Goal: Communication & Community: Answer question/provide support

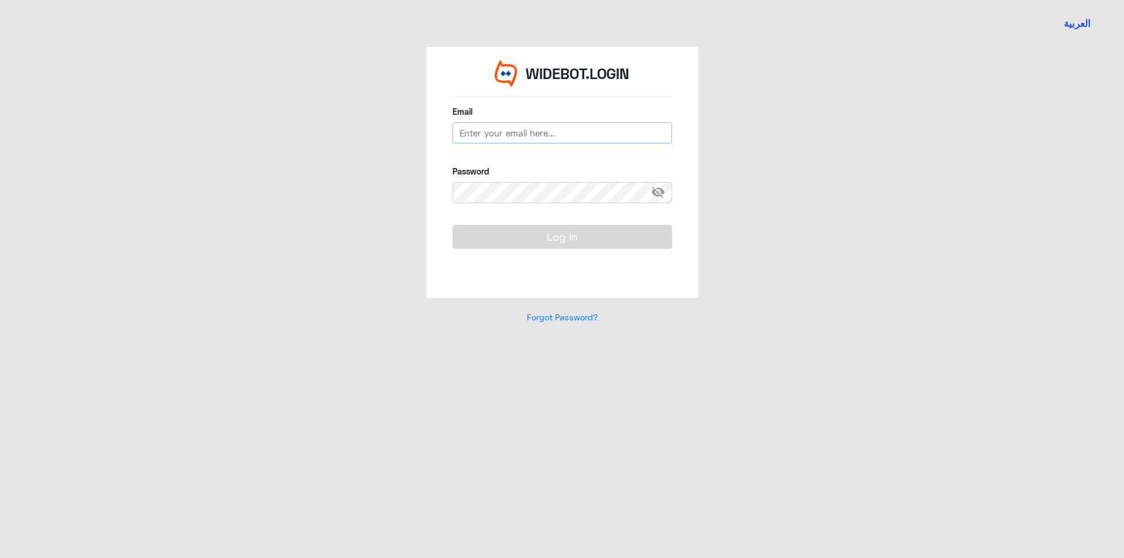
click at [530, 136] on input "email" at bounding box center [561, 132] width 219 height 21
paste input "[EMAIL_ADDRESS][DOMAIN_NAME]"
type input "[EMAIL_ADDRESS][DOMAIN_NAME]"
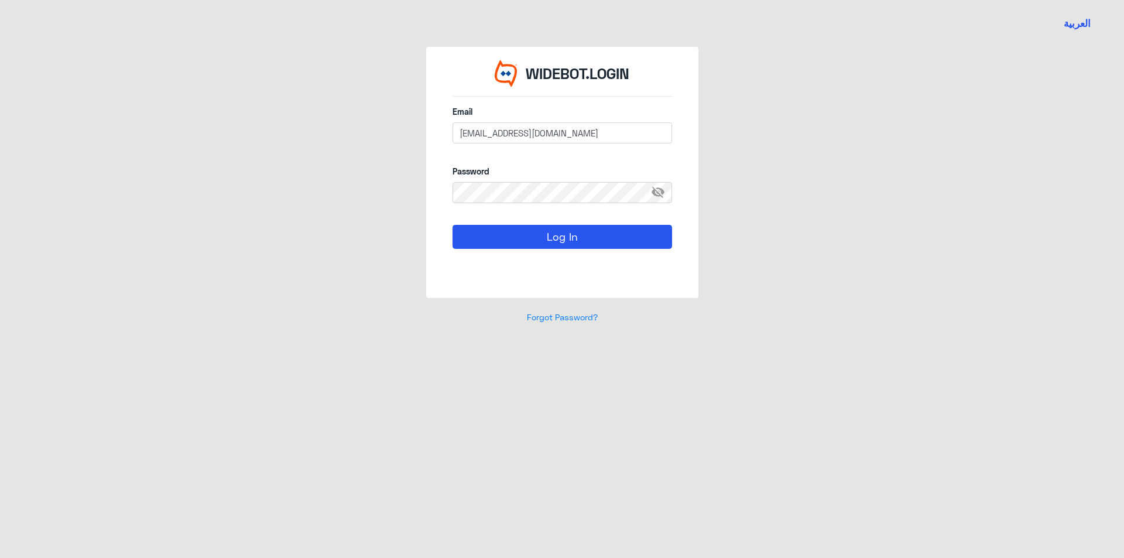
click at [660, 195] on span "visibility_off" at bounding box center [661, 192] width 21 height 21
click at [594, 235] on button "Log In" at bounding box center [561, 236] width 219 height 23
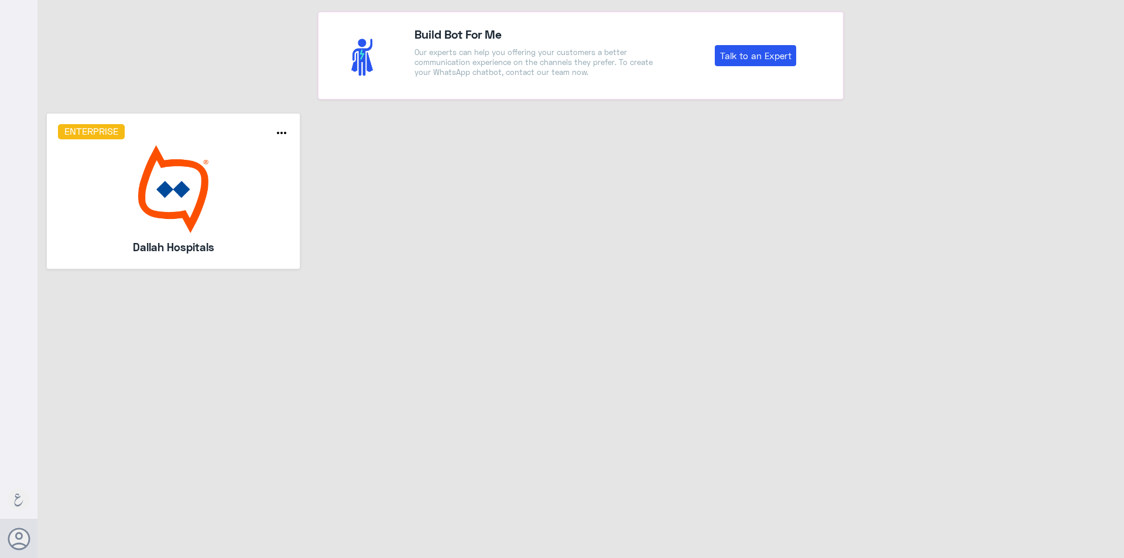
click at [241, 147] on img at bounding box center [173, 189] width 231 height 88
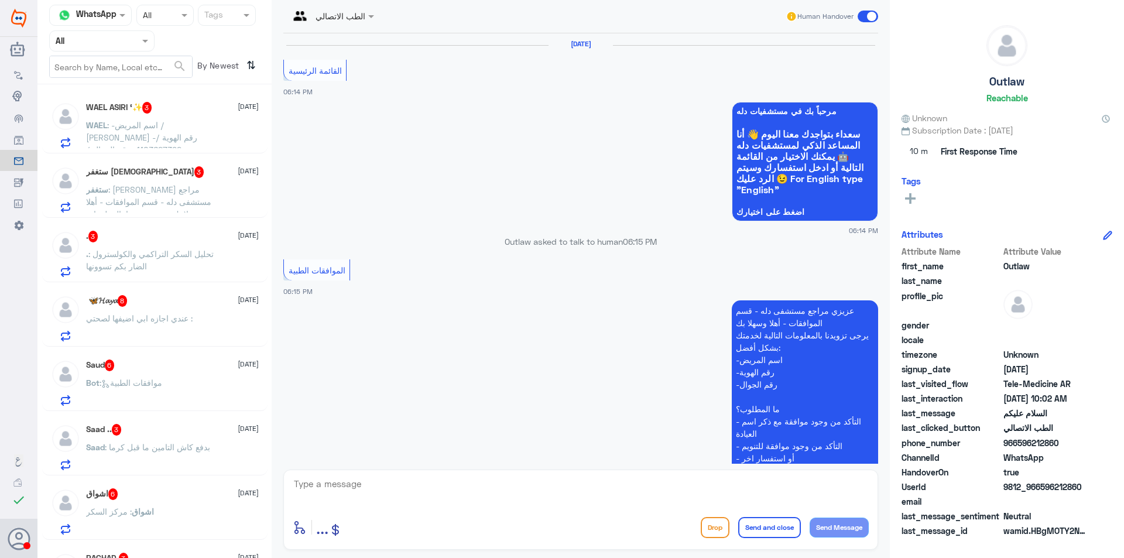
scroll to position [1178, 0]
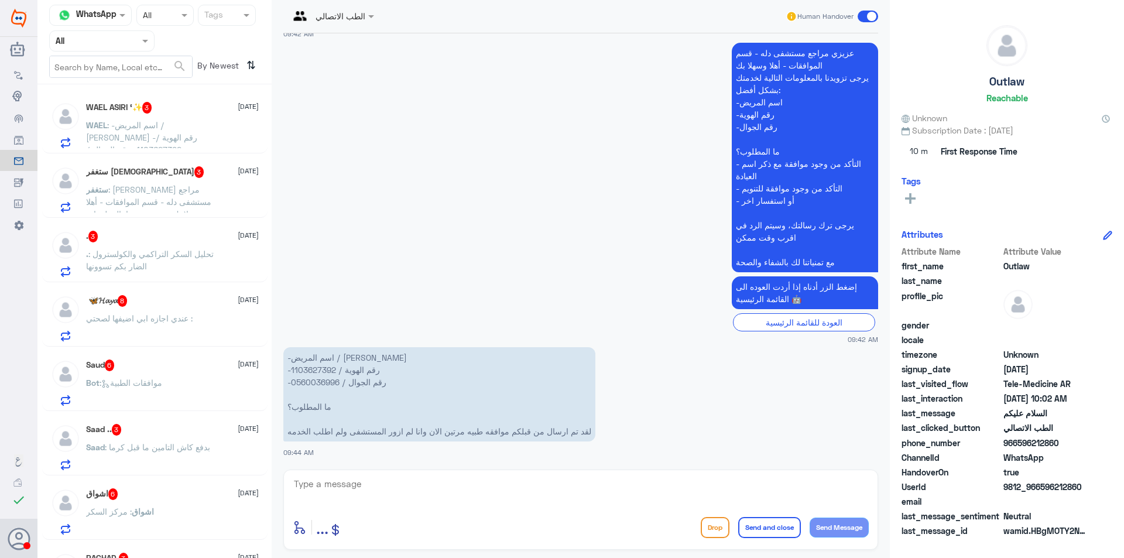
click at [107, 18] on div at bounding box center [90, 14] width 81 height 13
click at [175, 15] on div at bounding box center [165, 14] width 56 height 13
click at [94, 47] on input "text" at bounding box center [88, 40] width 64 height 13
click at [126, 128] on div "Your Team" at bounding box center [101, 131] width 105 height 27
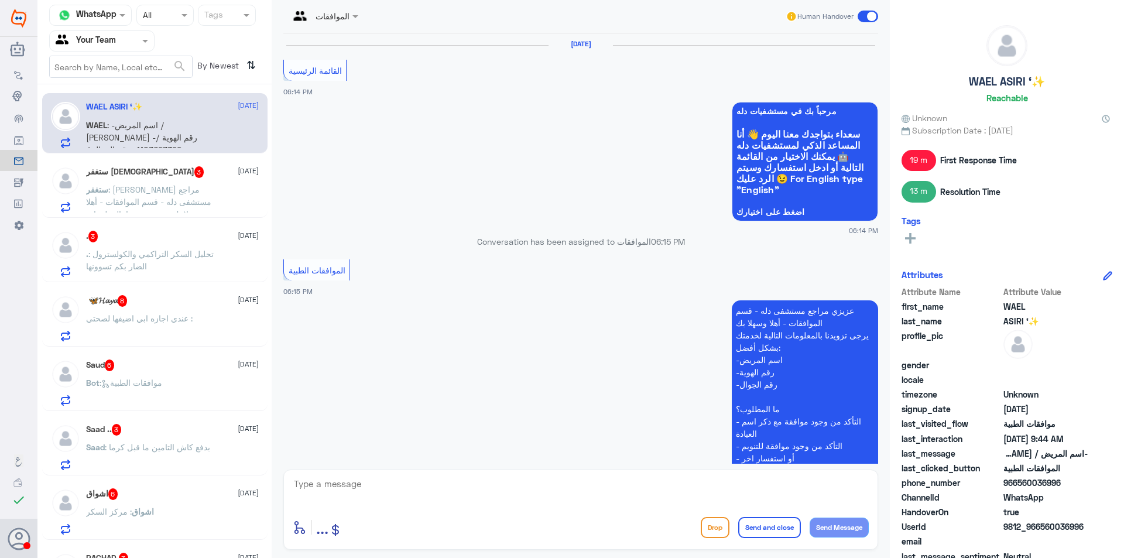
scroll to position [1178, 0]
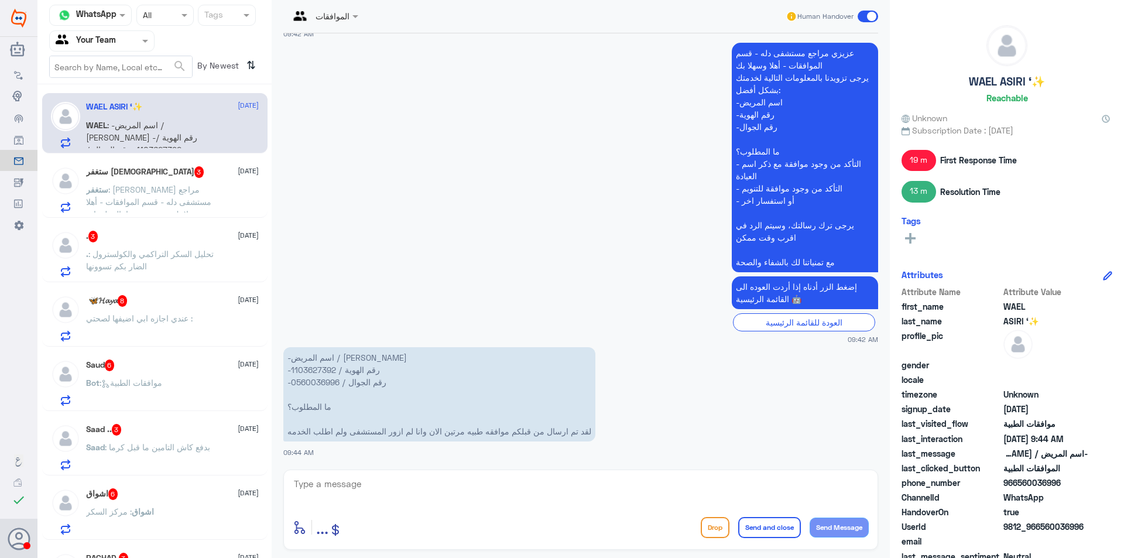
drag, startPoint x: 560, startPoint y: 299, endPoint x: 468, endPoint y: 422, distance: 153.1
click at [561, 303] on app-msgs-text "إضغط الزر أدناه إذا أردت العوده الى القائمة الرئيسية 🤖" at bounding box center [580, 293] width 595 height 34
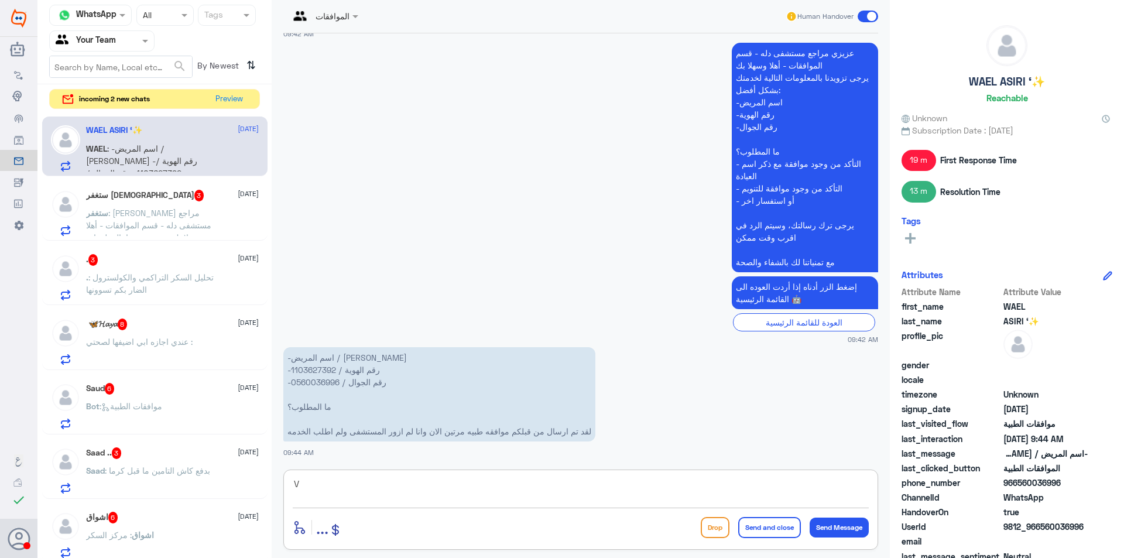
click at [484, 503] on textarea "V" at bounding box center [581, 490] width 576 height 29
type textarea "V"
type textarea "G"
click at [404, 493] on textarea at bounding box center [581, 490] width 576 height 29
type textarea "G"
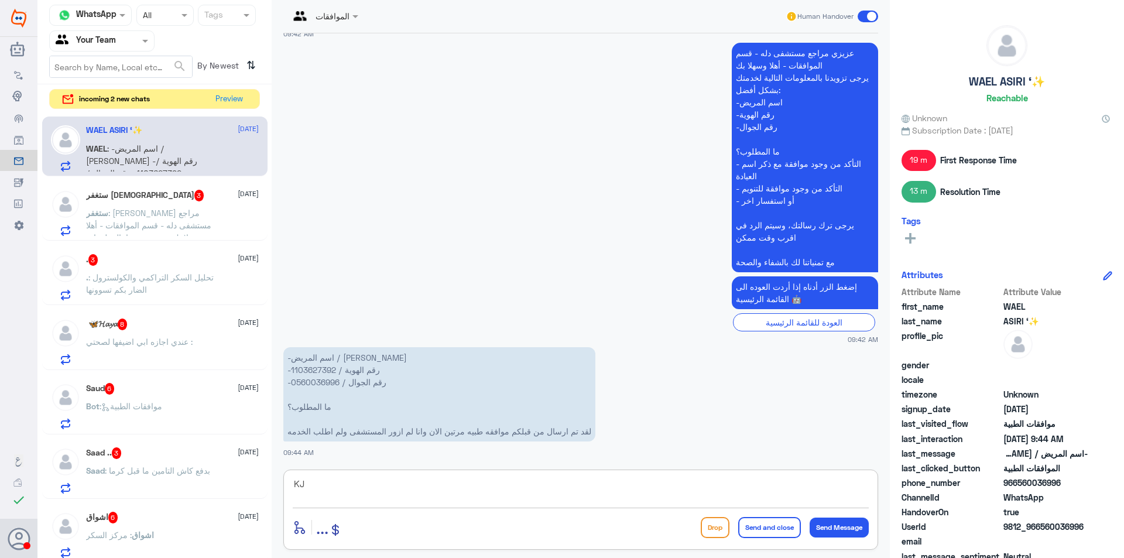
type textarea "K"
type textarea "OJPO"
drag, startPoint x: 248, startPoint y: 485, endPoint x: 233, endPoint y: 487, distance: 15.4
click at [233, 487] on div "Channel WhatsApp Status × All Tags Agent Filter Your Team search By Newest ⇅ in…" at bounding box center [580, 280] width 1086 height 561
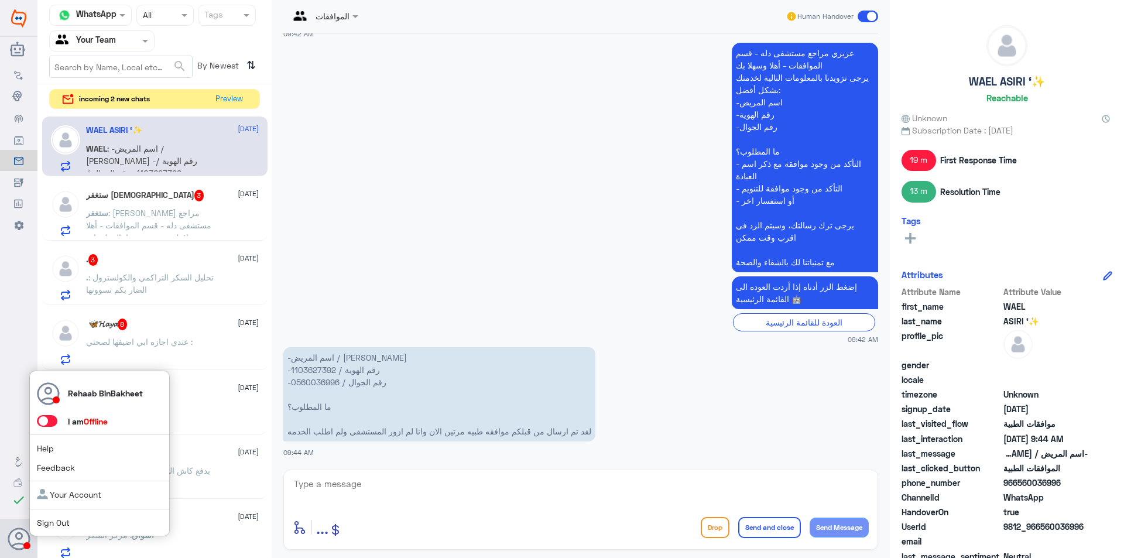
click at [13, 557] on div "Rehaab BinBakheet I am Offline Help Feedback Your Account Sign Out" at bounding box center [19, 539] width 22 height 40
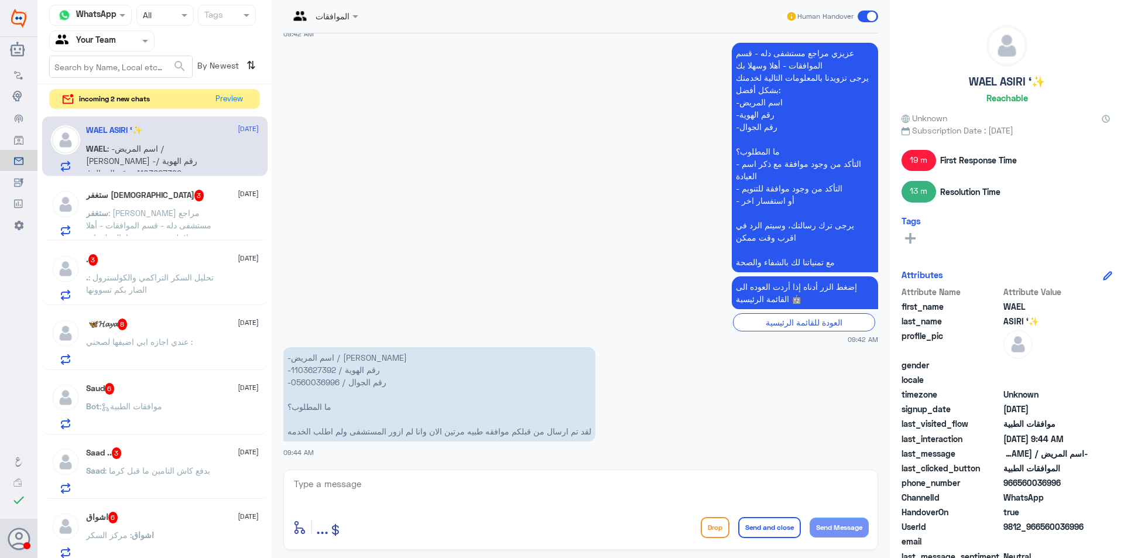
click at [176, 143] on span ": -اسم المريض / [PERSON_NAME] -رقم الهوية / 1103627392 -رقم الجوال / 0560036996…" at bounding box center [150, 185] width 129 height 84
click at [112, 40] on input "text" at bounding box center [88, 40] width 64 height 13
click at [107, 104] on Inbox "Your Inbox" at bounding box center [95, 103] width 41 height 10
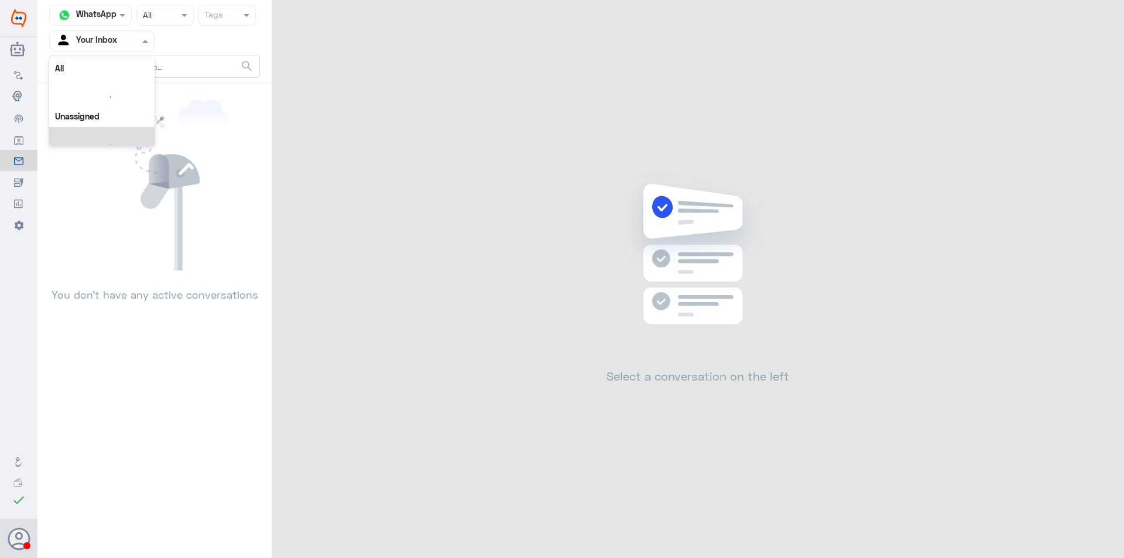
click at [112, 40] on input "text" at bounding box center [88, 40] width 64 height 13
click at [125, 135] on div "Your Team" at bounding box center [101, 131] width 105 height 27
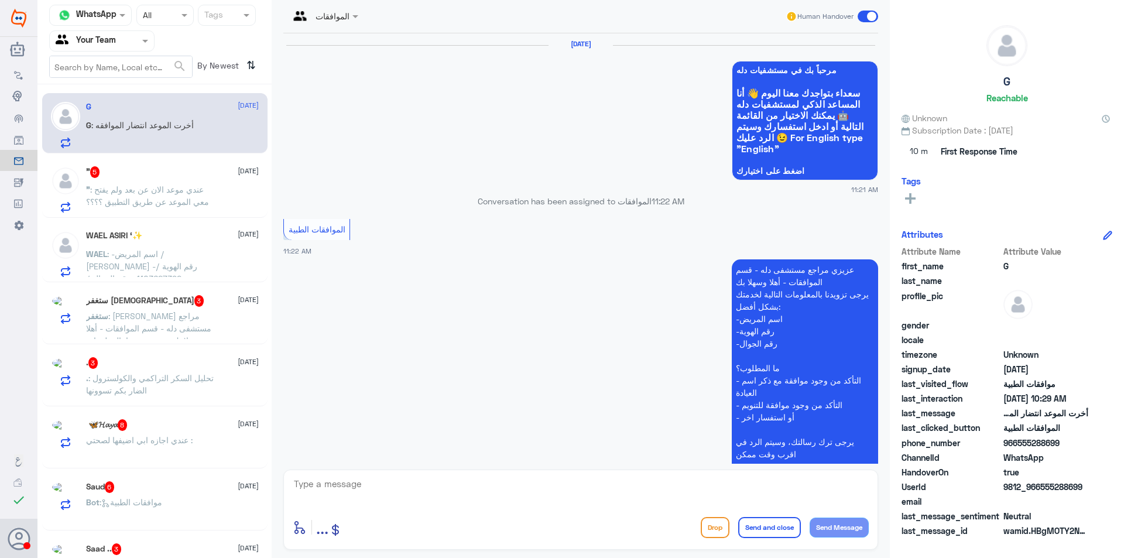
scroll to position [1132, 0]
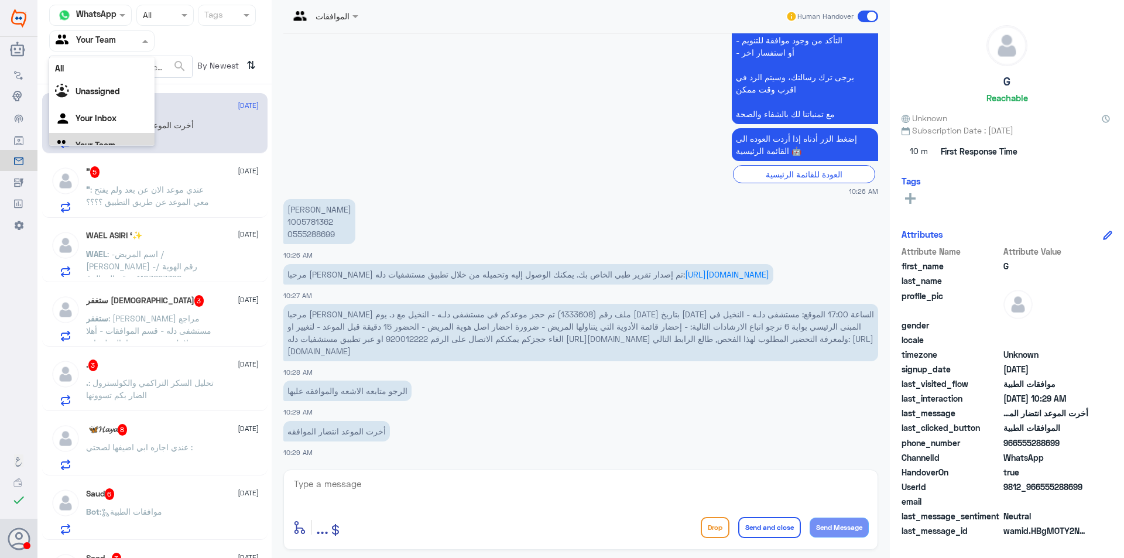
click at [116, 42] on input "text" at bounding box center [88, 40] width 64 height 13
click at [152, 118] on div "G [DATE] G : أخرت الموعد انتضار الموافقه" at bounding box center [172, 125] width 173 height 46
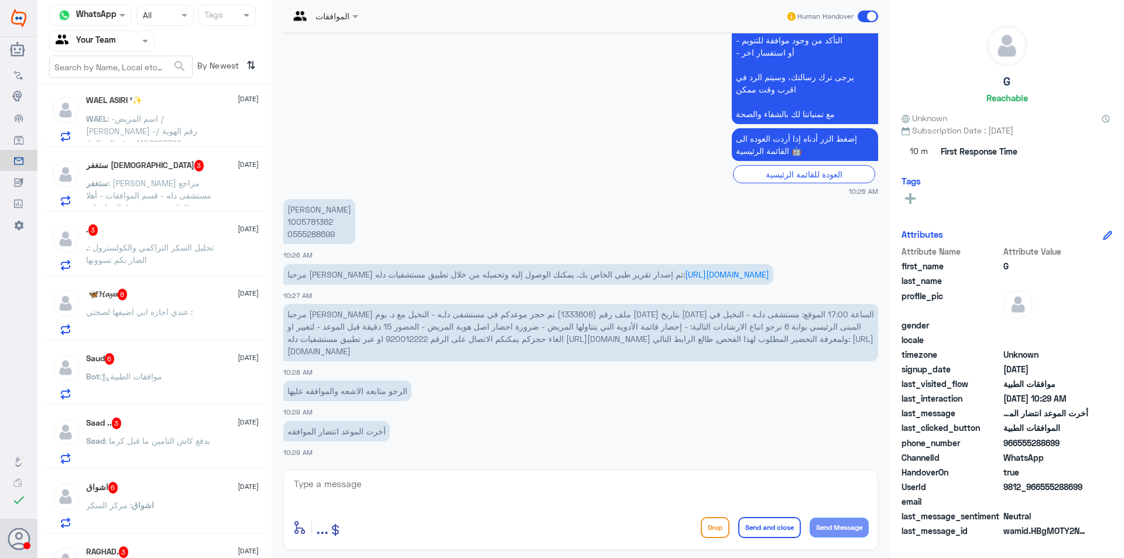
scroll to position [6, 0]
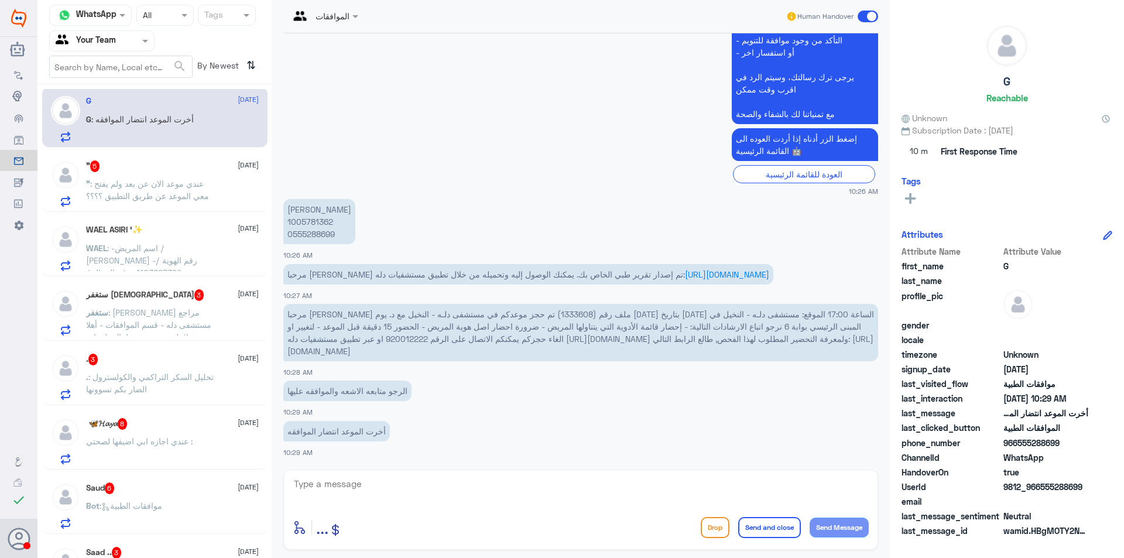
click at [403, 483] on textarea at bounding box center [581, 490] width 576 height 29
drag, startPoint x: 769, startPoint y: 314, endPoint x: 579, endPoint y: 286, distance: 191.6
click at [753, 314] on span "مرحبا [PERSON_NAME] ملف رقم (1333608) تم حجز موعدكم في مستشفى دلـه - النخيل مع …" at bounding box center [580, 332] width 586 height 47
click at [427, 243] on app-msgs-text "[PERSON_NAME] 1005781362 0555288699" at bounding box center [580, 222] width 595 height 46
click at [182, 190] on p "" : عندي موعد الان عن بعد ولم يفتح معي الموعد عن طريق التطبيق ؟؟؟؟" at bounding box center [152, 191] width 132 height 29
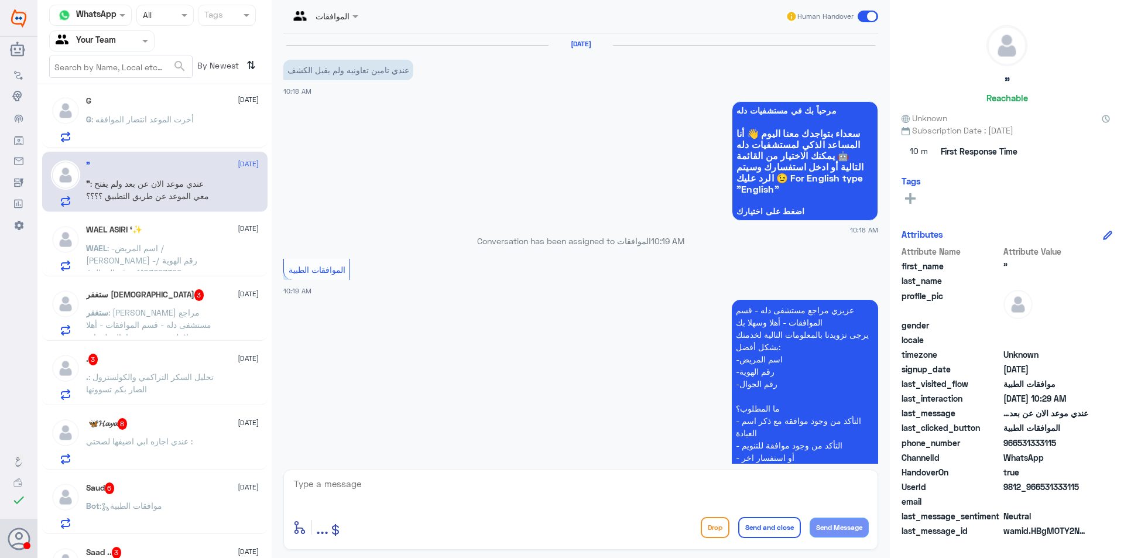
scroll to position [300, 0]
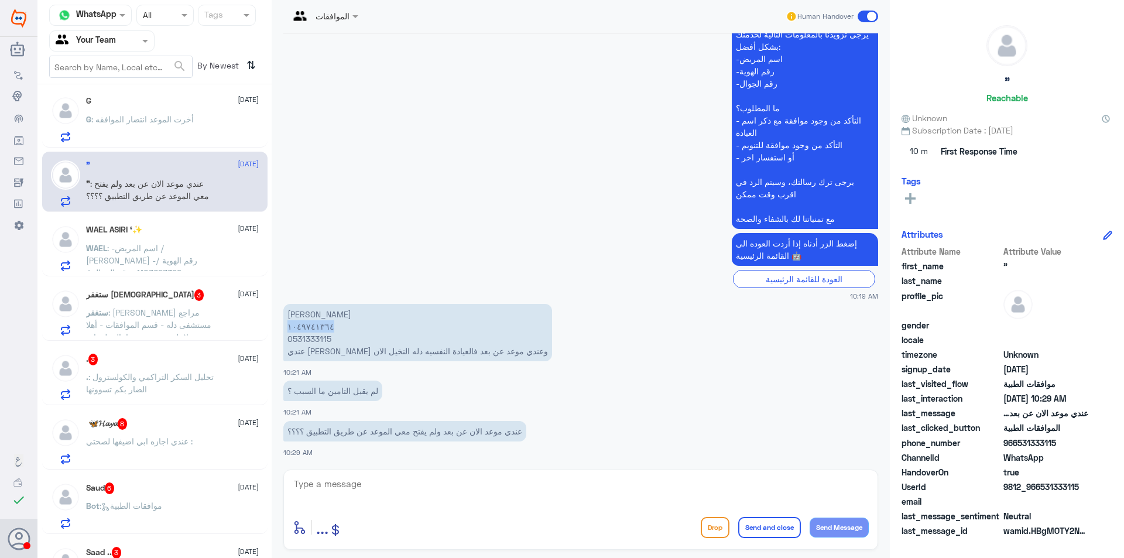
drag, startPoint x: 328, startPoint y: 324, endPoint x: 287, endPoint y: 325, distance: 40.4
click at [287, 325] on p "[PERSON_NAME] ١٠٤٩٧٤١٣٦٤ 0531333115 عندي تامين وعندي موعد عن بعد فالعيادة النفس…" at bounding box center [417, 332] width 269 height 57
drag, startPoint x: 334, startPoint y: 339, endPoint x: 287, endPoint y: 340, distance: 46.2
click at [287, 340] on p "[PERSON_NAME] ١٠٤٩٧٤١٣٦٤ 0531333115 عندي تامين وعندي موعد عن بعد فالعيادة النفس…" at bounding box center [417, 332] width 269 height 57
copy p "0531333115"
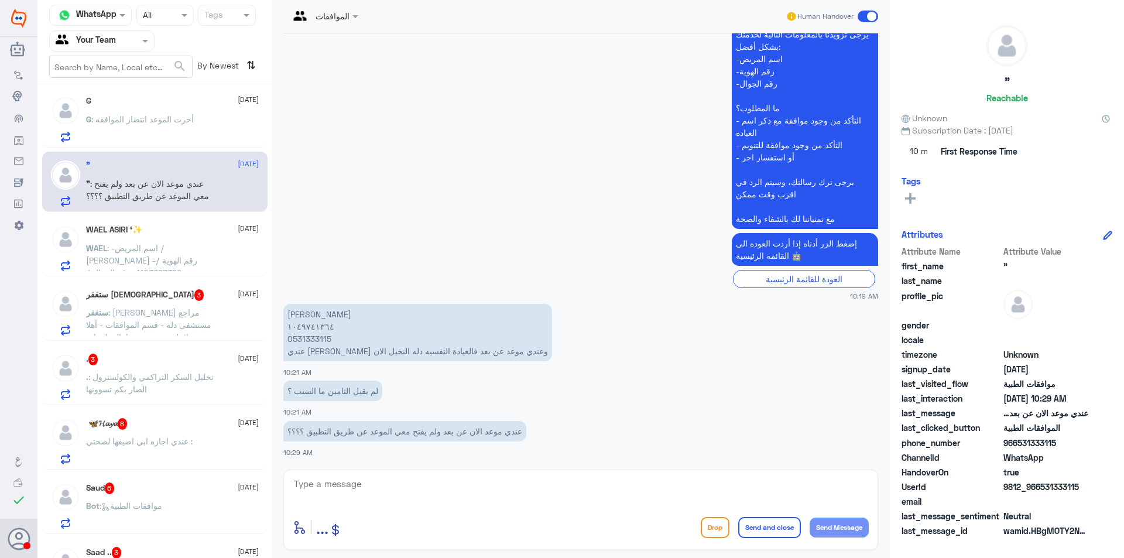
click at [431, 493] on textarea at bounding box center [581, 490] width 576 height 29
type textarea "ة"
click at [709, 489] on textarea "وعليكم السلاموحمه" at bounding box center [581, 490] width 576 height 29
drag, startPoint x: 755, startPoint y: 489, endPoint x: 877, endPoint y: 486, distance: 121.8
click at [877, 486] on div "وعليكم السلاموحمه enter flow name ... Drop Send and close Send Message" at bounding box center [580, 509] width 595 height 80
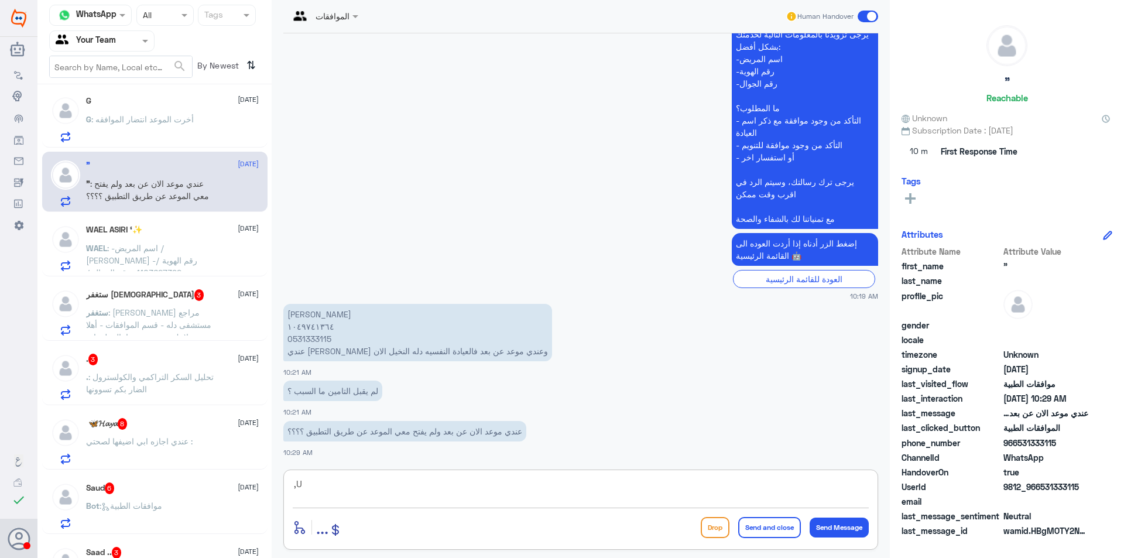
type textarea ","
type textarea "وعبيكم السلام ورحمة الله وبركاته"
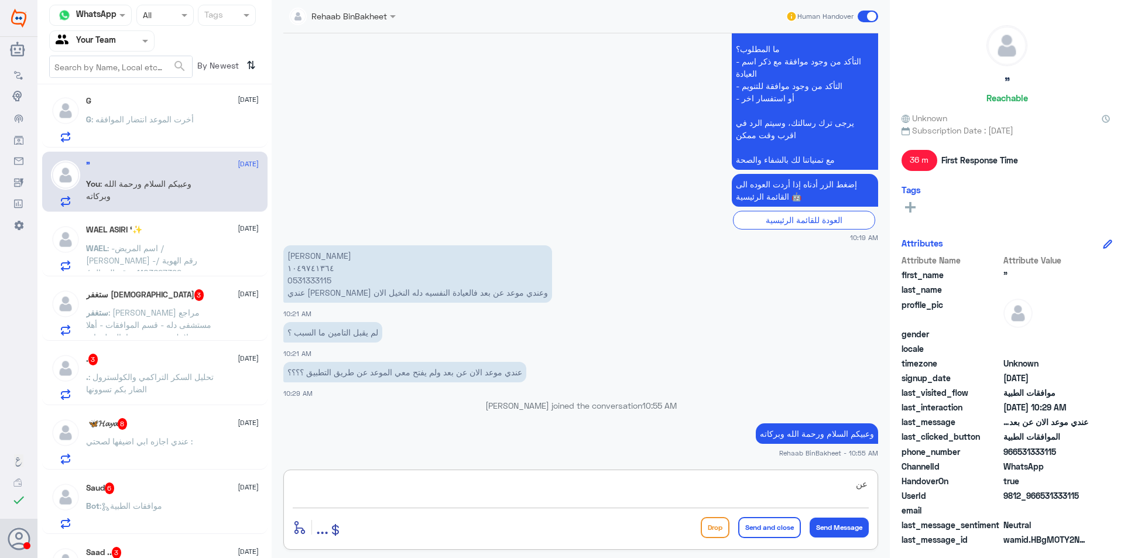
type textarea "ع"
type textarea "ت"
type textarea "ا"
click at [867, 485] on textarea "تغطية التامين تتواصل مع التامينك نفسه" at bounding box center [581, 490] width 576 height 29
click at [818, 488] on textarea "تغطية التامين تتواصل مع التامينك نفسه" at bounding box center [581, 490] width 576 height 29
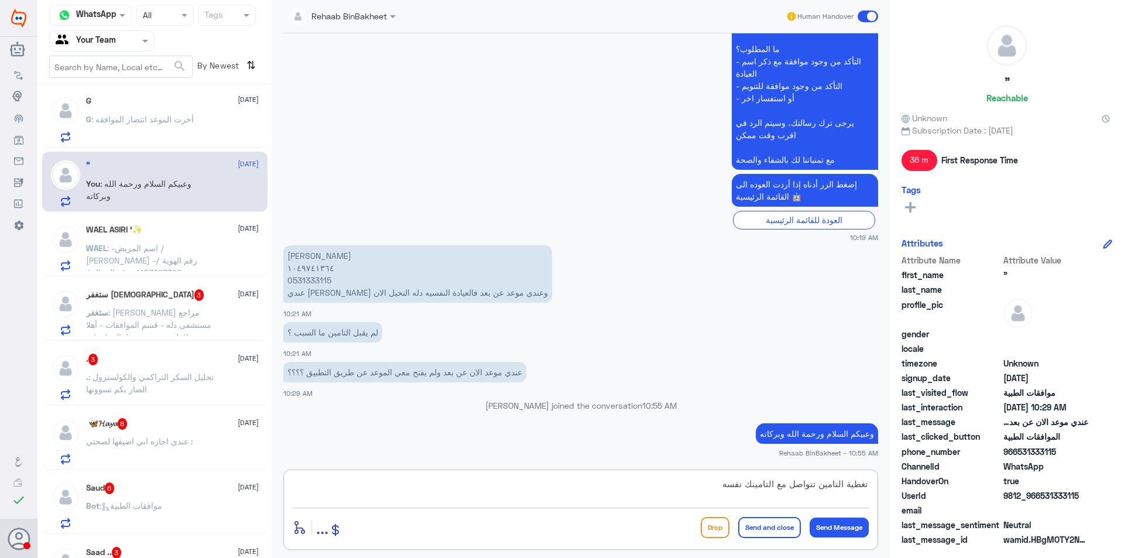
click at [866, 487] on textarea "تغطية التامين تتواصل مع التامينك نفسه" at bounding box center [581, 490] width 576 height 29
click at [815, 488] on textarea "تغطية التامين تتواصل مع التامينك نفسه" at bounding box center [581, 490] width 576 height 29
click at [693, 488] on textarea "تغطية التامين لازم تتواصل مع التامينك نفسه" at bounding box center [581, 490] width 576 height 29
drag, startPoint x: 332, startPoint y: 283, endPoint x: 298, endPoint y: 286, distance: 34.7
click at [282, 279] on div "[DATE] عندي [PERSON_NAME] تعاونيه ولم يقبل الكشف 10:18 AM مرحباً بك في مستشفيات…" at bounding box center [580, 248] width 606 height 430
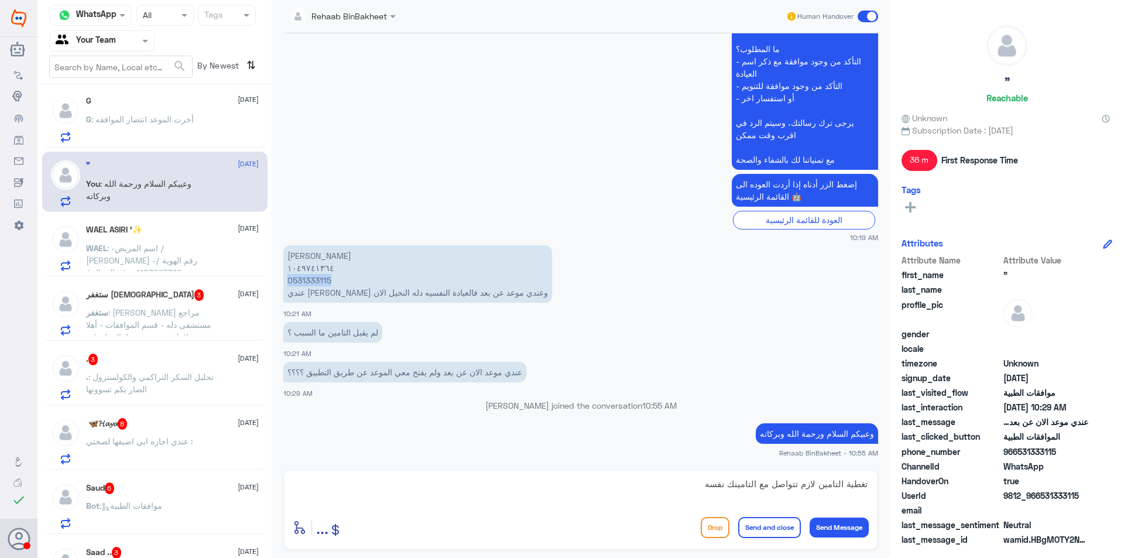
copy p "0531333115"
click at [559, 293] on app-msgs-text "[PERSON_NAME] ١٠٤٩٧٤١٣٦٤ 0531333115 عندي تامين وعندي موعد عن بعد فالعيادة النفس…" at bounding box center [580, 274] width 595 height 59
click at [822, 488] on textarea "تغطية التامين لازم تتواصل مع التامينك نفسه" at bounding box center [581, 490] width 576 height 29
click at [867, 485] on textarea "تغطية التامين لازم تتواصل مع التامينك نفسه" at bounding box center [581, 490] width 576 height 29
type textarea "عند تغطية التامين لازم تتواصل مع التامينك نفسه"
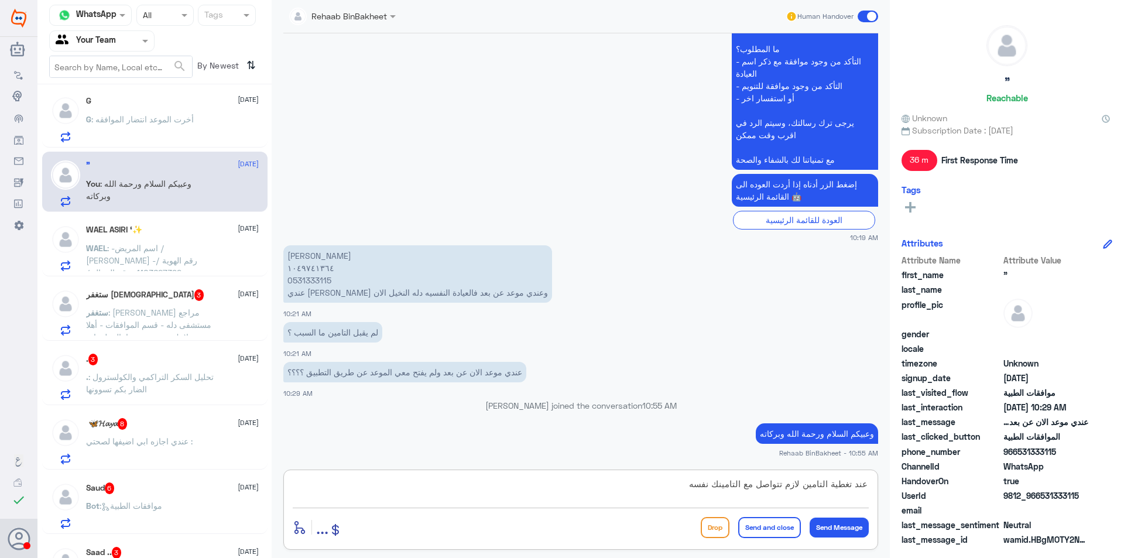
drag, startPoint x: 801, startPoint y: 486, endPoint x: 901, endPoint y: 518, distance: 105.0
click at [929, 483] on div "Channel WhatsApp Status × All Tags Agent Filter Your Team search By Newest ⇅ G …" at bounding box center [580, 280] width 1086 height 561
type textarea "ع"
click at [733, 492] on textarea "على حساب التشيك على تغطية ال[PERSON_NAME] لا يغطى في دله النخيل لمعرفة السبب ار…" at bounding box center [581, 490] width 576 height 29
type textarea "على حساب التشيك على تغطية ال[PERSON_NAME] لا يغطى في دله النخيل لمعرفة السبب ار…"
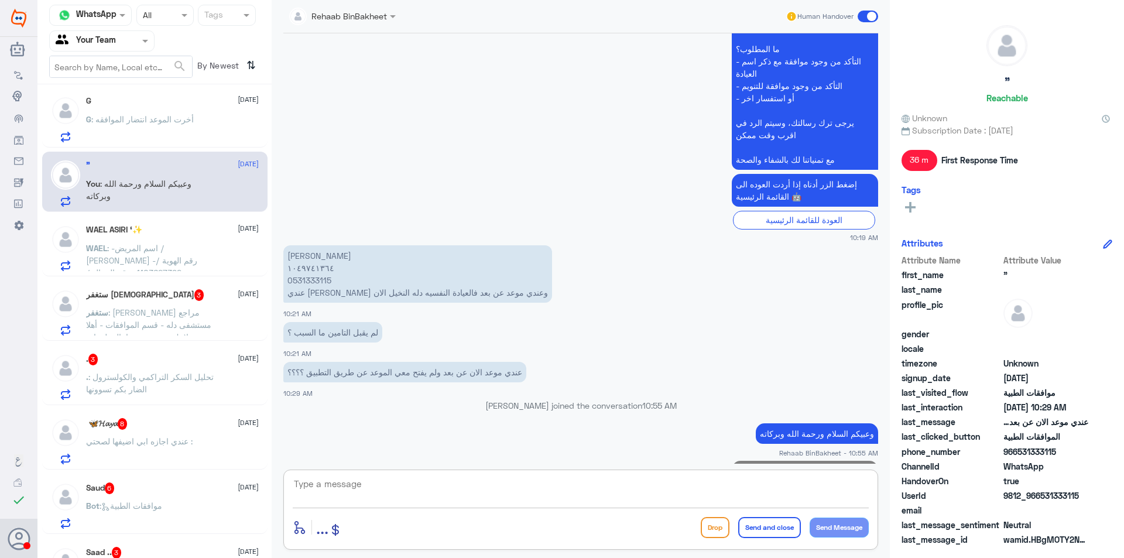
scroll to position [400, 0]
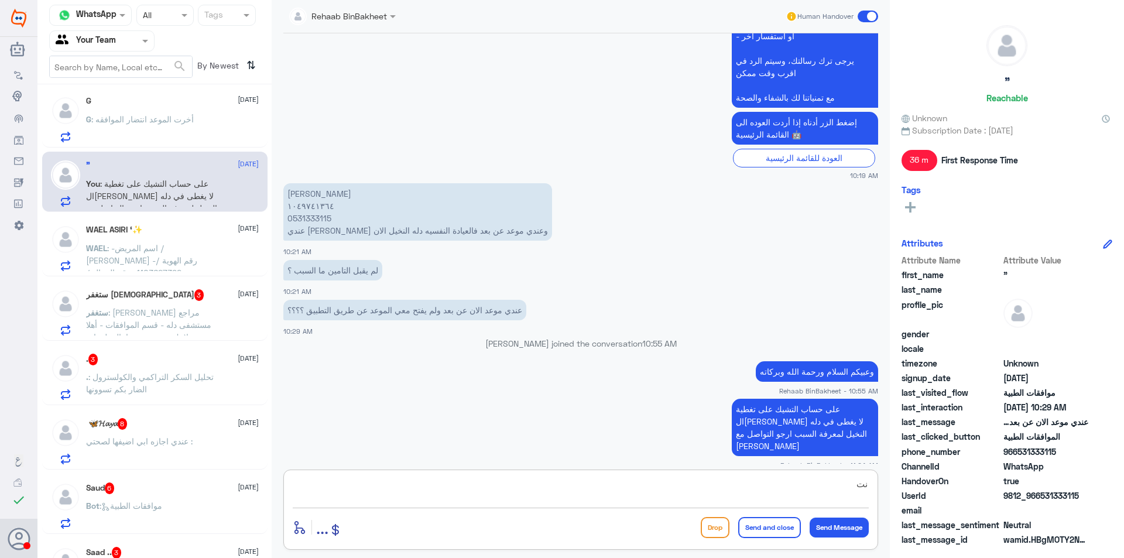
type textarea "ن"
type textarea "اتمنى لك دوام الصحه والعافيه"
drag, startPoint x: 768, startPoint y: 527, endPoint x: 764, endPoint y: 534, distance: 8.1
click at [768, 527] on button "Send and close" at bounding box center [769, 527] width 63 height 21
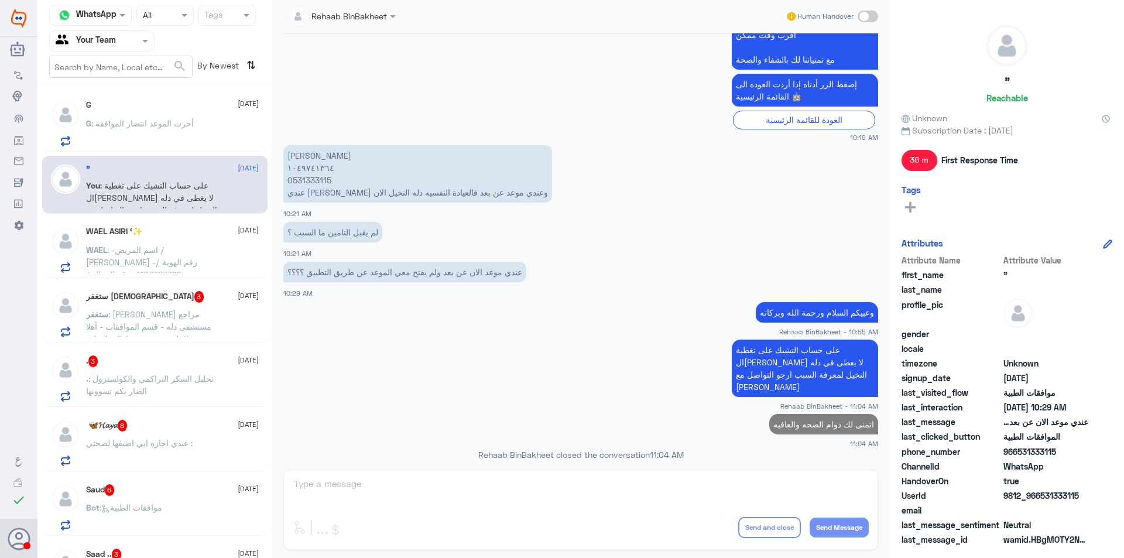
scroll to position [0, 0]
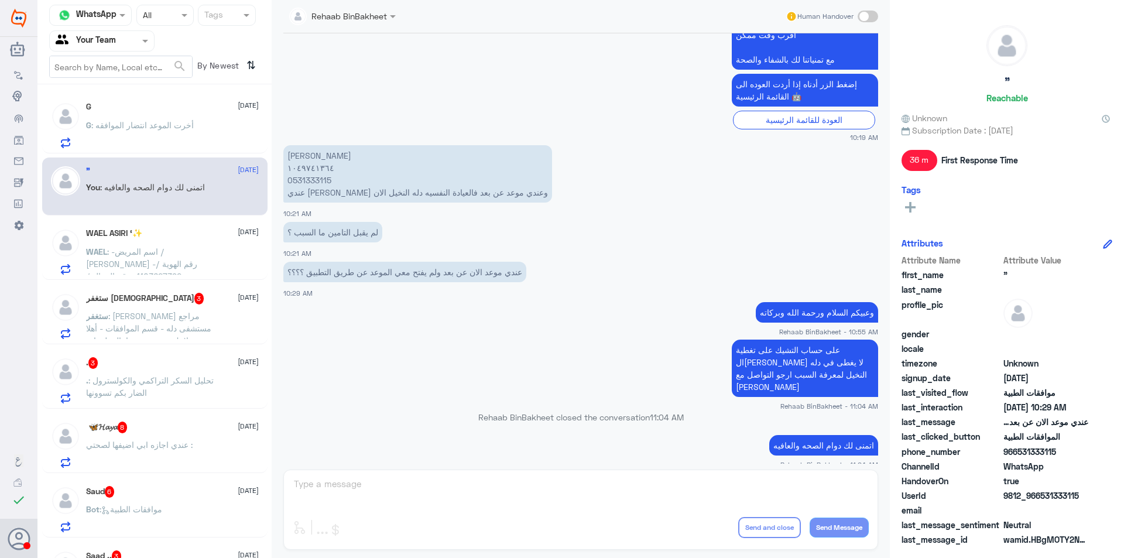
click at [156, 184] on span ": اتمنى لك دوام الصحه والعافيه" at bounding box center [152, 187] width 105 height 10
click at [137, 239] on div "WAEL ASIRI ‘✨ [DATE] WAEL : -اسم المريض / [PERSON_NAME] -رقم الهوية / 110362739…" at bounding box center [172, 251] width 173 height 46
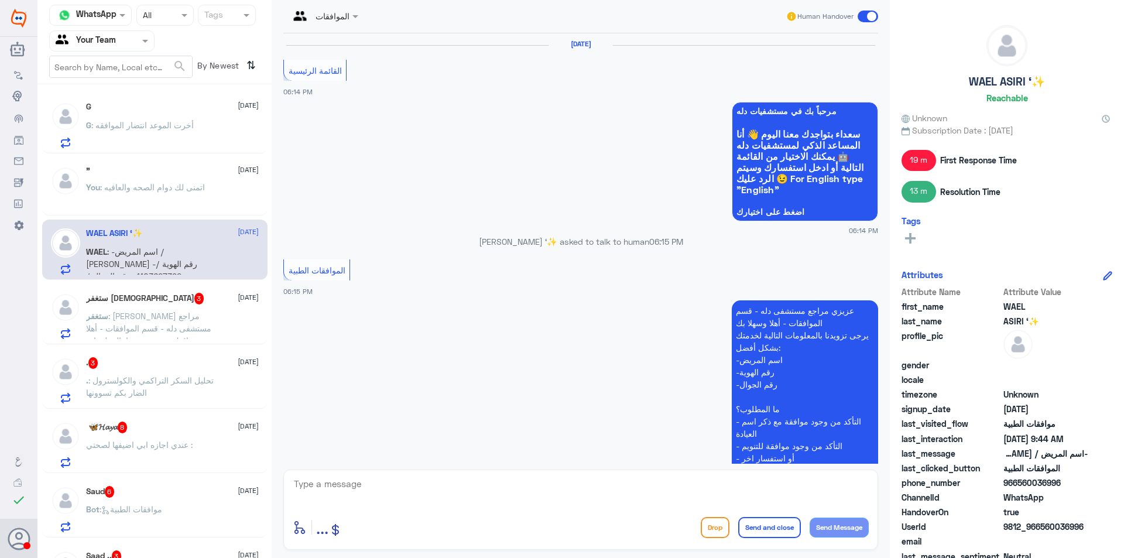
scroll to position [1178, 0]
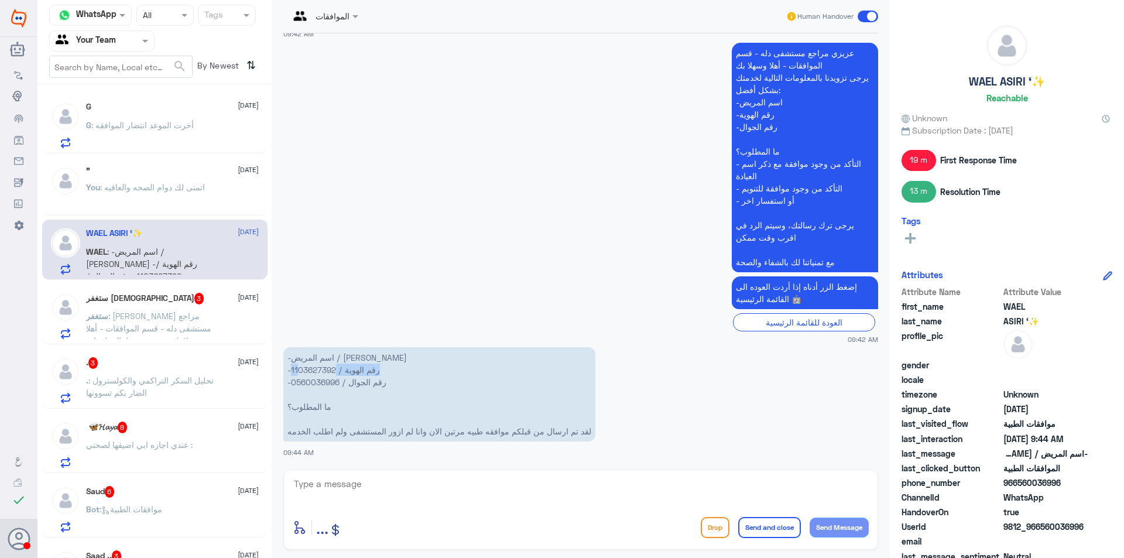
drag, startPoint x: 335, startPoint y: 370, endPoint x: 310, endPoint y: 362, distance: 26.7
click at [297, 365] on p "-اسم المريض / [PERSON_NAME] -رقم الهوية / 1103627392 -رقم الجوال / 0560036996 م…" at bounding box center [439, 394] width 312 height 94
click at [326, 368] on p "-اسم المريض / [PERSON_NAME] -رقم الهوية / 1103627392 -رقم الجوال / 0560036996 م…" at bounding box center [439, 394] width 312 height 94
drag, startPoint x: 335, startPoint y: 370, endPoint x: 316, endPoint y: 372, distance: 19.3
click at [316, 372] on p "-اسم المريض / [PERSON_NAME] -رقم الهوية / 1103627392 -رقم الجوال / 0560036996 م…" at bounding box center [439, 394] width 312 height 94
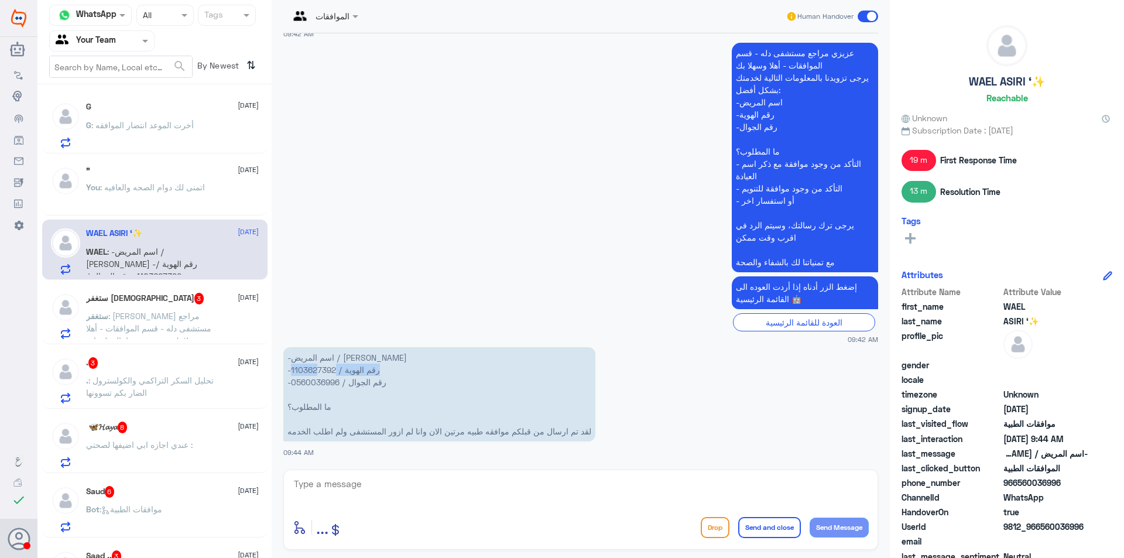
click at [312, 372] on p "-اسم المريض / [PERSON_NAME] -رقم الهوية / 1103627392 -رقم الجوال / 0560036996 م…" at bounding box center [439, 394] width 312 height 94
drag, startPoint x: 296, startPoint y: 369, endPoint x: 334, endPoint y: 369, distance: 38.0
click at [334, 369] on p "-اسم المريض / [PERSON_NAME] -رقم الهوية / 1103627392 -رقم الجوال / 0560036996 م…" at bounding box center [439, 394] width 312 height 94
copy p "1103627392"
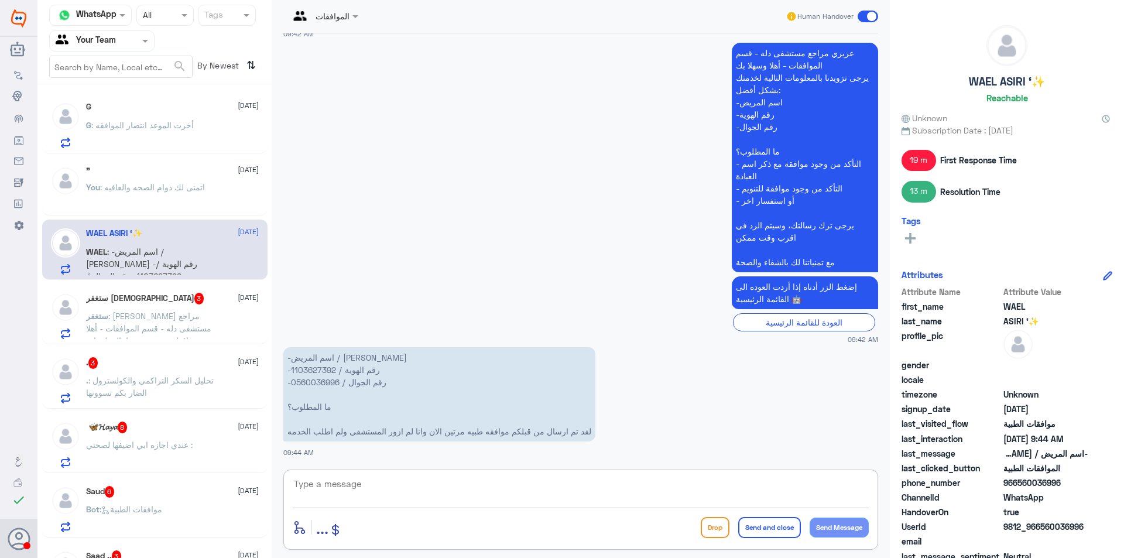
click at [657, 486] on textarea at bounding box center [581, 490] width 576 height 29
type textarea ","
type textarea "ع"
type textarea "ا"
type textarea "وعليكم السلام ورحمة الله وبركاته"
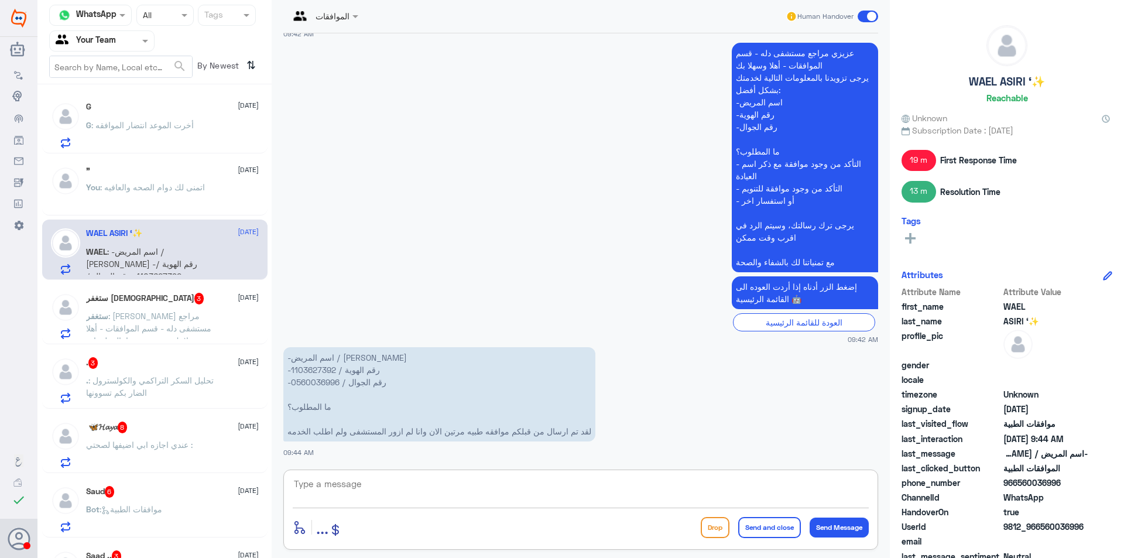
scroll to position [1216, 0]
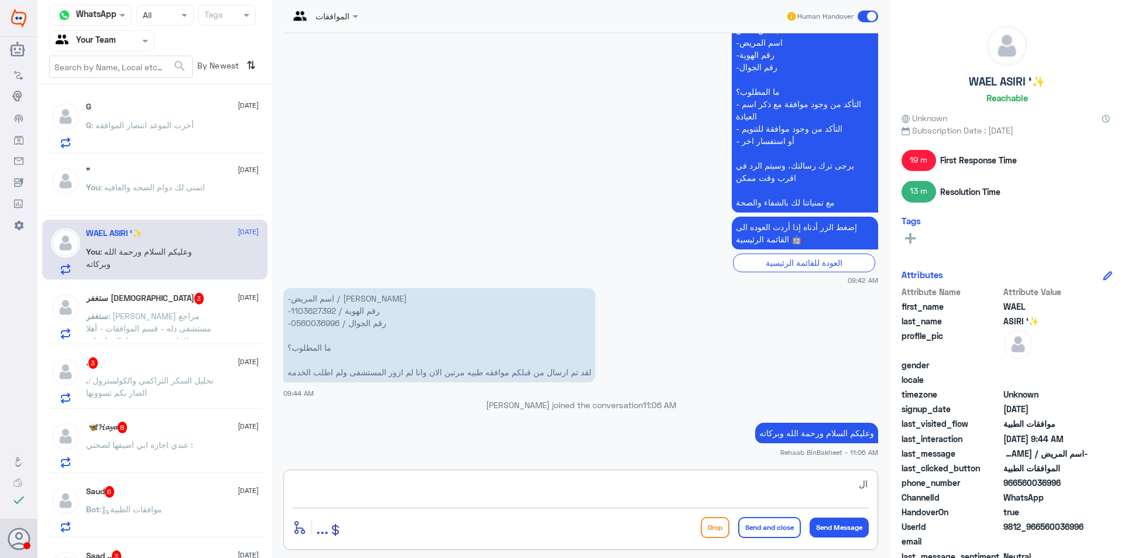
type textarea "ا"
click at [644, 557] on html "Dallah Hospitals Flow Builder Conversational Skills Broadcast Audience Inbox Gr…" at bounding box center [562, 279] width 1124 height 558
drag, startPoint x: 741, startPoint y: 488, endPoint x: 741, endPoint y: 510, distance: 21.7
click at [741, 494] on textarea "الرساله اللي وصلت من المستشفى ولا الات" at bounding box center [581, 490] width 576 height 29
click at [668, 483] on textarea "الرساله اللي وصلت من المستشفى دله ولا الات" at bounding box center [581, 490] width 576 height 29
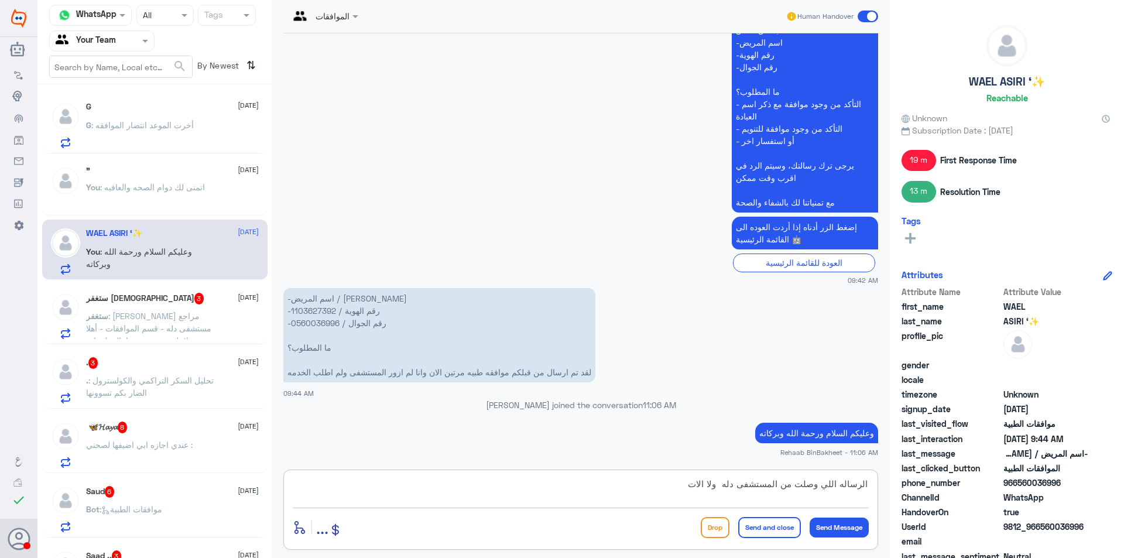
drag, startPoint x: 692, startPoint y: 483, endPoint x: 724, endPoint y: 485, distance: 32.2
click at [724, 484] on textarea "الرساله اللي وصلت من المستشفى دله ولا الات" at bounding box center [581, 490] width 576 height 29
type textarea "الرساله اللي وصلت من المستشفى دله او من التامين"
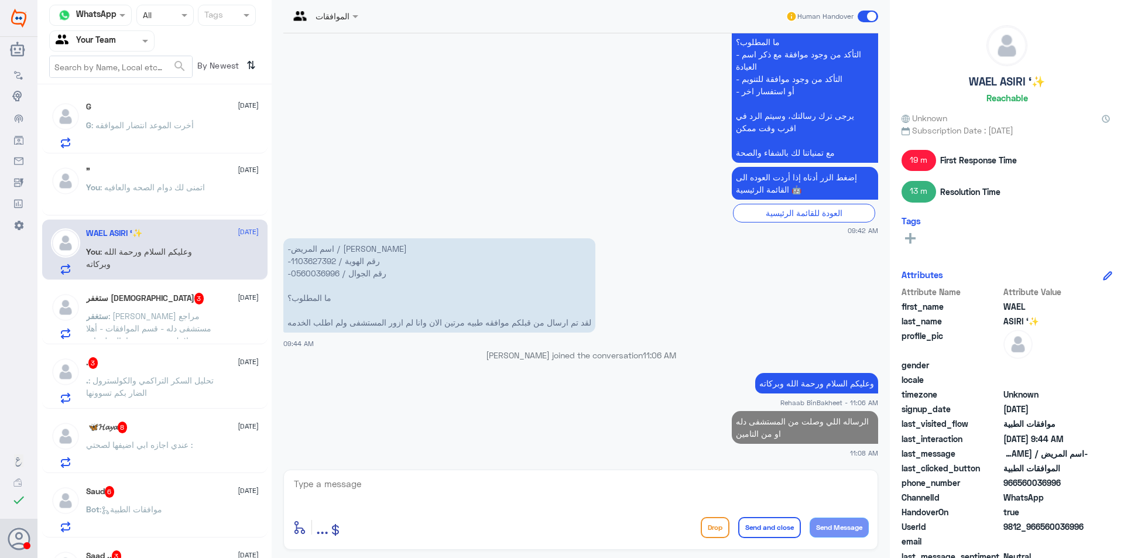
click at [121, 298] on h5 "ستغفر [DEMOGRAPHIC_DATA] 3" at bounding box center [145, 299] width 118 height 12
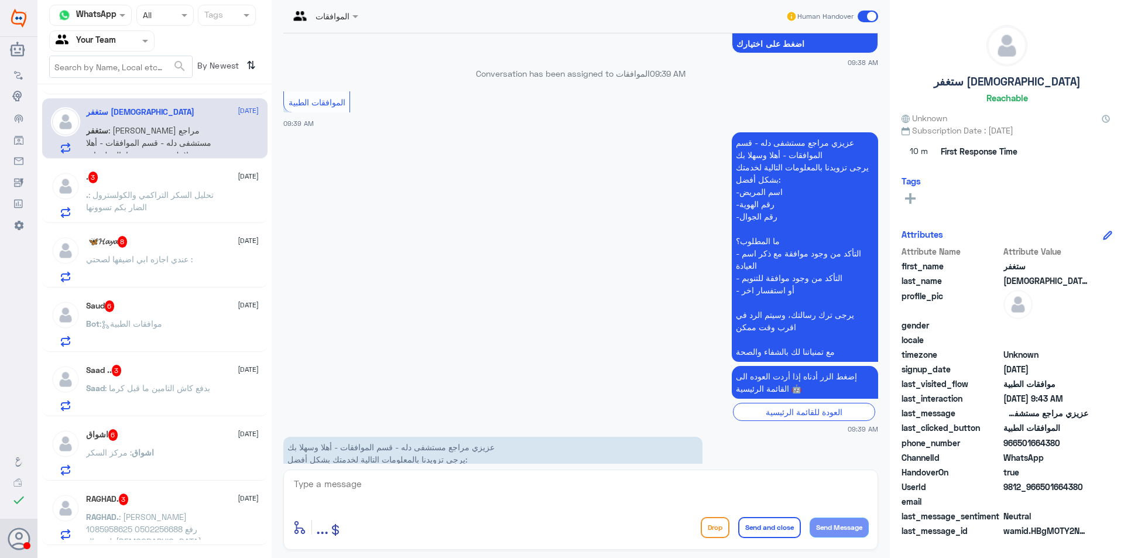
scroll to position [59, 0]
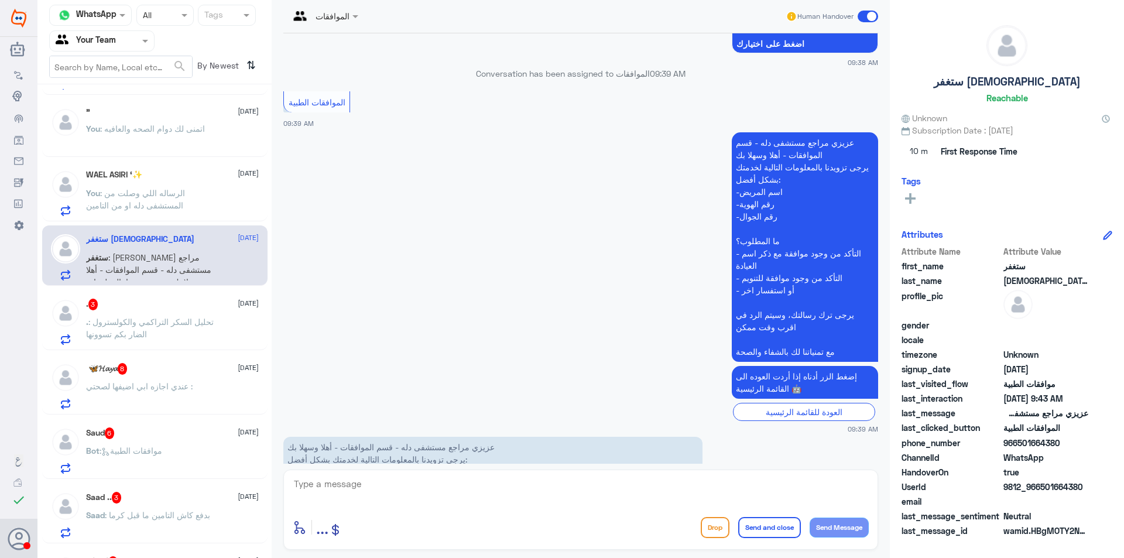
click at [168, 253] on span ": [PERSON_NAME] مراجع مستشفى دله - قسم الموافقات - أهلا وسهلا بك يرجى تزويدنا ب…" at bounding box center [149, 343] width 126 height 182
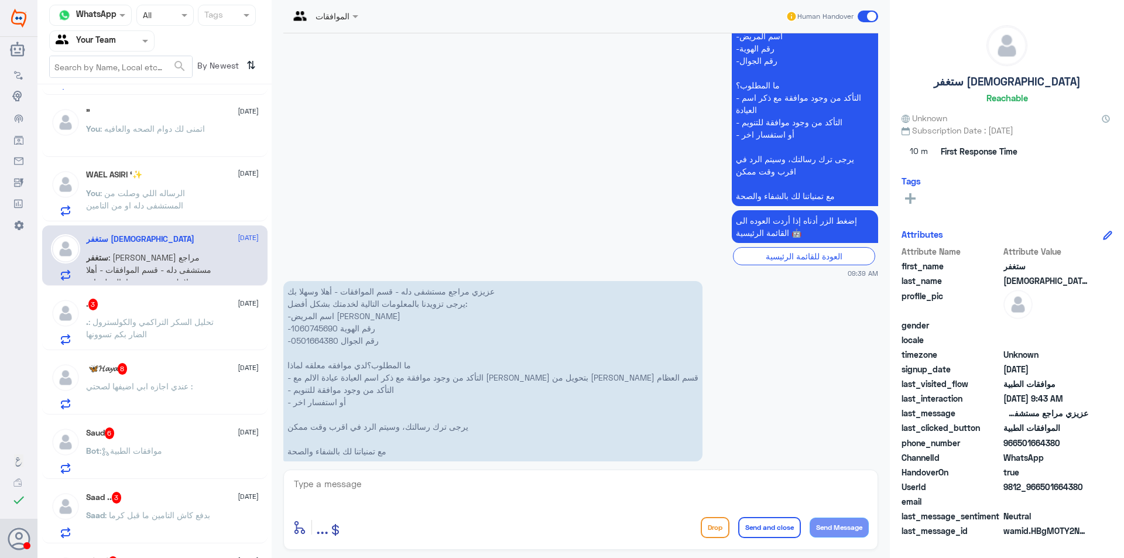
scroll to position [343, 0]
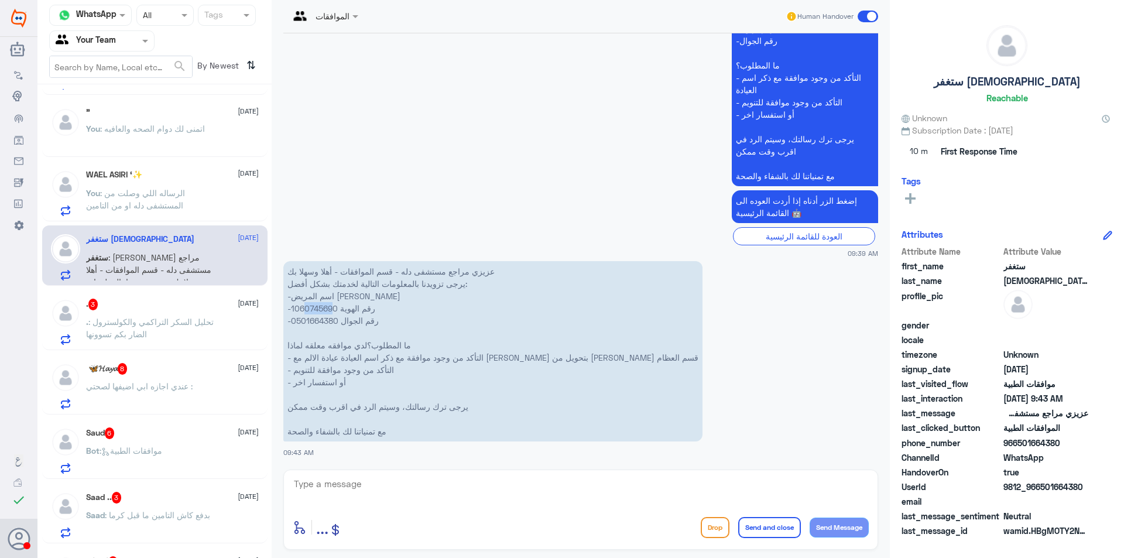
drag, startPoint x: 332, startPoint y: 307, endPoint x: 301, endPoint y: 302, distance: 31.5
click at [301, 304] on p "عزيزي مراجع مستشفى دله - قسم الموافقات - أهلا وسهلا بك يرجى تزويدنا بالمعلومات …" at bounding box center [492, 351] width 419 height 180
drag, startPoint x: 343, startPoint y: 307, endPoint x: 314, endPoint y: 307, distance: 28.7
click at [314, 307] on p "عزيزي مراجع مستشفى دله - قسم الموافقات - أهلا وسهلا بك يرجى تزويدنا بالمعلومات …" at bounding box center [492, 351] width 419 height 180
click at [324, 312] on p "عزيزي مراجع مستشفى دله - قسم الموافقات - أهلا وسهلا بك يرجى تزويدنا بالمعلومات …" at bounding box center [492, 351] width 419 height 180
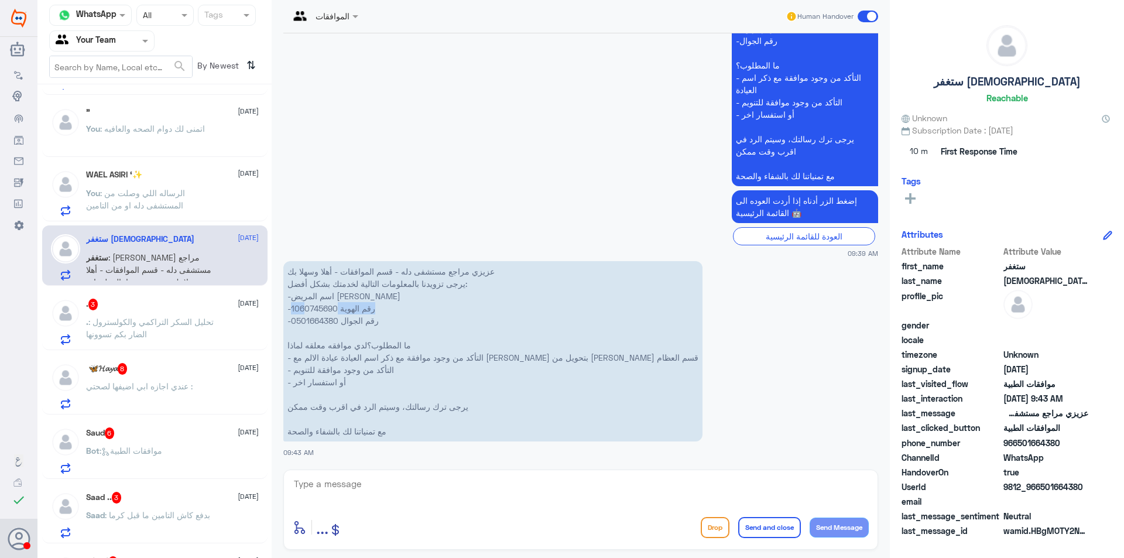
drag, startPoint x: 337, startPoint y: 309, endPoint x: 304, endPoint y: 308, distance: 32.8
click at [304, 308] on p "عزيزي مراجع مستشفى دله - قسم الموافقات - أهلا وسهلا بك يرجى تزويدنا بالمعلومات …" at bounding box center [492, 351] width 419 height 180
click at [320, 312] on p "عزيزي مراجع مستشفى دله - قسم الموافقات - أهلا وسهلا بك يرجى تزويدنا بالمعلومات …" at bounding box center [492, 351] width 419 height 180
drag, startPoint x: 292, startPoint y: 309, endPoint x: 338, endPoint y: 311, distance: 46.3
click at [338, 311] on p "عزيزي مراجع مستشفى دله - قسم الموافقات - أهلا وسهلا بك يرجى تزويدنا بالمعلومات …" at bounding box center [492, 351] width 419 height 180
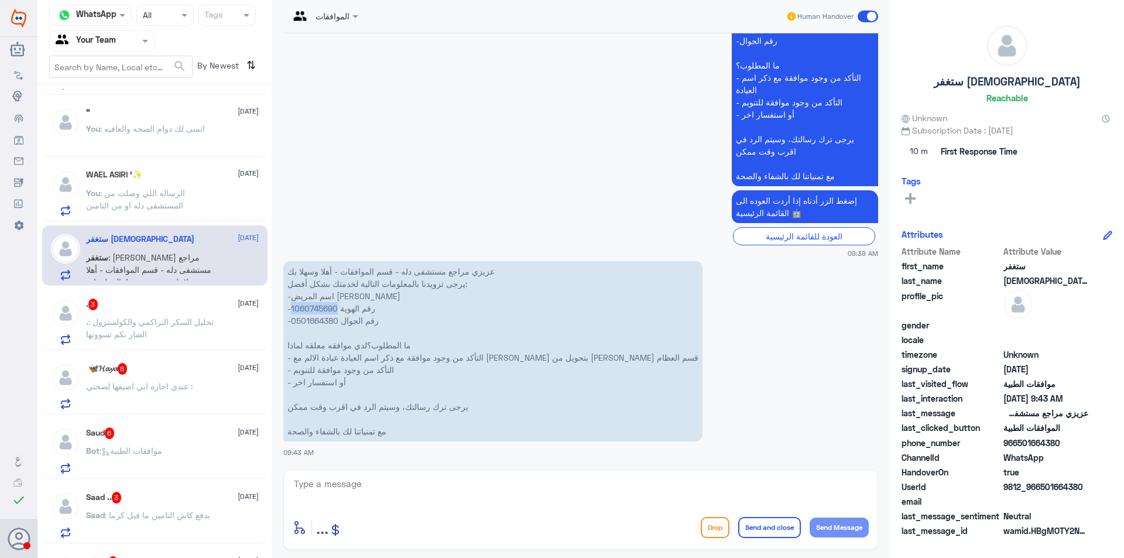
copy p "1060745690"
click at [392, 491] on textarea at bounding box center [581, 490] width 576 height 29
click at [349, 476] on textarea at bounding box center [581, 490] width 576 height 29
type textarea ","
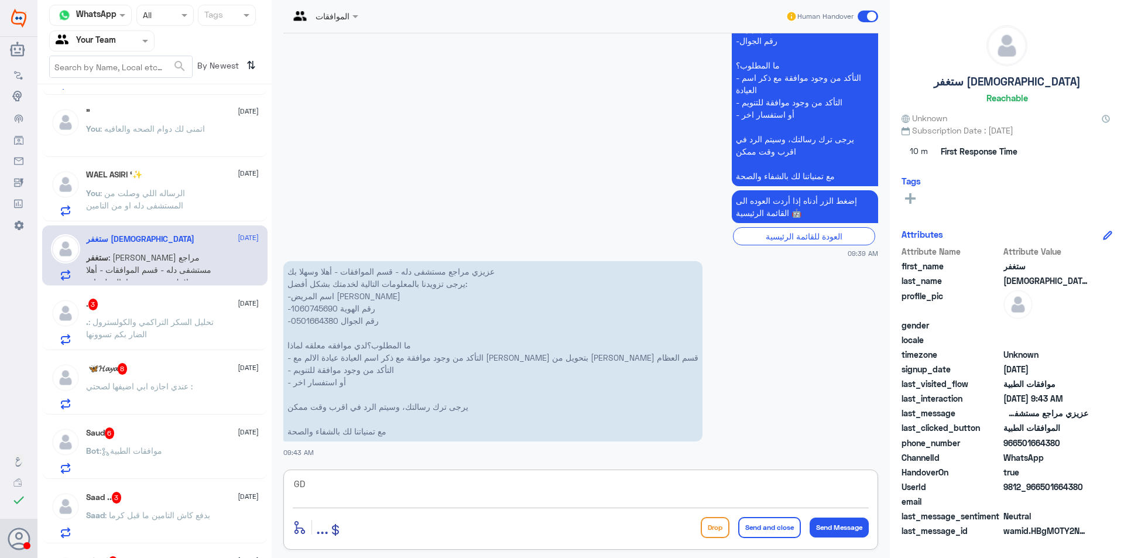
type textarea "G"
type textarea "و"
type textarea "وعليكم السللم ورحمة الله وبركاته"
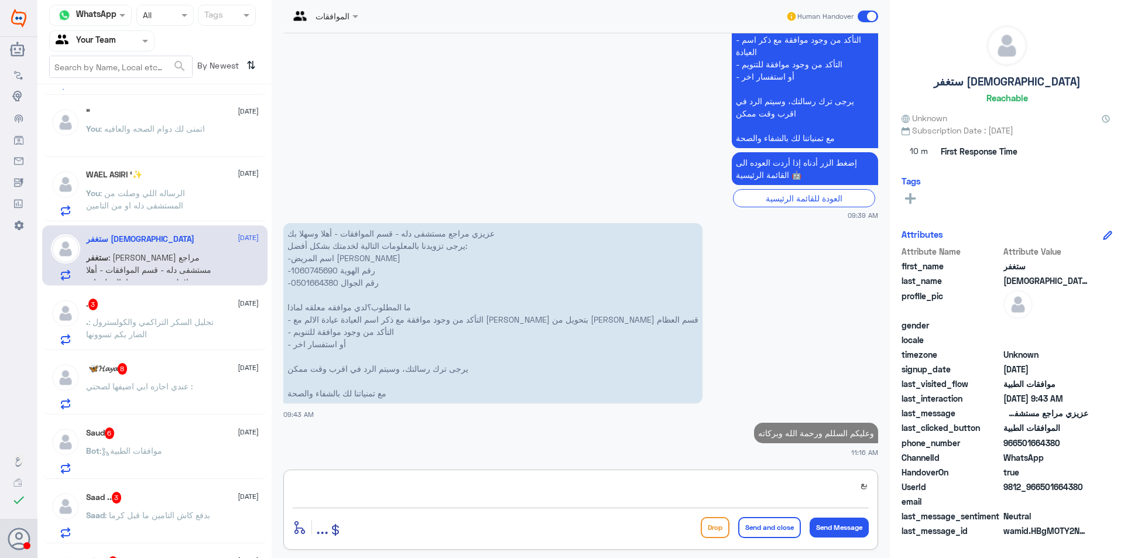
type textarea "ب"
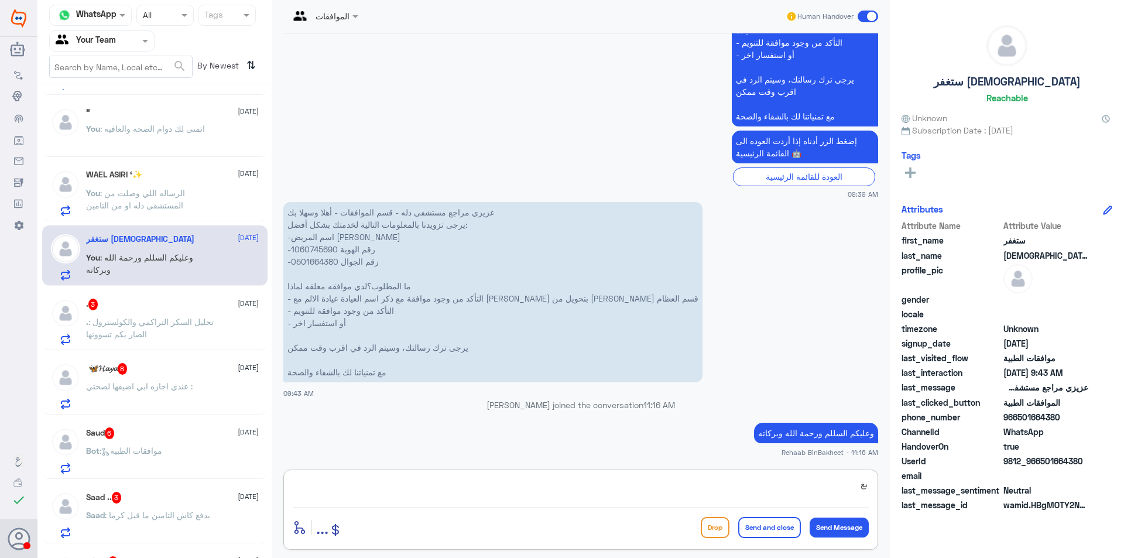
type textarea "ب"
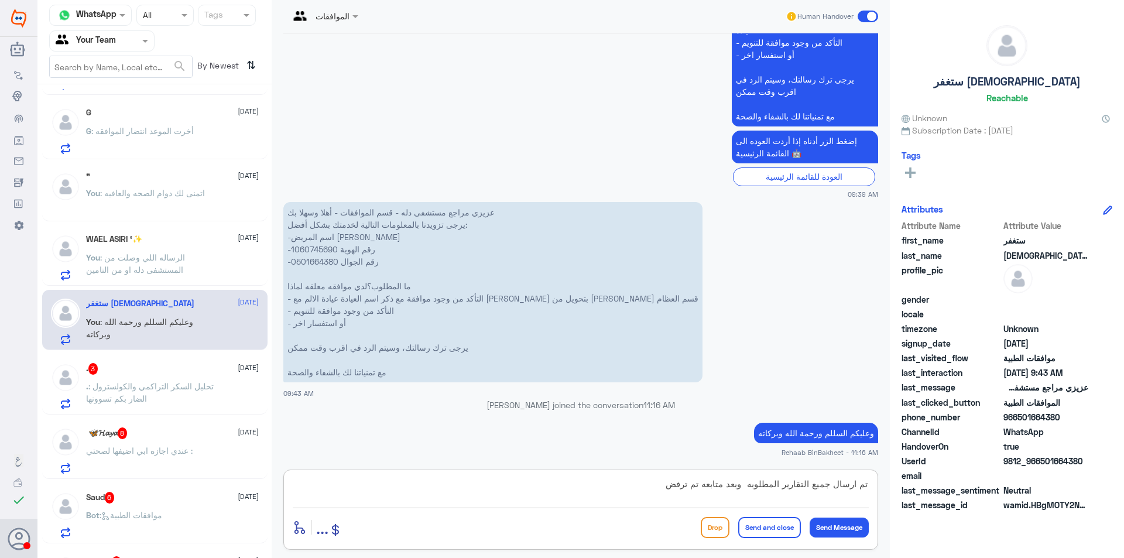
click at [633, 474] on div "تم ارسال جميع التقارير المطلوبه وبعد متابعه تم ترفض enter flow name ... Drop Se…" at bounding box center [580, 509] width 595 height 80
click at [642, 486] on textarea "تم ارسال جميع التقارير المطلوبه وبعد متابعه تم ترفض" at bounding box center [581, 490] width 576 height 29
type textarea "تم ارسال جميع التقارير المطلوبه وبعد متابعه تم الرفض"
drag, startPoint x: 766, startPoint y: 531, endPoint x: 709, endPoint y: 541, distance: 58.2
click at [770, 531] on button "Send and close" at bounding box center [769, 527] width 63 height 21
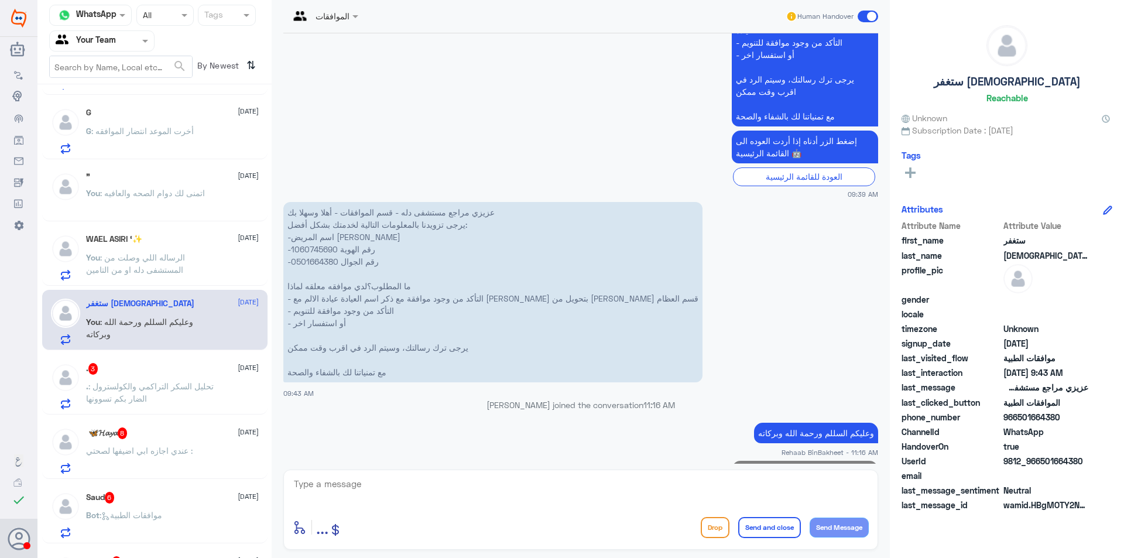
scroll to position [431, 0]
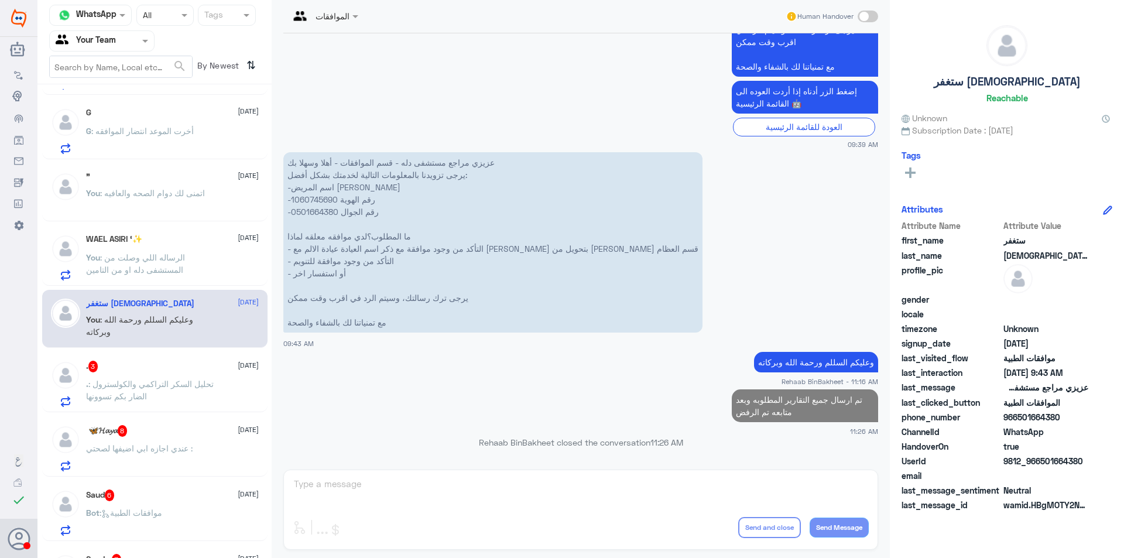
click at [119, 314] on span ": وعليكم السللم ورحمة الله وبركاته" at bounding box center [139, 325] width 107 height 22
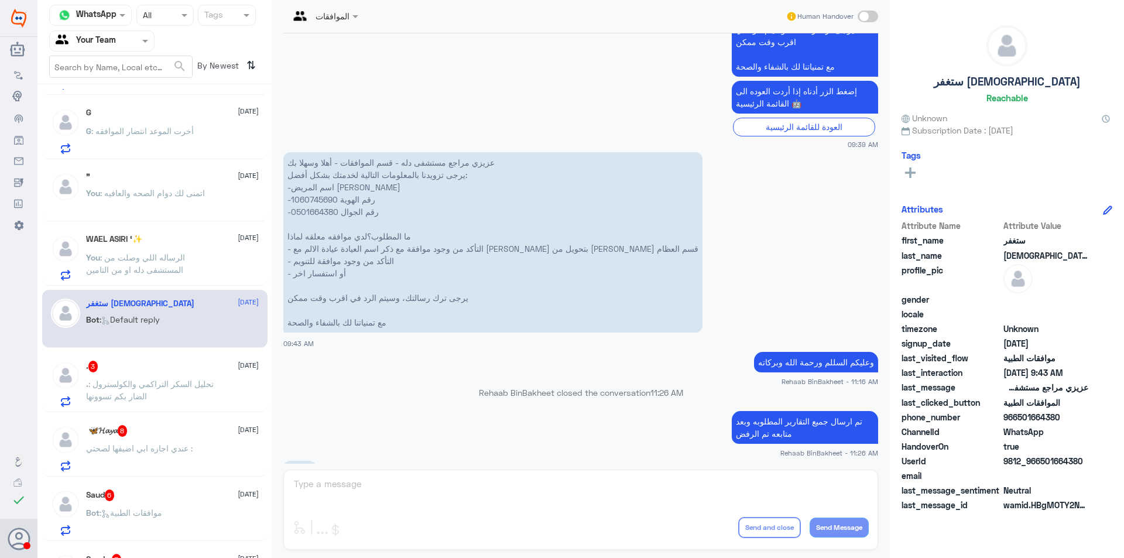
scroll to position [608, 0]
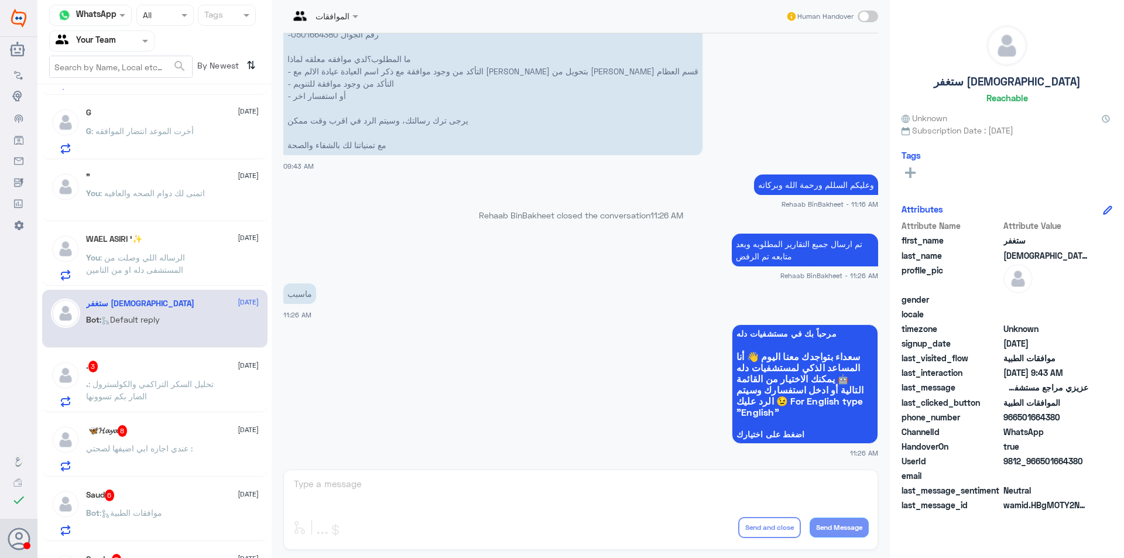
click at [633, 495] on div "الموافقات Human Handover [DATE] السلام عليكم ورحمة الله وبركاته 09:38 AM مرحباً…" at bounding box center [581, 280] width 618 height 561
click at [634, 492] on div "الموافقات Human Handover [DATE] السلام عليكم ورحمة الله وبركاته 09:38 AM مرحباً…" at bounding box center [581, 280] width 618 height 561
click at [133, 318] on span ": Default reply" at bounding box center [129, 319] width 60 height 10
click at [332, 462] on div "[DATE] السلام عليكم ورحمة الله وبركاته 09:38 AM مرحباً بك في مستشفيات دله سعداء…" at bounding box center [580, 248] width 606 height 430
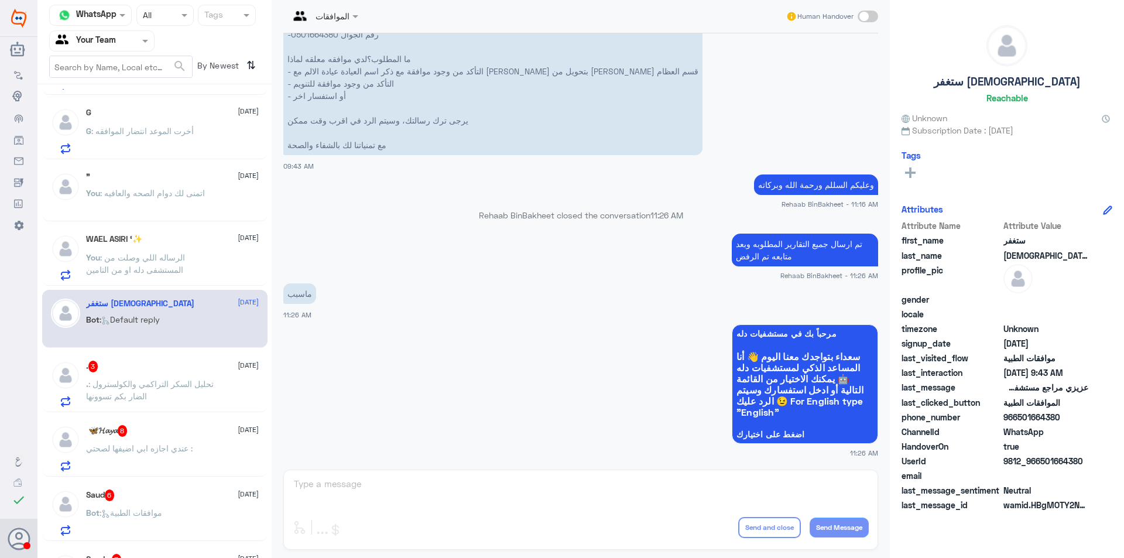
click at [142, 367] on div ". 3 [DATE]" at bounding box center [172, 367] width 173 height 12
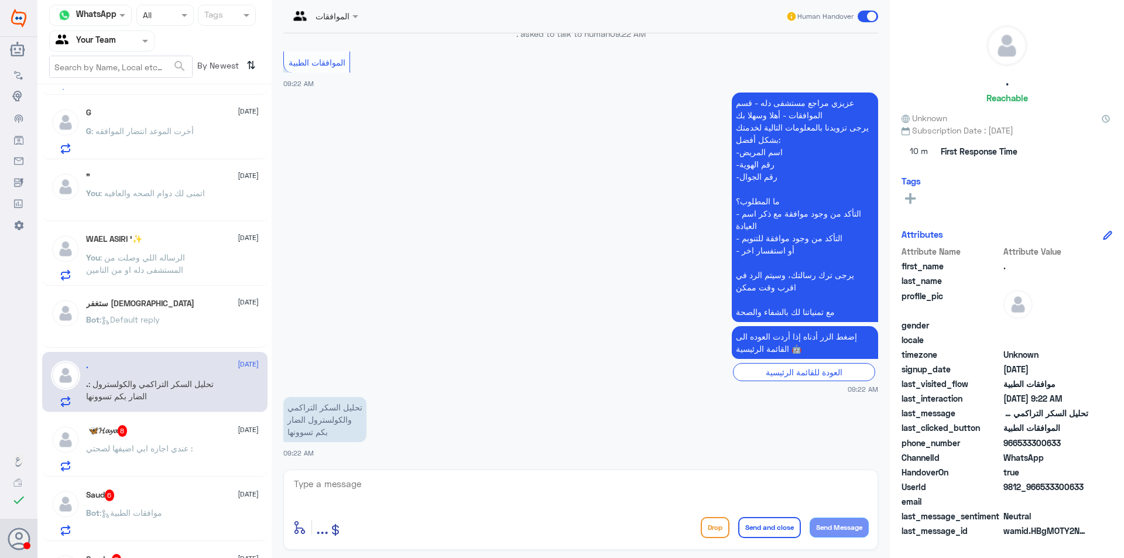
scroll to position [208, 0]
click at [338, 486] on textarea at bounding box center [581, 490] width 576 height 29
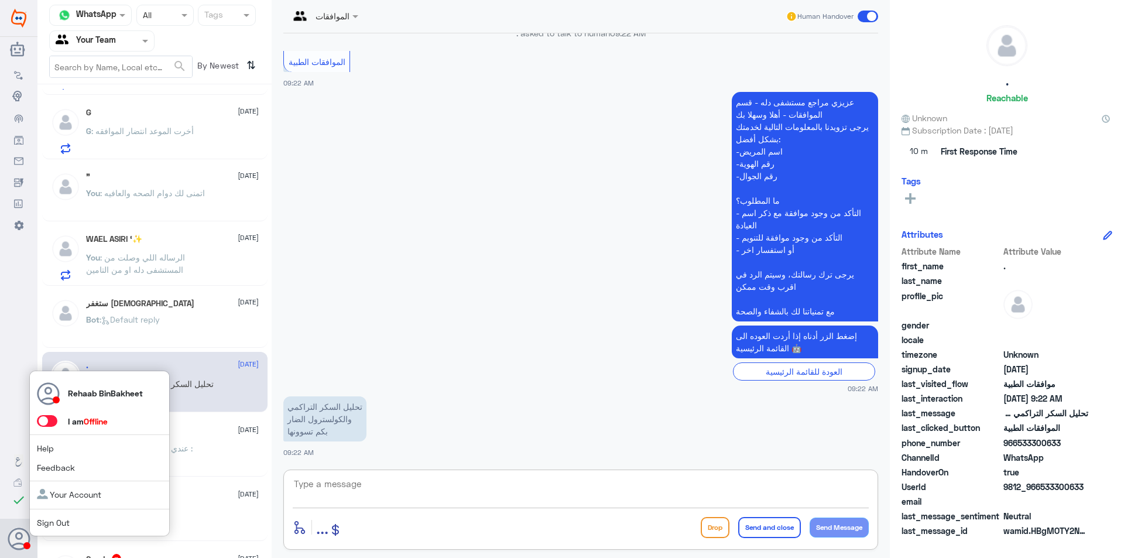
click at [9, 538] on use at bounding box center [19, 538] width 22 height 22
click at [17, 544] on use at bounding box center [19, 538] width 22 height 22
click at [15, 547] on use at bounding box center [19, 538] width 22 height 22
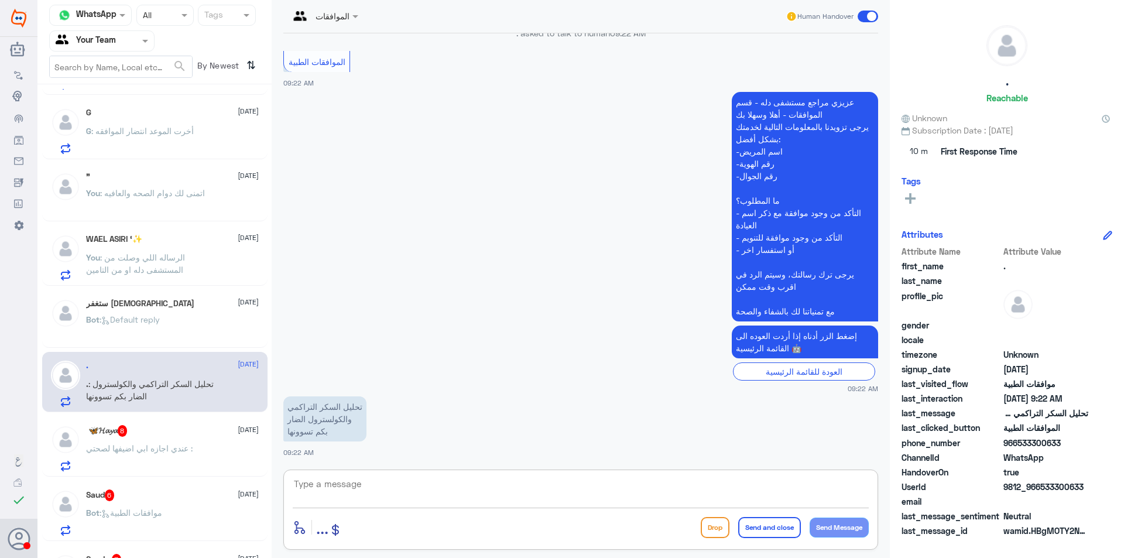
click at [354, 483] on textarea at bounding box center [581, 490] width 576 height 29
type textarea ","
type textarea "عيكم السلام ورحمه الله ورحمة الله وبركاته"
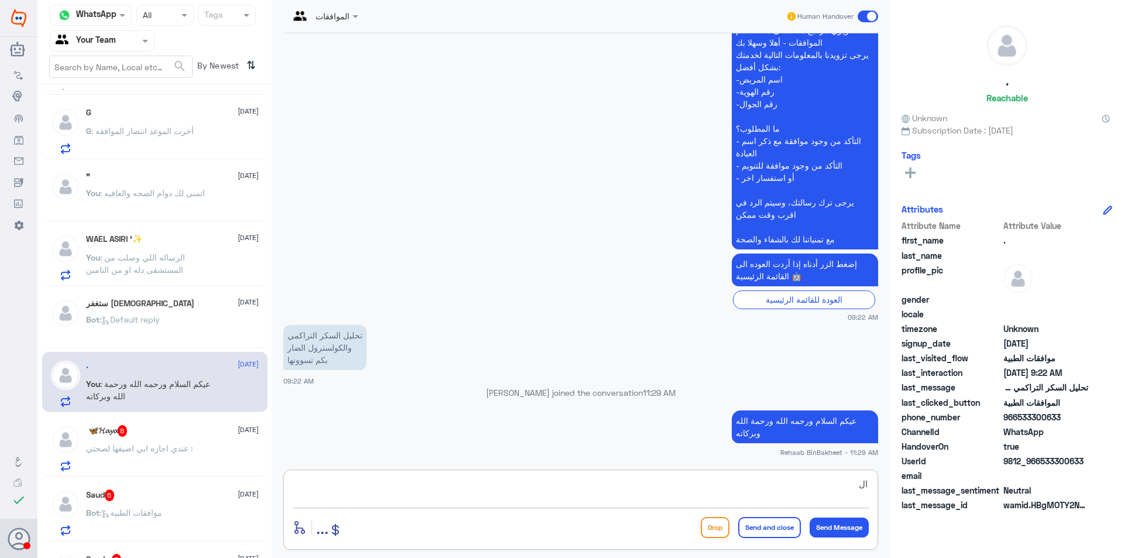
type textarea "ا"
type textarea "اسعار التحليل تعرفها من قسم المختبر"
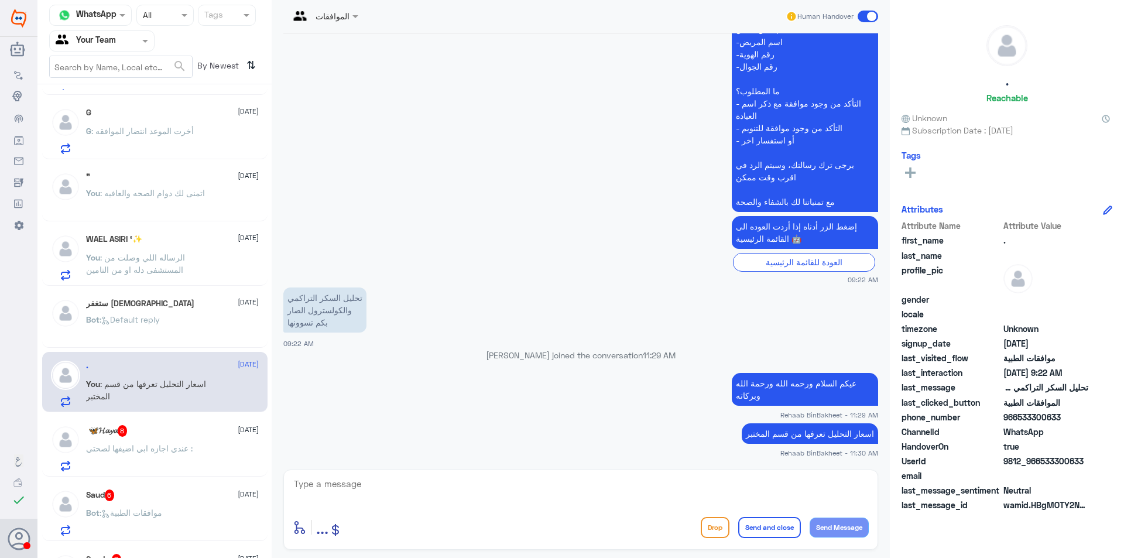
click at [134, 394] on p "You : اسعار التحليل تعرفها من قسم المختبر" at bounding box center [152, 391] width 132 height 29
click at [155, 454] on p "‏ : عندي اجازه ابي اضيفها لصحتي" at bounding box center [139, 456] width 107 height 29
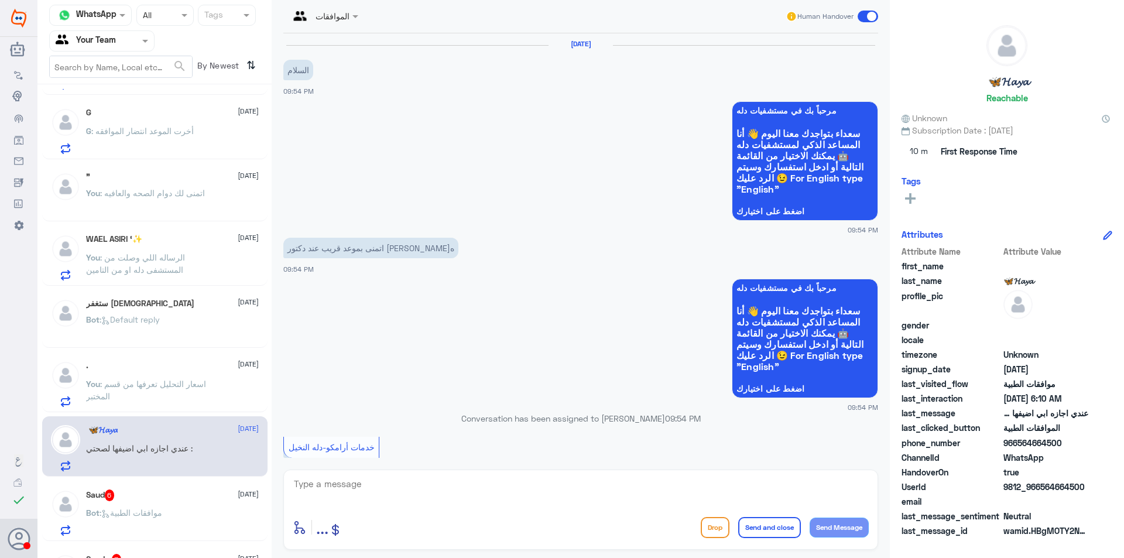
scroll to position [871, 0]
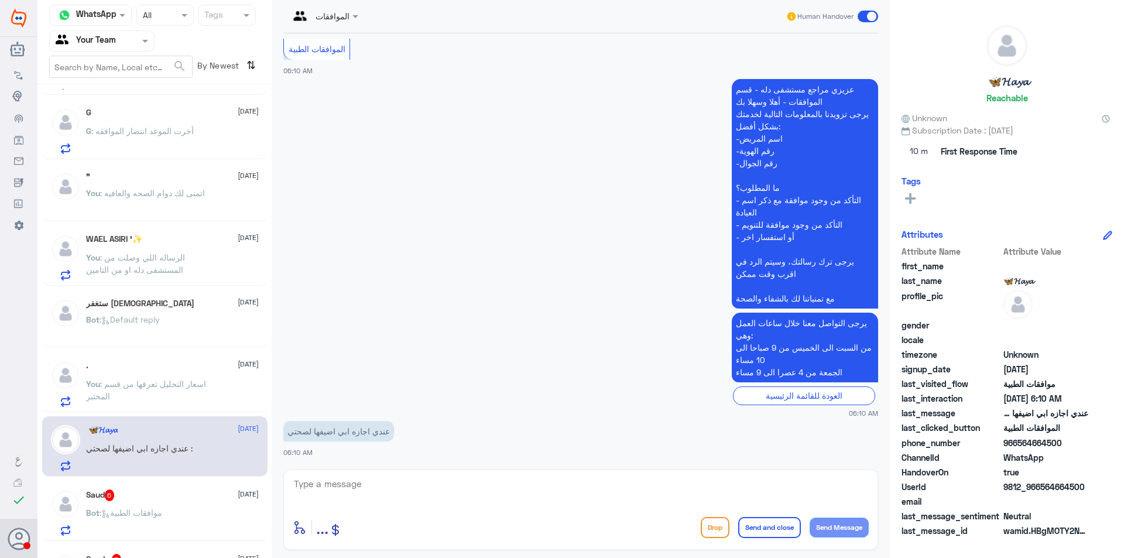
click at [377, 498] on textarea at bounding box center [581, 490] width 576 height 29
type textarea "وليكم السلام ورحمه الله بركاته"
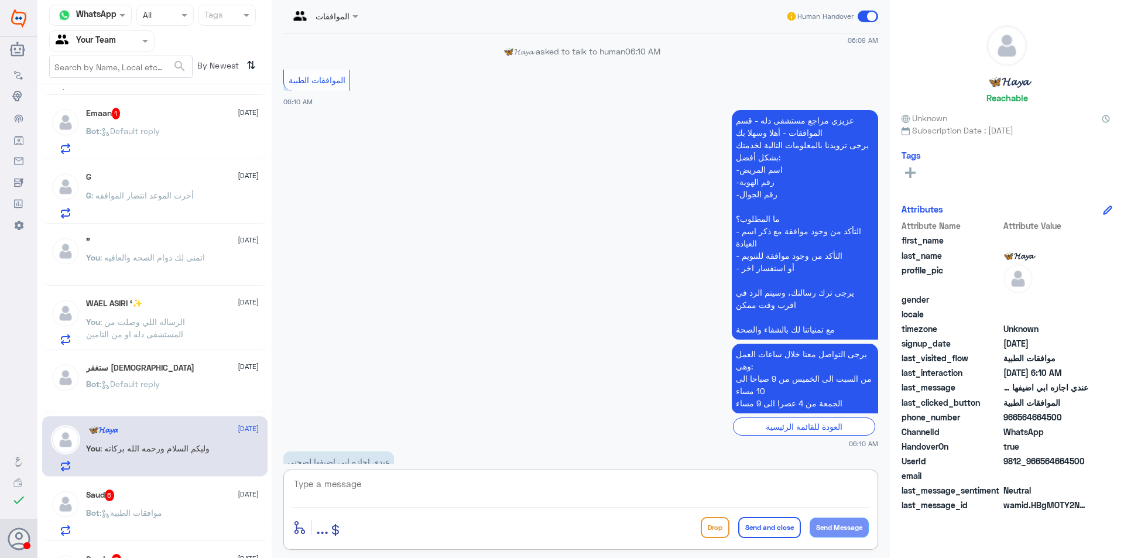
scroll to position [909, 0]
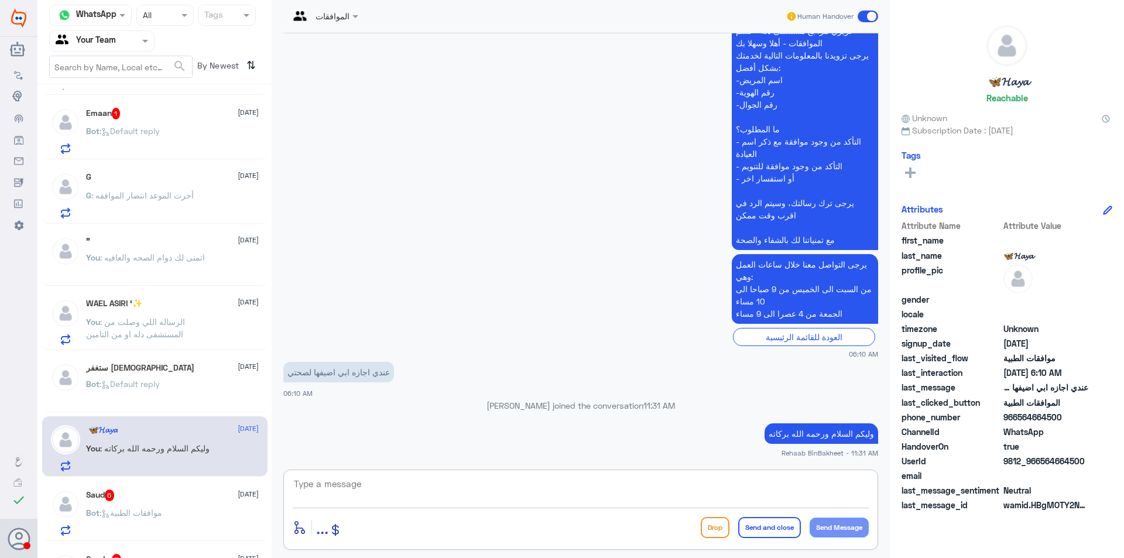
click at [771, 490] on textarea at bounding box center [581, 490] width 576 height 29
click at [666, 476] on textarea at bounding box center [581, 490] width 576 height 29
type textarea "ا"
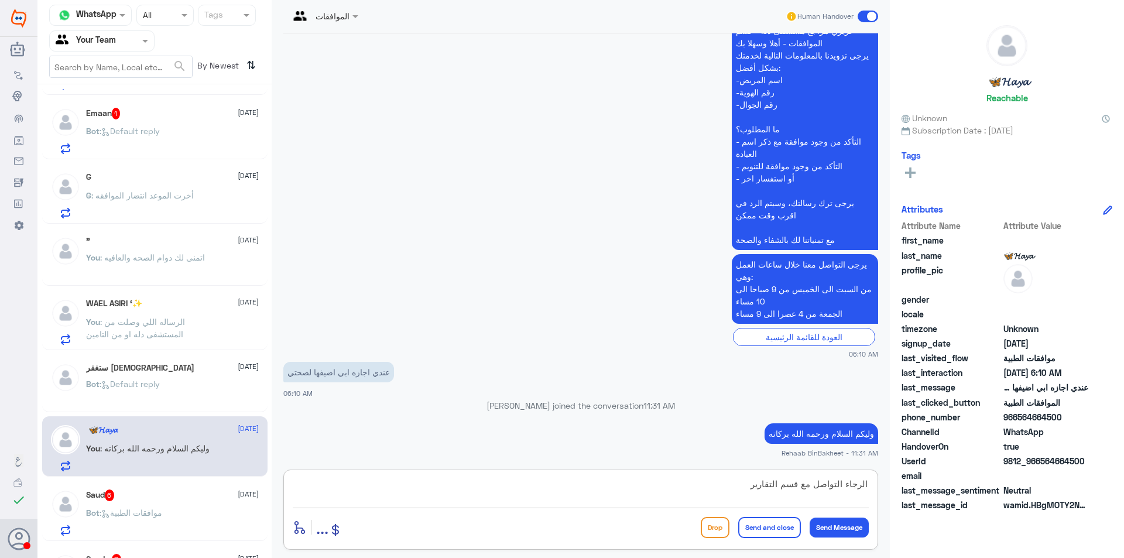
type textarea "الرجاء التواصل مع قسم التقارير"
click at [763, 530] on button "Send and close" at bounding box center [769, 527] width 63 height 21
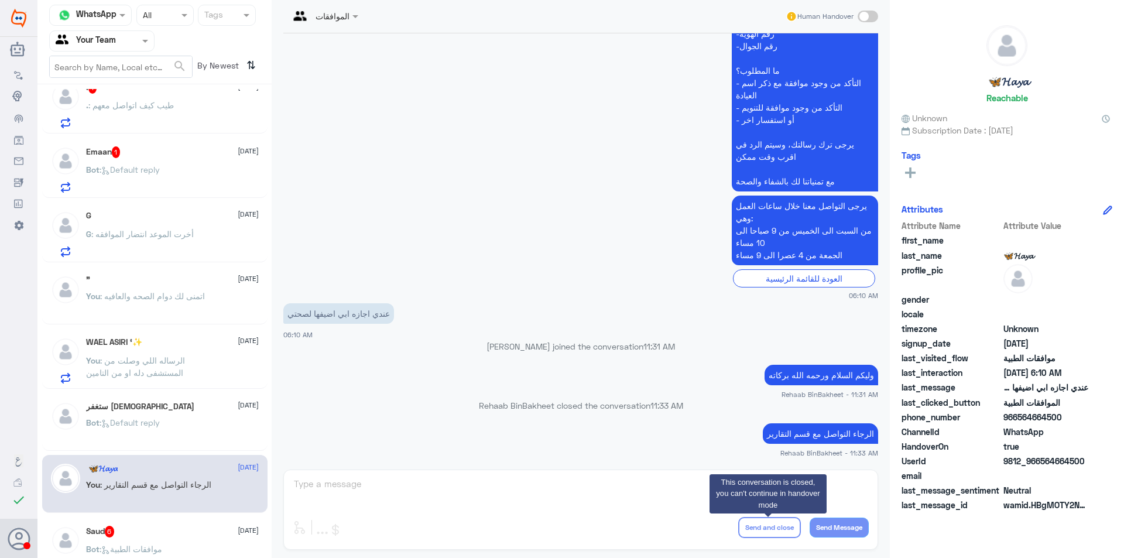
scroll to position [0, 0]
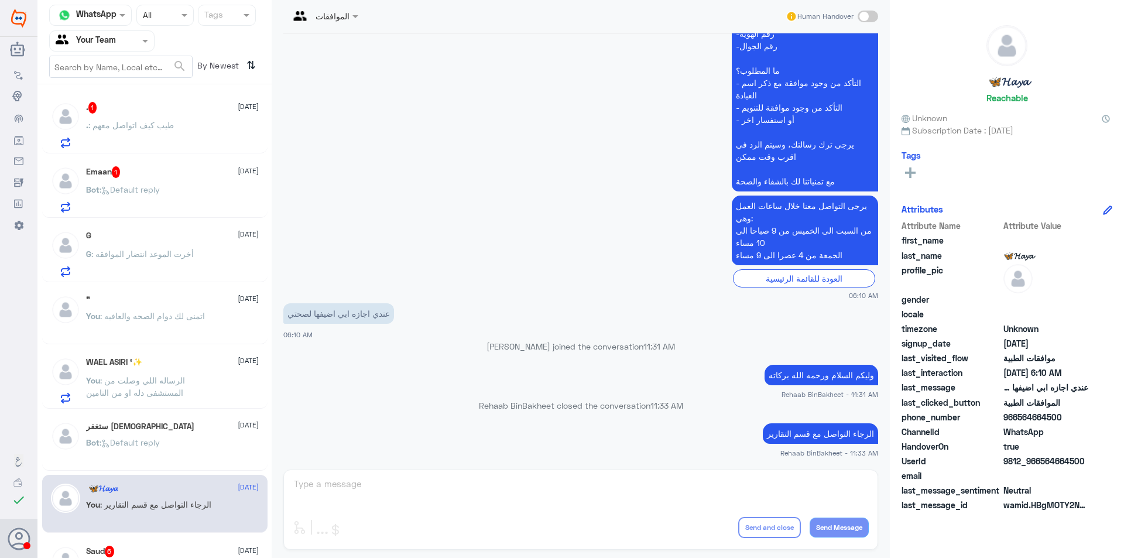
click at [112, 105] on div ". 1 [DATE]" at bounding box center [172, 108] width 173 height 12
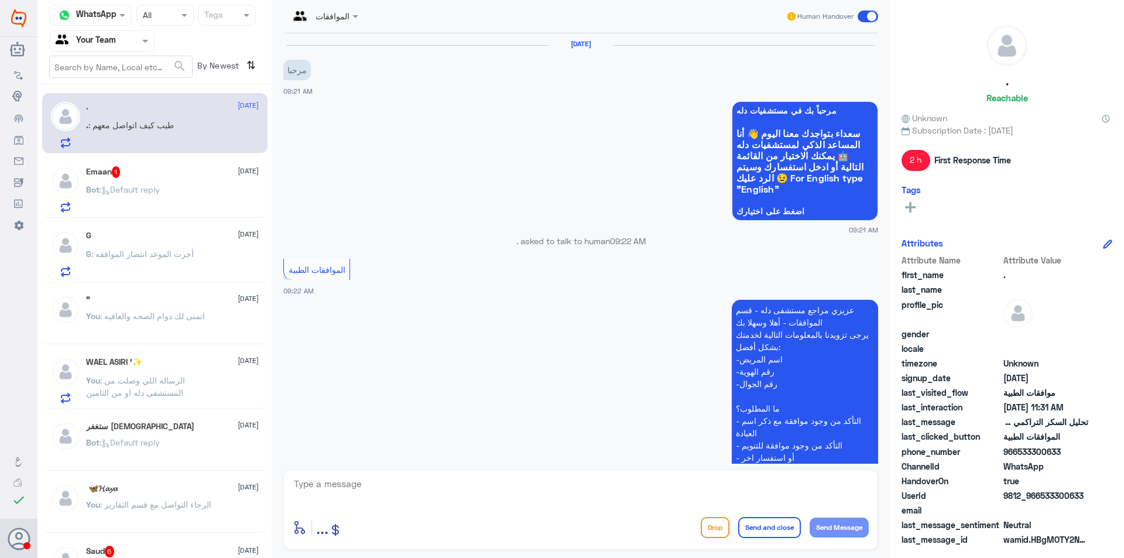
scroll to position [356, 0]
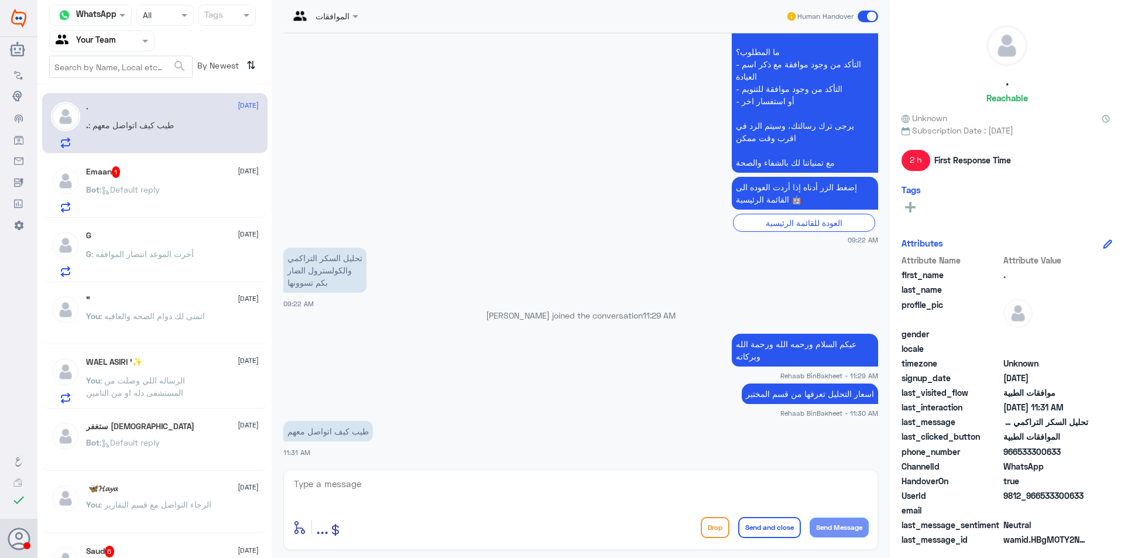
click at [110, 189] on icon at bounding box center [105, 190] width 9 height 9
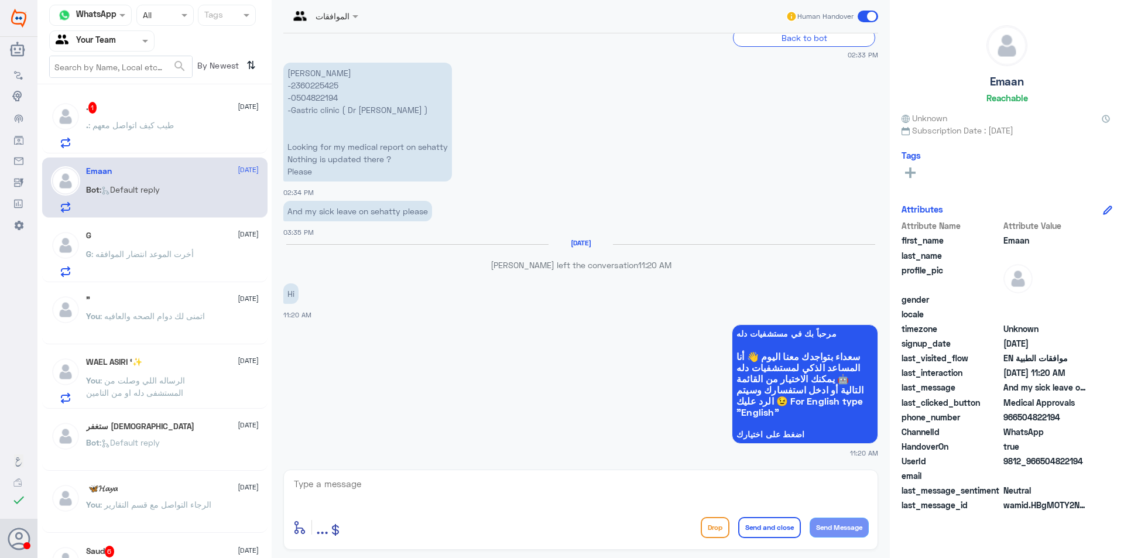
click at [164, 115] on div ". 1 [DATE] . : طيب كيف اتواصل معهم" at bounding box center [172, 125] width 173 height 46
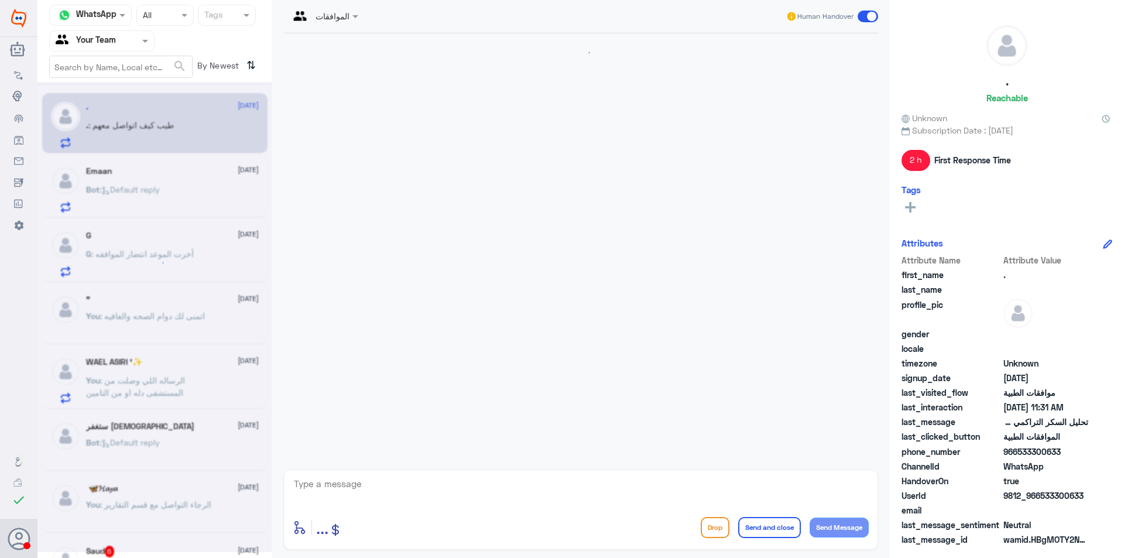
scroll to position [356, 0]
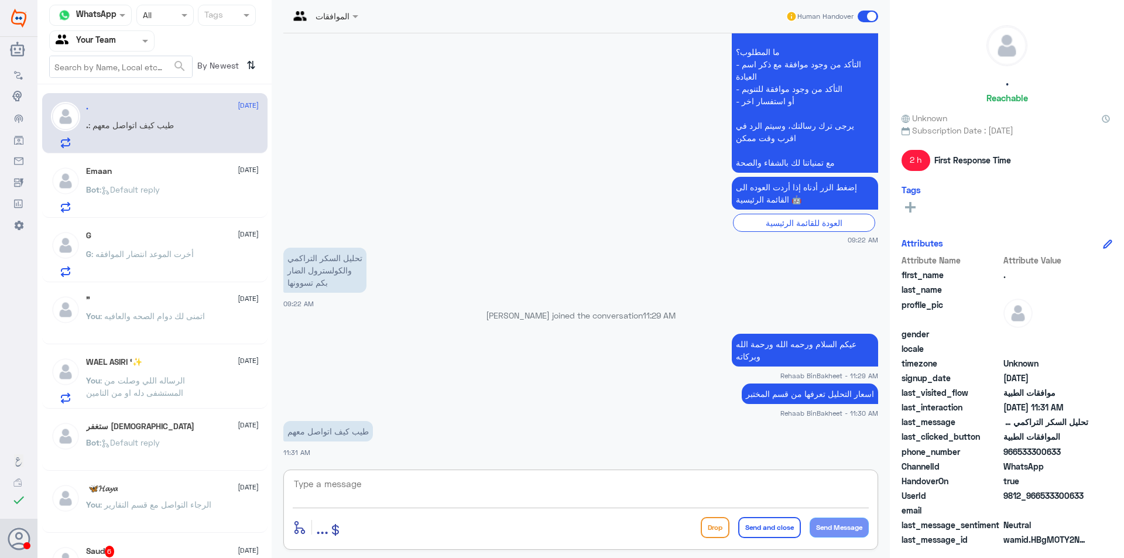
click at [606, 503] on textarea at bounding box center [581, 490] width 576 height 29
click at [356, 481] on textarea at bounding box center [581, 490] width 576 height 29
type textarea "L"
type textarea "ع"
type textarea "ا"
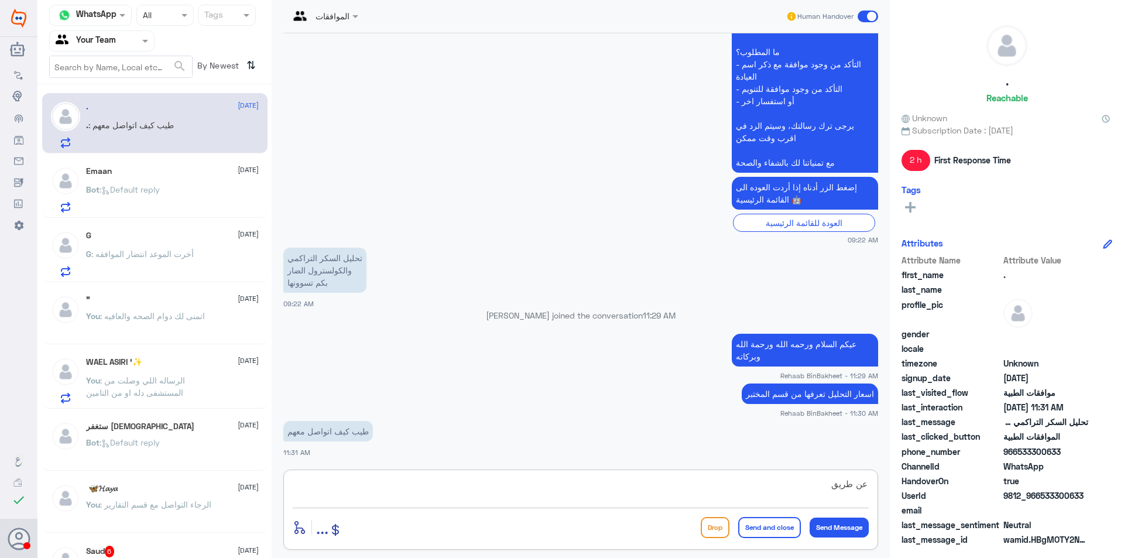
click at [754, 488] on textarea "عن طريق" at bounding box center [581, 490] width 576 height 29
type textarea "ع"
type textarea "ت"
click at [746, 489] on textarea "التواصل عن طريق الرقم المجاني على خدمة العملاء" at bounding box center [581, 490] width 576 height 29
paste textarea "[PHONE_NUMBER]"
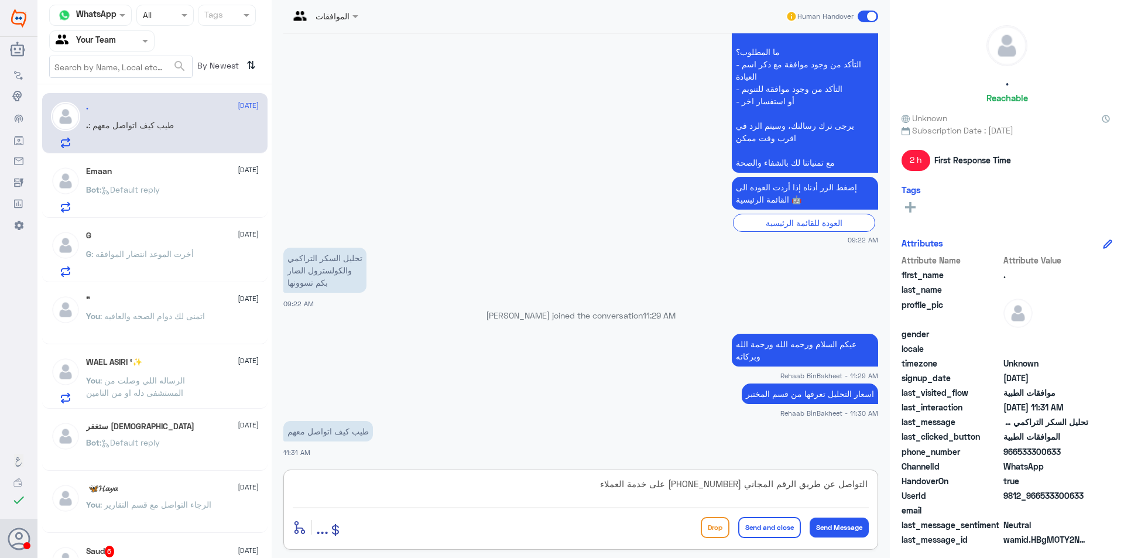
drag, startPoint x: 658, startPoint y: 488, endPoint x: 668, endPoint y: 488, distance: 10.5
click at [668, 488] on textarea "التواصل عن طريق الرقم المجاني [PHONE_NUMBER] على خدمة العملاء" at bounding box center [581, 490] width 576 height 29
drag, startPoint x: 661, startPoint y: 485, endPoint x: 528, endPoint y: 476, distance: 132.6
click at [529, 476] on textarea "التواصل عن طريق الرقم المجاني [PHONE_NUMBER] على خدمة العملاء" at bounding box center [581, 490] width 576 height 29
drag, startPoint x: 744, startPoint y: 483, endPoint x: 588, endPoint y: 466, distance: 157.3
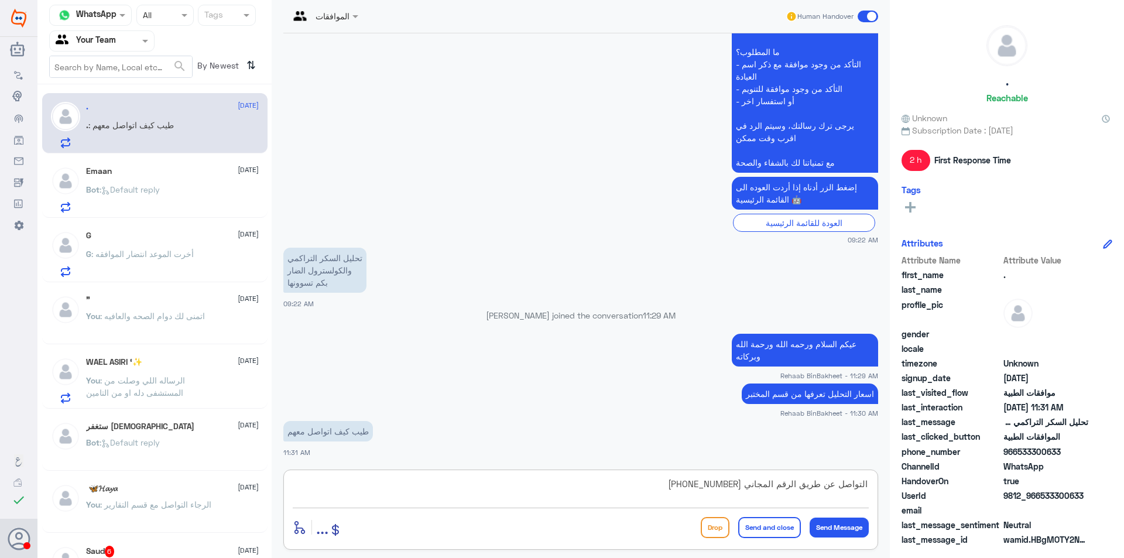
click at [595, 468] on div "الموافقات Human Handover [DATE] مرحبا 09:21 AM مرحباً بك في مستشفيات دله سعداء …" at bounding box center [581, 280] width 618 height 561
paste textarea "[PHONE_NUMBER]"
click at [612, 485] on textarea "التواصل عن طريق الرقم المجاني [PHONE_NUMBER]" at bounding box center [581, 490] width 576 height 29
type textarea "التواصل عن طريق الرقم المجاني [PHONE_NUMBER] على خدمة العملاء"
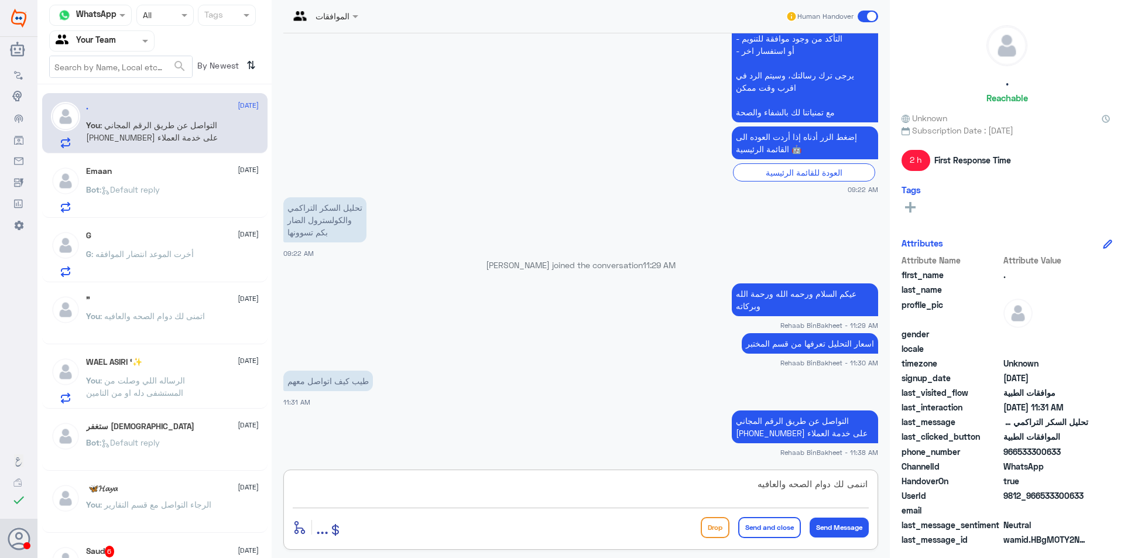
type textarea "اتنمى لك دوام الصحه والعافيه"
click at [780, 528] on button "Send and close" at bounding box center [769, 527] width 63 height 21
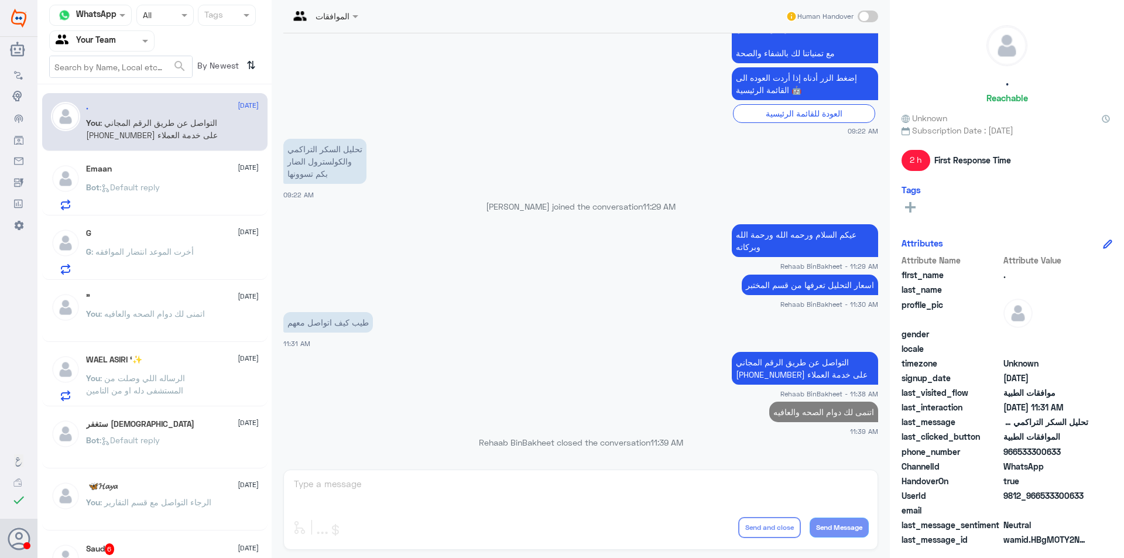
click at [148, 195] on p "Bot : Default reply" at bounding box center [123, 195] width 74 height 29
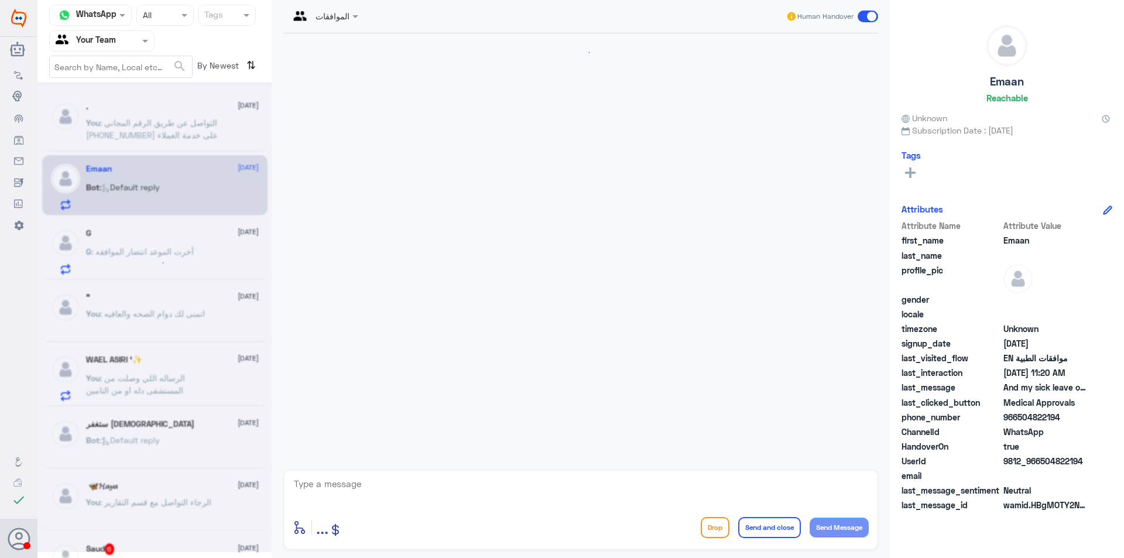
scroll to position [848, 0]
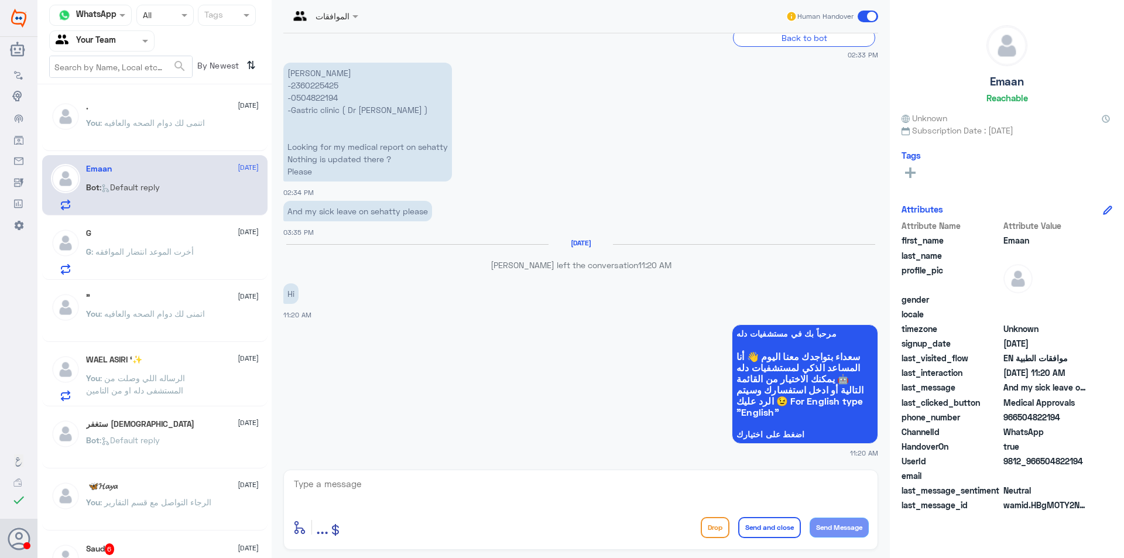
click at [203, 237] on div "G [DATE]" at bounding box center [172, 233] width 173 height 10
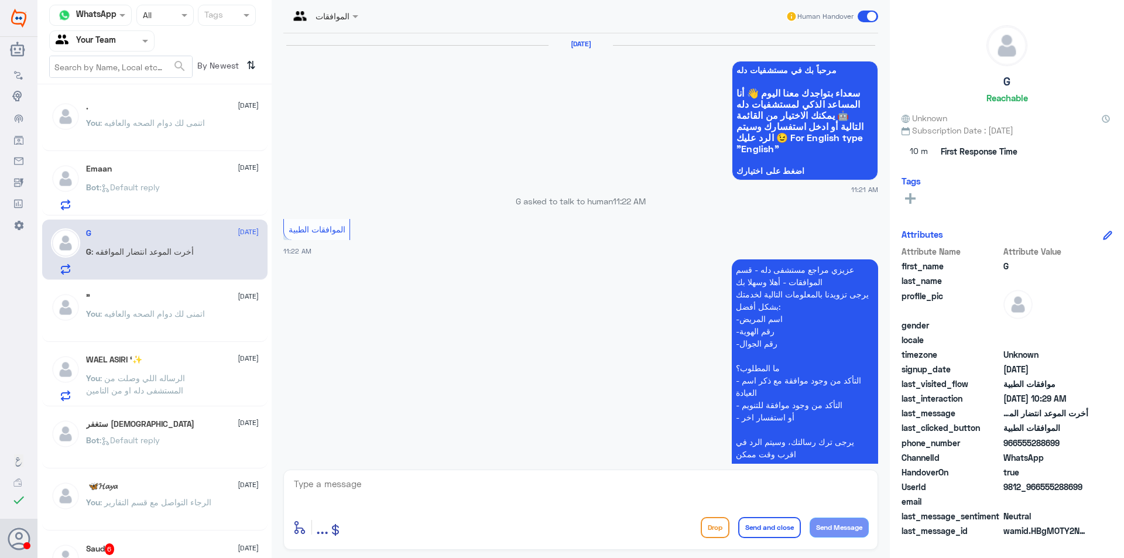
scroll to position [1132, 0]
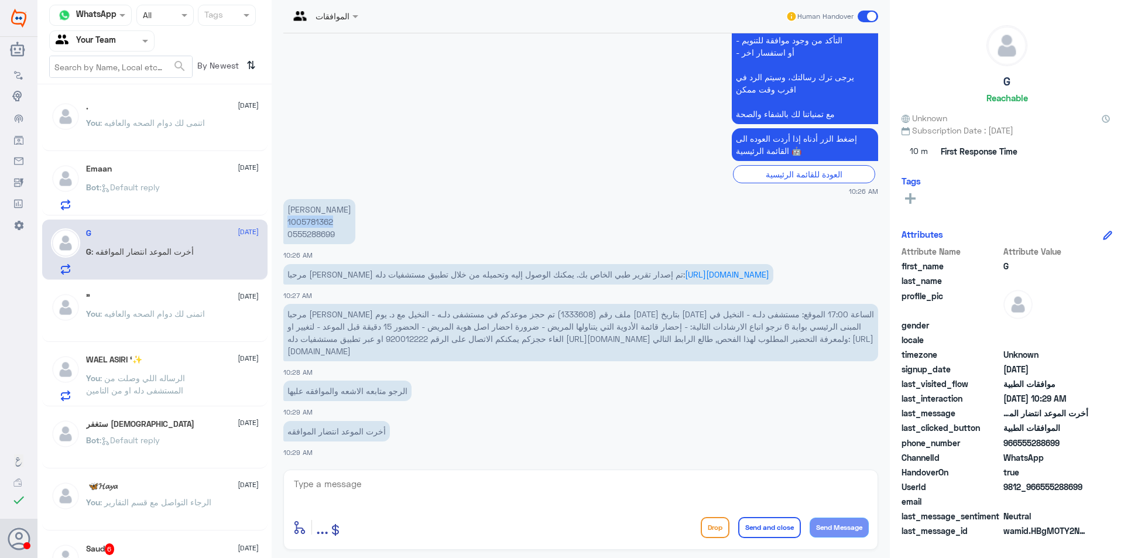
drag, startPoint x: 334, startPoint y: 222, endPoint x: 287, endPoint y: 222, distance: 46.2
click at [287, 222] on p "[PERSON_NAME] 1005781362 0555288699" at bounding box center [319, 221] width 72 height 45
copy p "1005781362"
click at [440, 478] on textarea at bounding box center [581, 490] width 576 height 29
type textarea ","
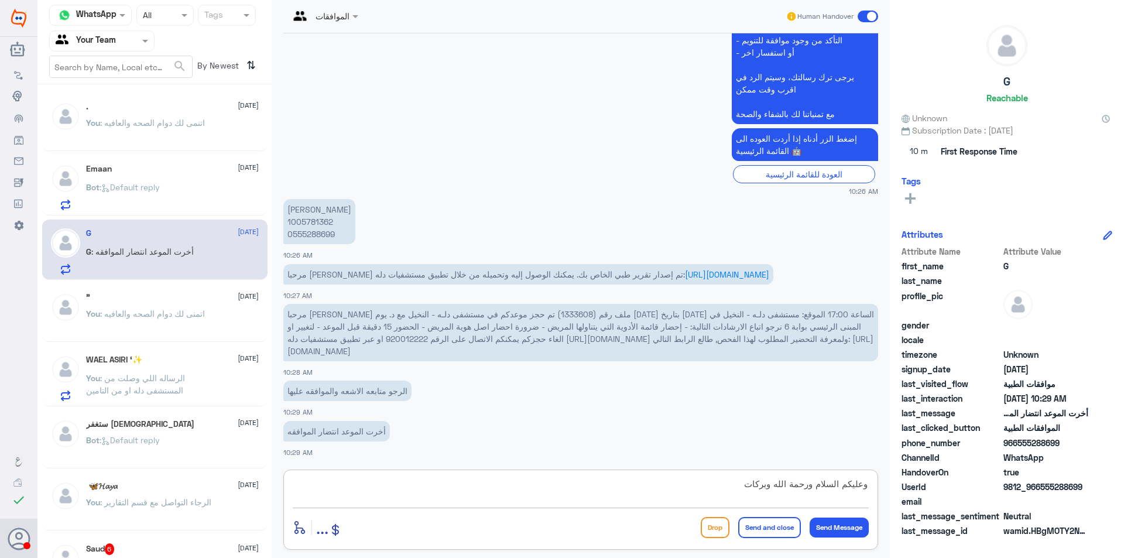
type textarea "وعليكم السلام ورحمة الله وبركاته"
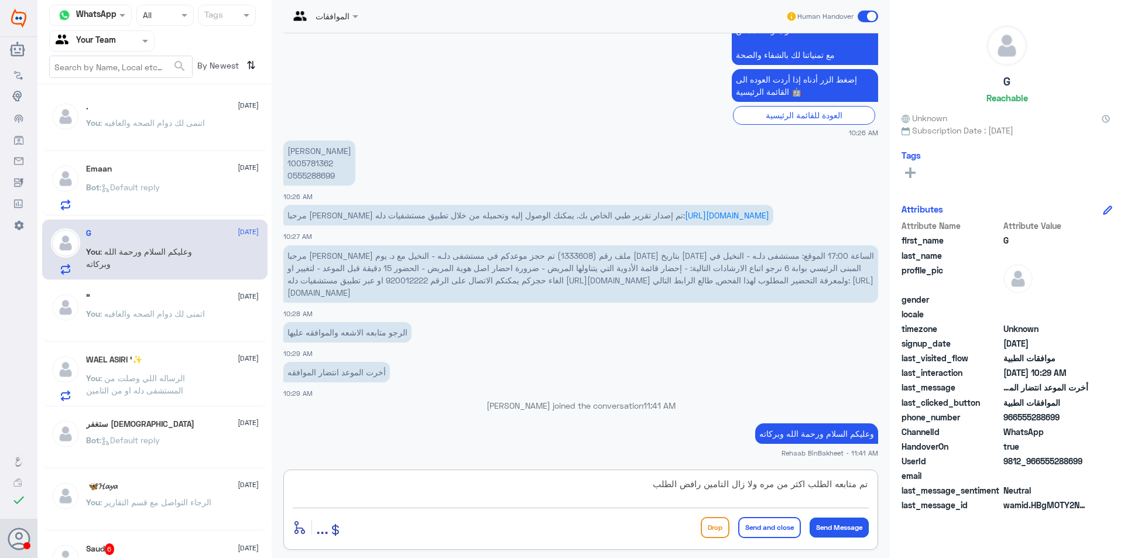
type textarea "تم متابعه الطلب اكثر من مره ولا زال التامين رافض الطلب"
click at [842, 529] on button "Send Message" at bounding box center [838, 527] width 59 height 20
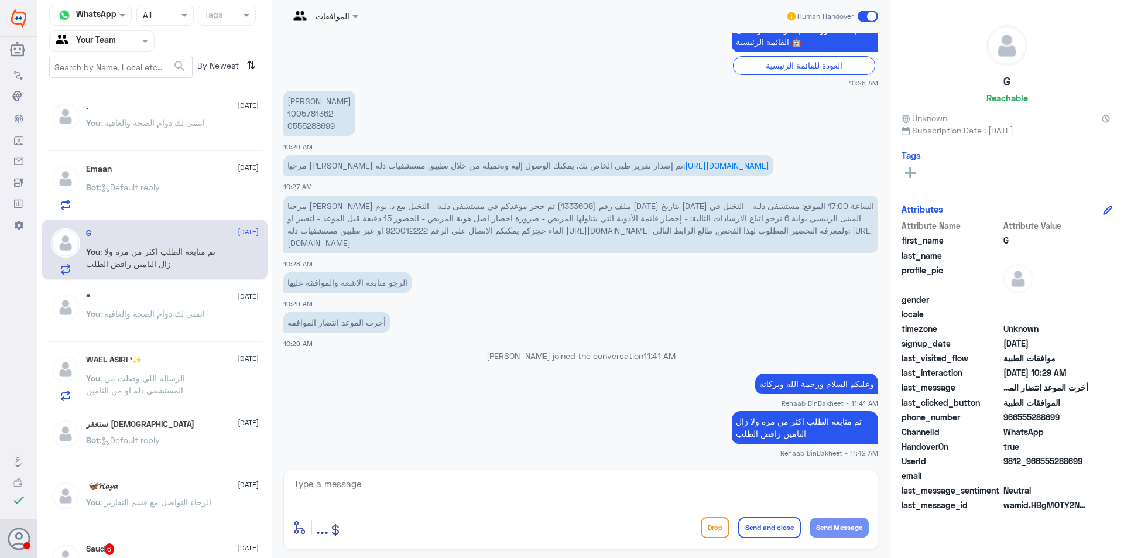
click at [184, 248] on span ": تم متابعه الطلب اكثر من مره ولا زال التامين رافض الطلب" at bounding box center [150, 257] width 129 height 22
click at [153, 186] on span ": Default reply" at bounding box center [129, 187] width 60 height 10
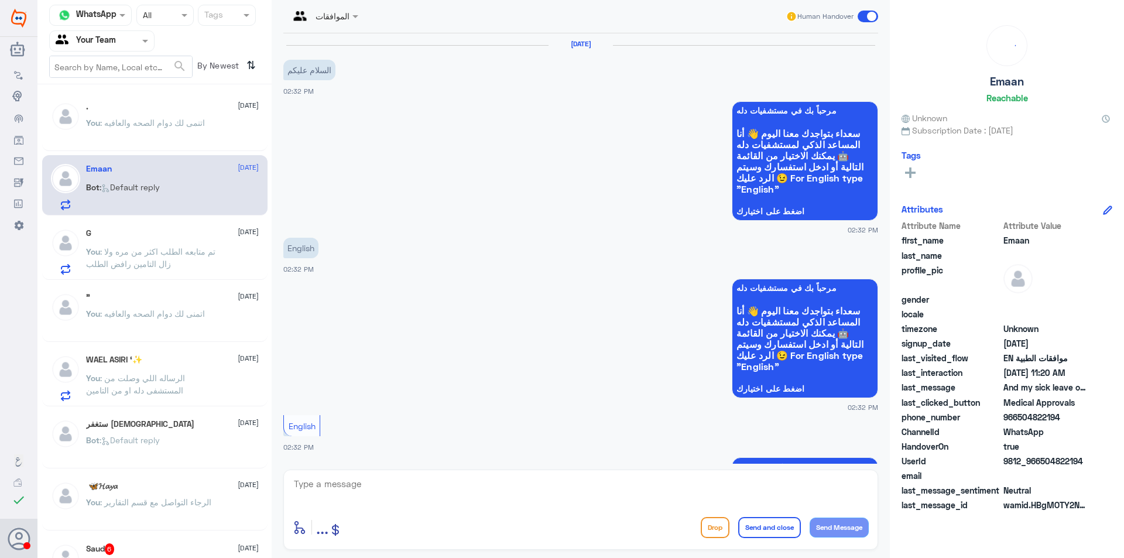
scroll to position [848, 0]
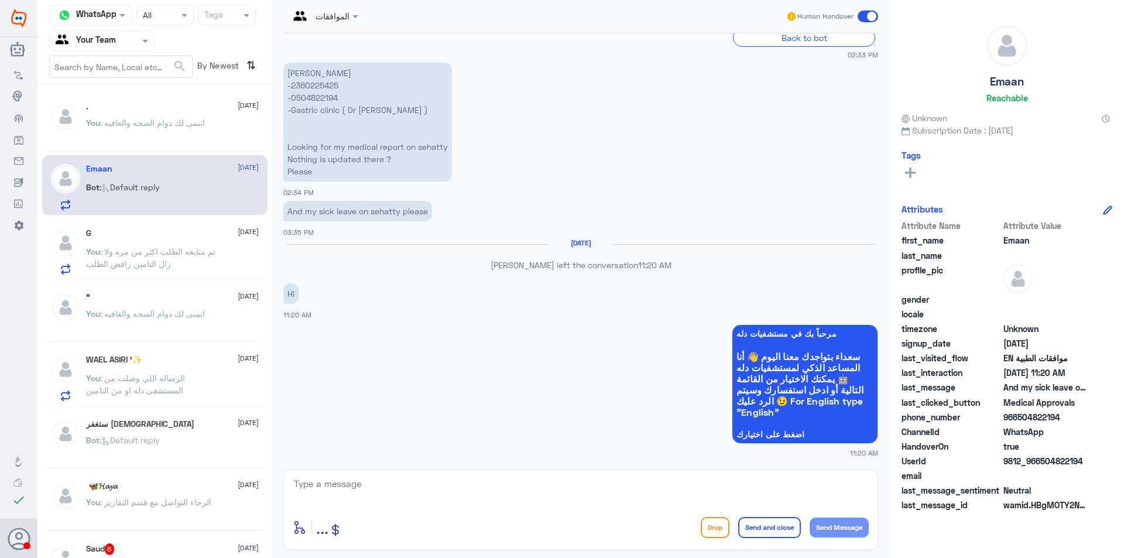
click at [531, 488] on textarea at bounding box center [581, 490] width 576 height 29
click at [531, 486] on textarea at bounding box center [581, 490] width 576 height 29
type textarea "وعليكم السلام ورحمه الله وبركاته"
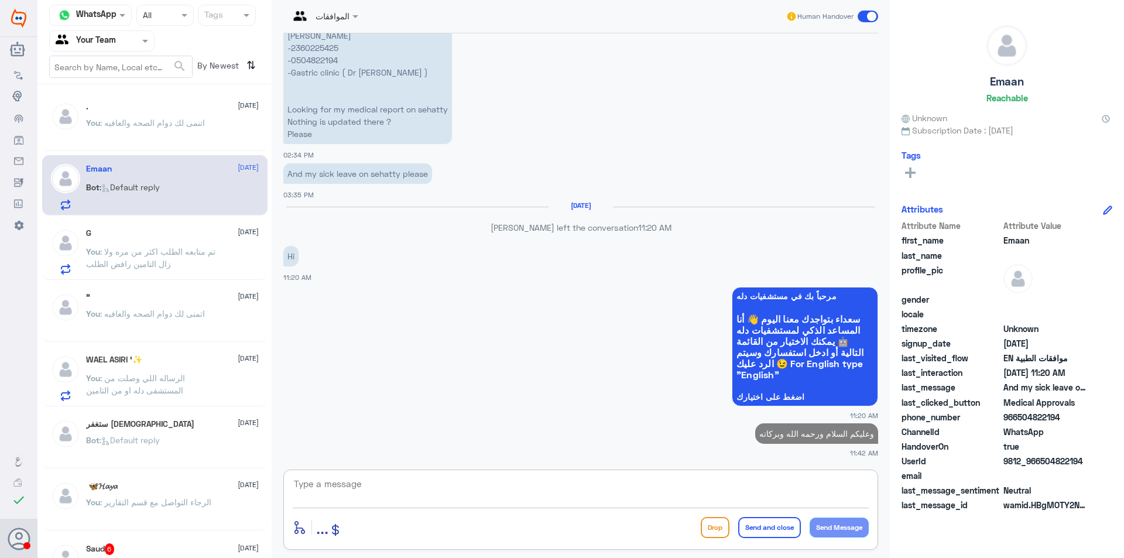
click at [155, 124] on span ": اتنمى لك دوام الصحه والعافيه" at bounding box center [152, 123] width 105 height 10
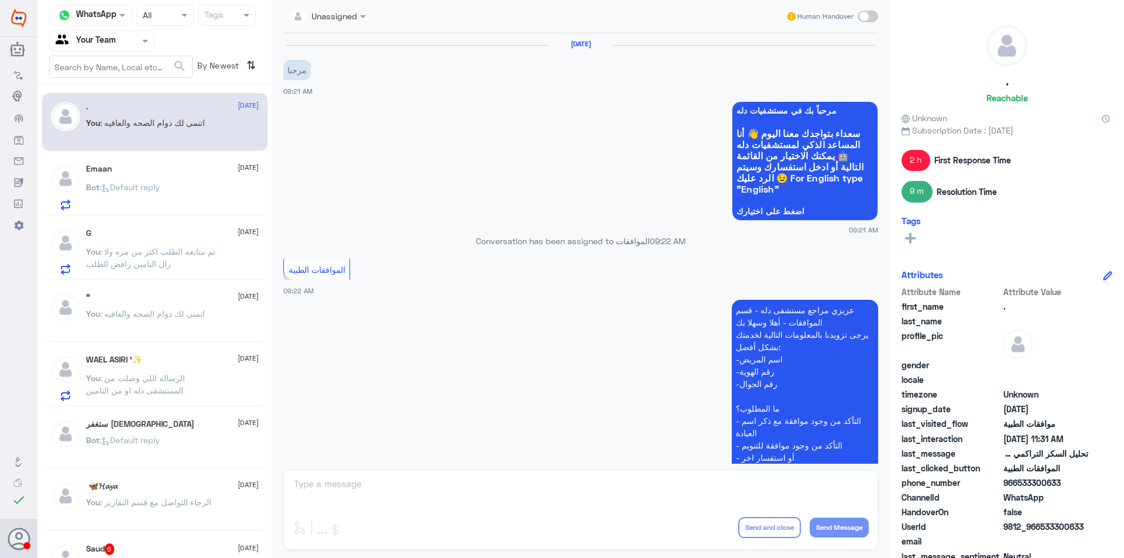
scroll to position [465, 0]
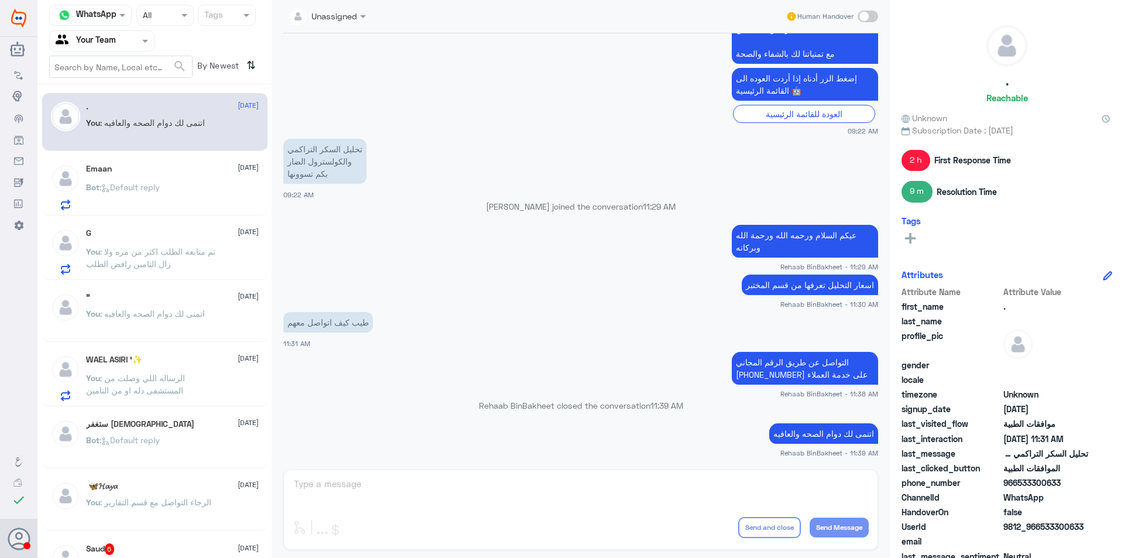
click at [157, 185] on span ": Default reply" at bounding box center [129, 187] width 60 height 10
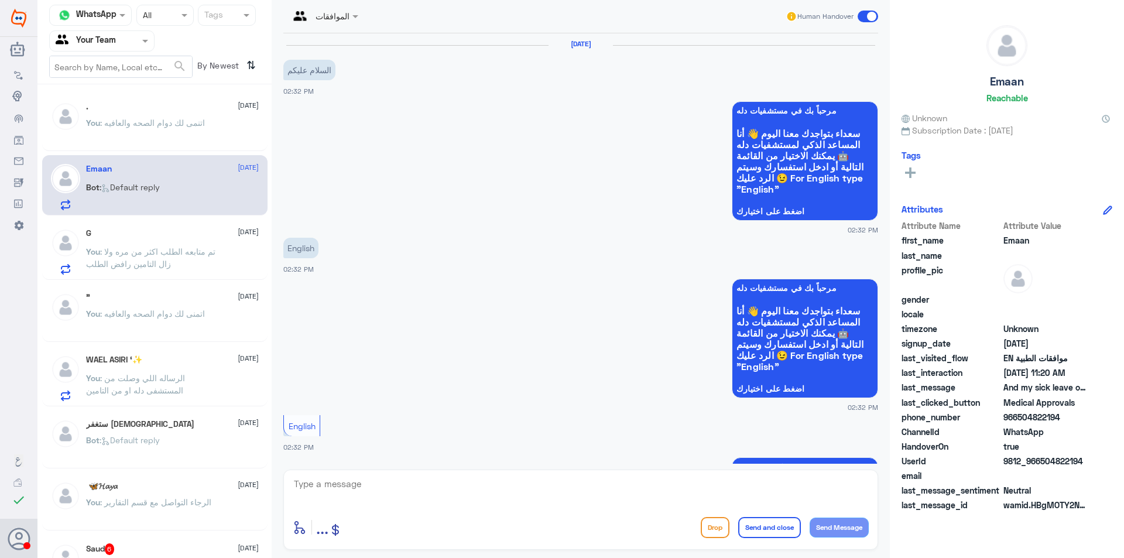
scroll to position [886, 0]
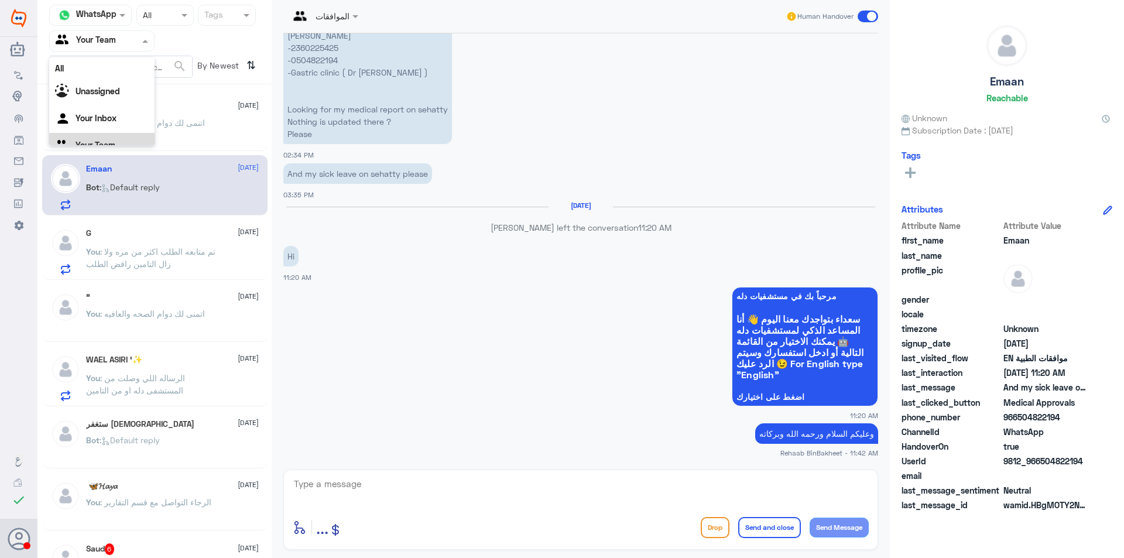
click at [107, 38] on input "text" at bounding box center [88, 40] width 64 height 13
click at [102, 99] on Inbox "Your Inbox" at bounding box center [95, 103] width 41 height 10
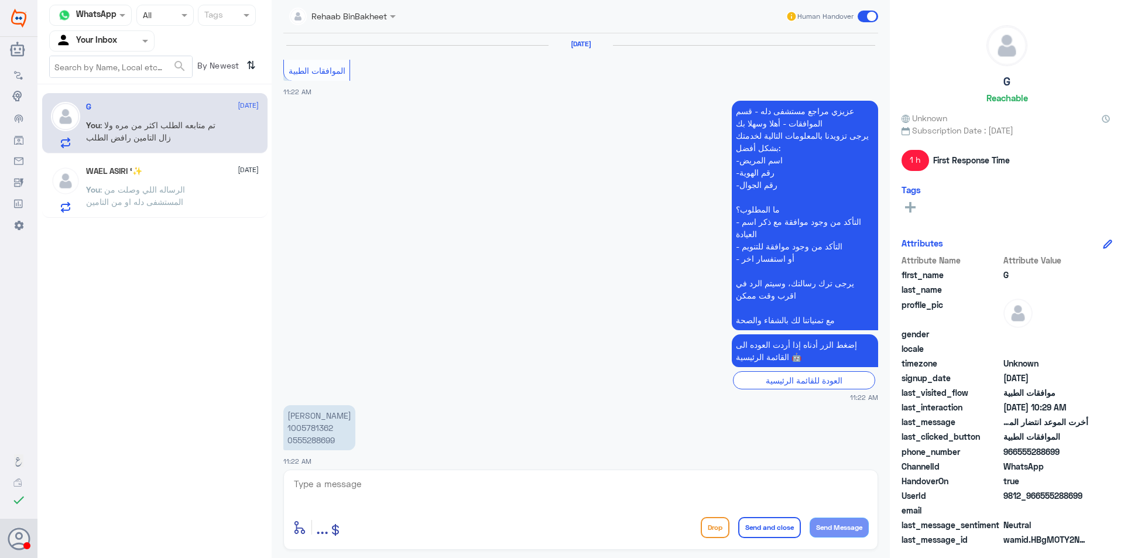
scroll to position [1082, 0]
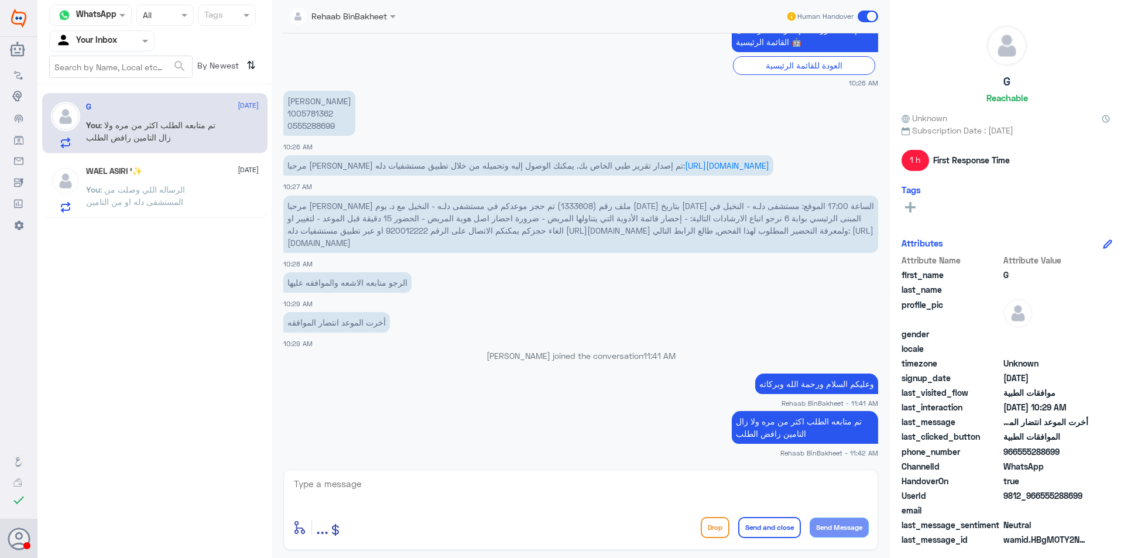
click at [164, 129] on span ": تم متابعه الطلب اكثر من مره ولا زال التامين رافض الطلب" at bounding box center [150, 131] width 129 height 22
click at [146, 193] on span ": الرساله اللي وصلت من المستشفى دله او من التامين" at bounding box center [135, 195] width 99 height 22
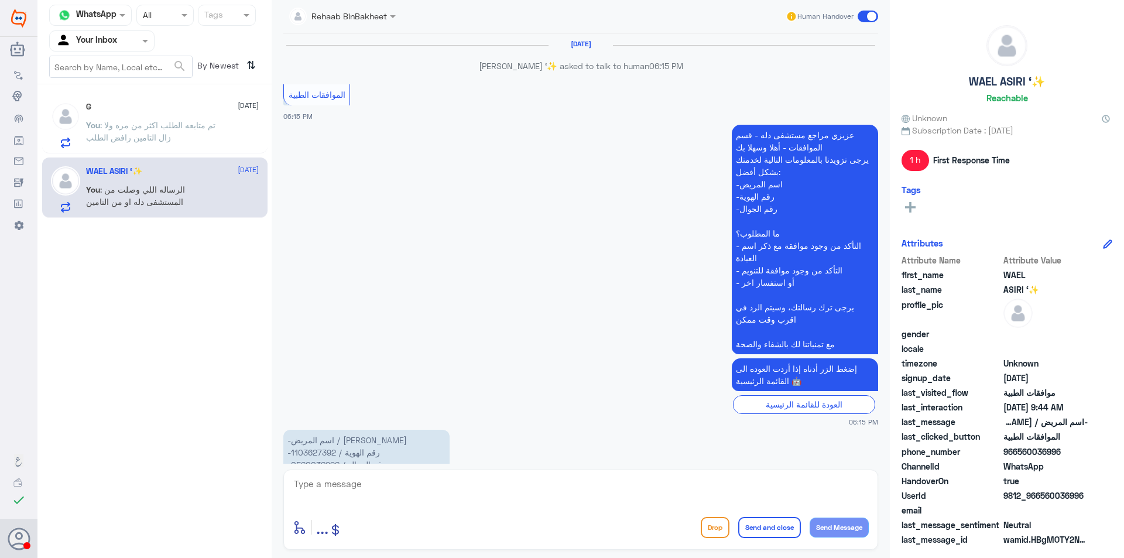
scroll to position [1111, 0]
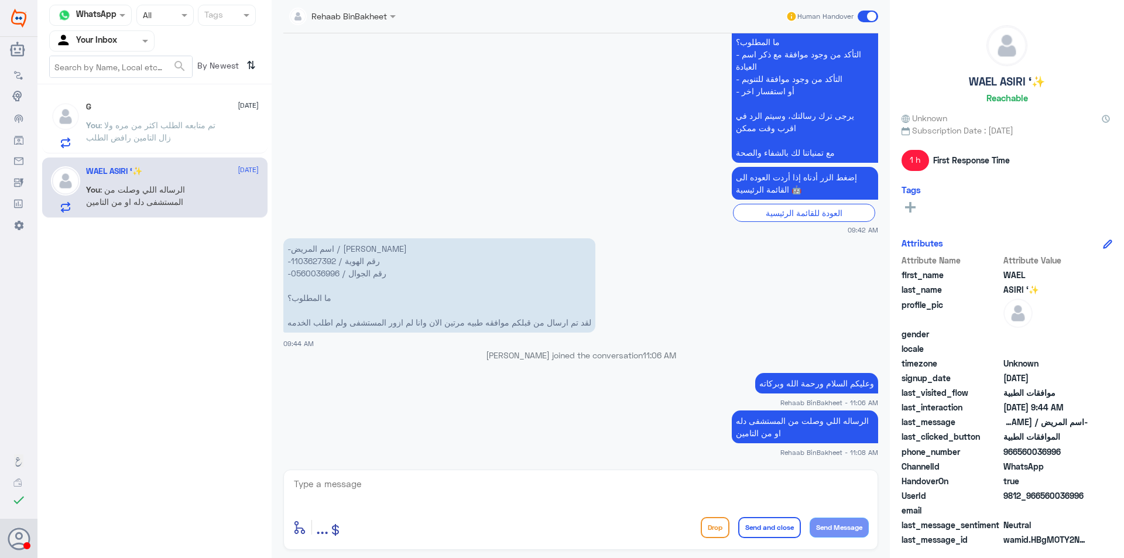
click at [629, 493] on textarea at bounding box center [581, 490] width 576 height 29
type textarea "ا"
click at [776, 531] on button "Send and close" at bounding box center [769, 527] width 63 height 21
click at [774, 519] on button "Send and close" at bounding box center [769, 527] width 63 height 21
click at [740, 495] on textarea at bounding box center [581, 490] width 576 height 29
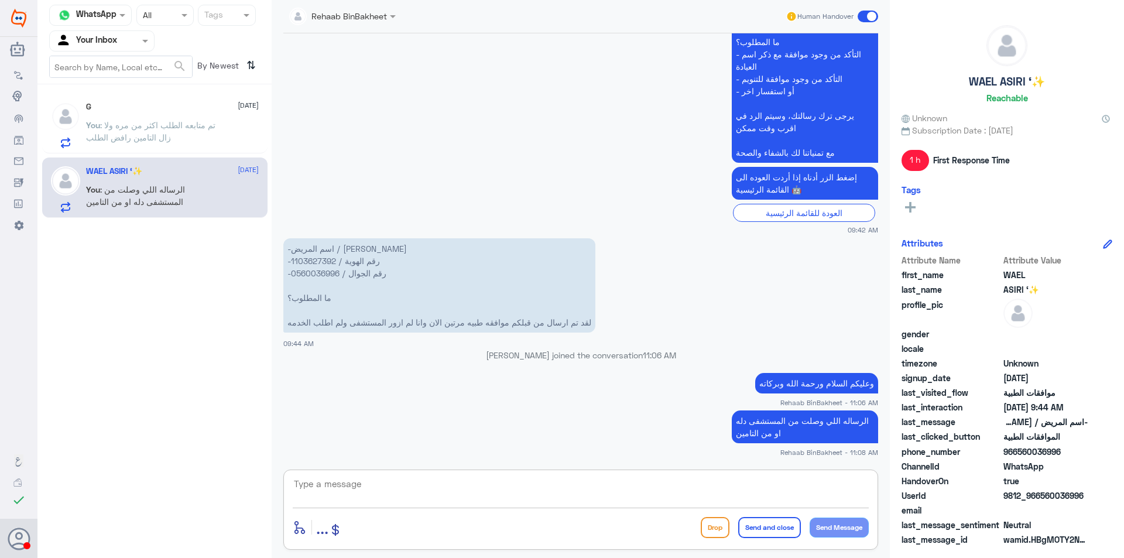
type textarea "ا"
type textarea "اتمنى لك دوام الصحه والعافيه"
click at [790, 521] on button "Send and close" at bounding box center [769, 527] width 63 height 21
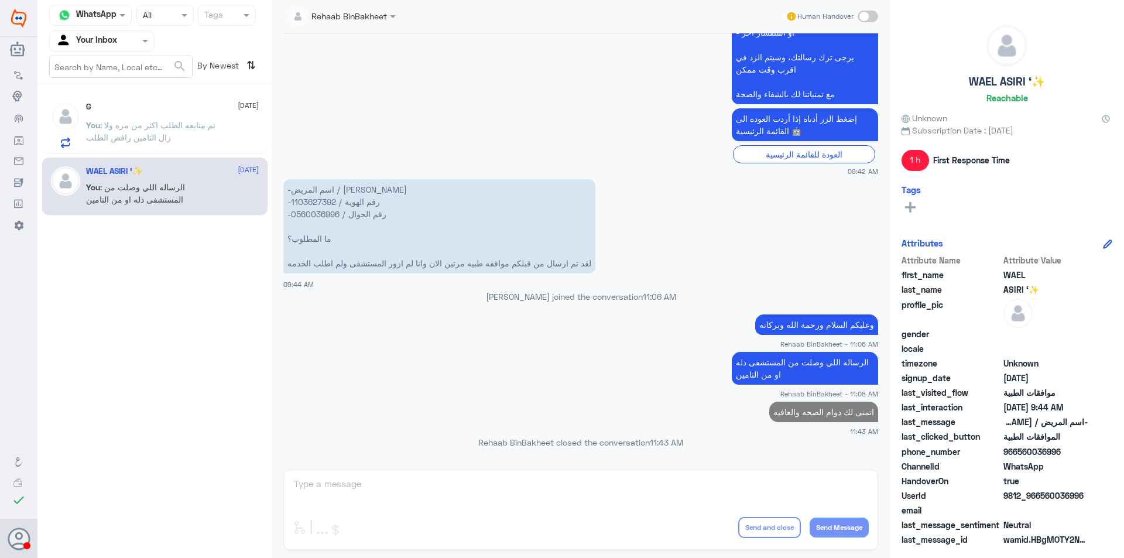
scroll to position [1146, 0]
click at [148, 37] on span at bounding box center [146, 41] width 15 height 12
click at [97, 130] on Team "Your Team" at bounding box center [95, 130] width 40 height 10
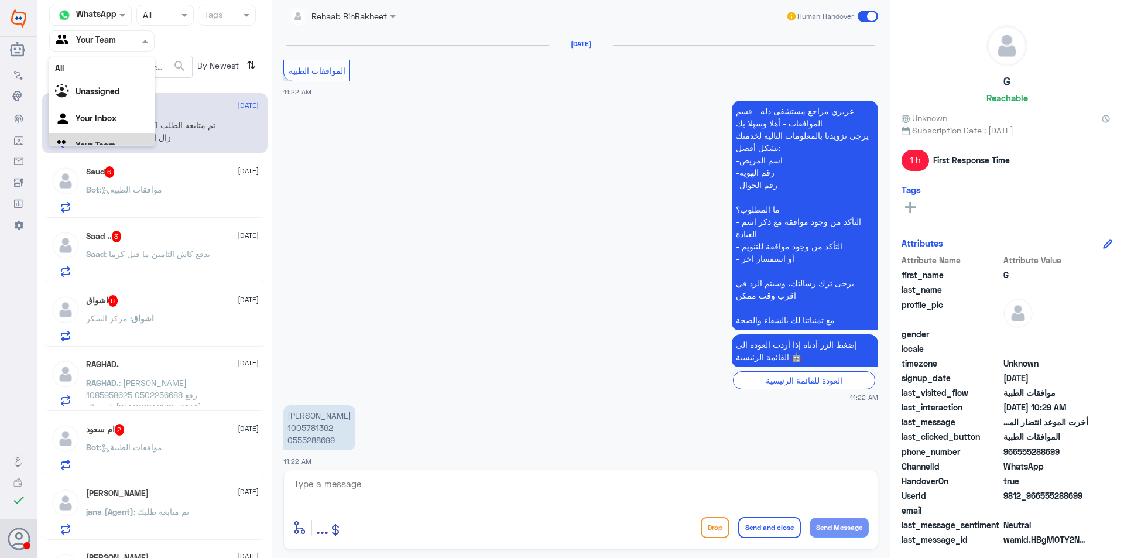
scroll to position [1082, 0]
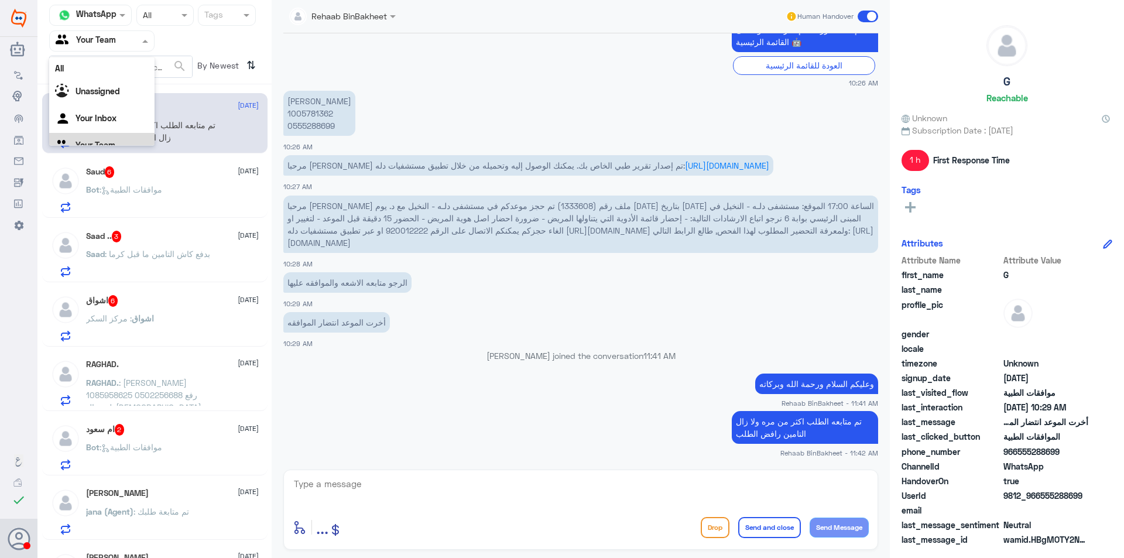
click at [117, 40] on input "text" at bounding box center [88, 40] width 64 height 13
click at [110, 106] on Inbox "Your Inbox" at bounding box center [95, 103] width 41 height 10
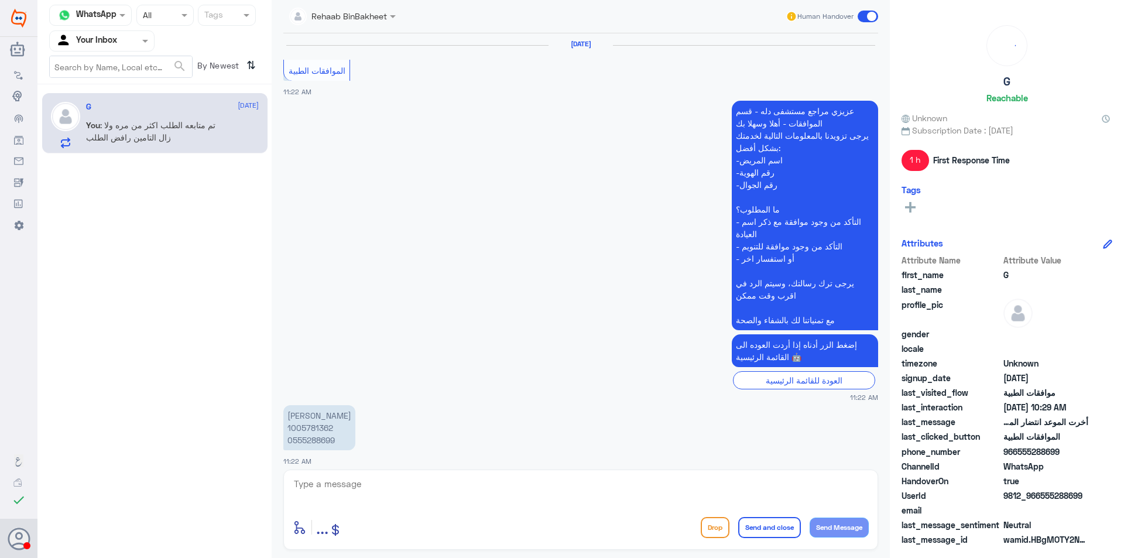
scroll to position [1082, 0]
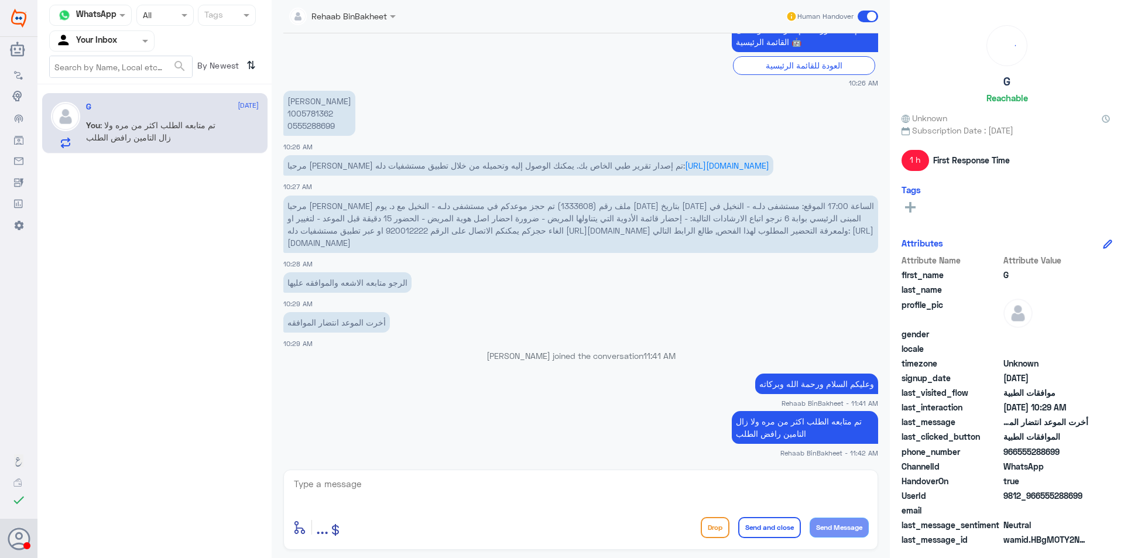
click at [158, 114] on div "G [DATE] You : تم متابعه الطلب اكثر من مره ولا زال التامين رافض الطلب" at bounding box center [172, 125] width 173 height 46
click at [571, 493] on textarea at bounding box center [581, 490] width 576 height 29
type textarea "ا"
type textarea "رد التامين لا يوجد دواعي طبيه الرجاء التواصل مع التامين"
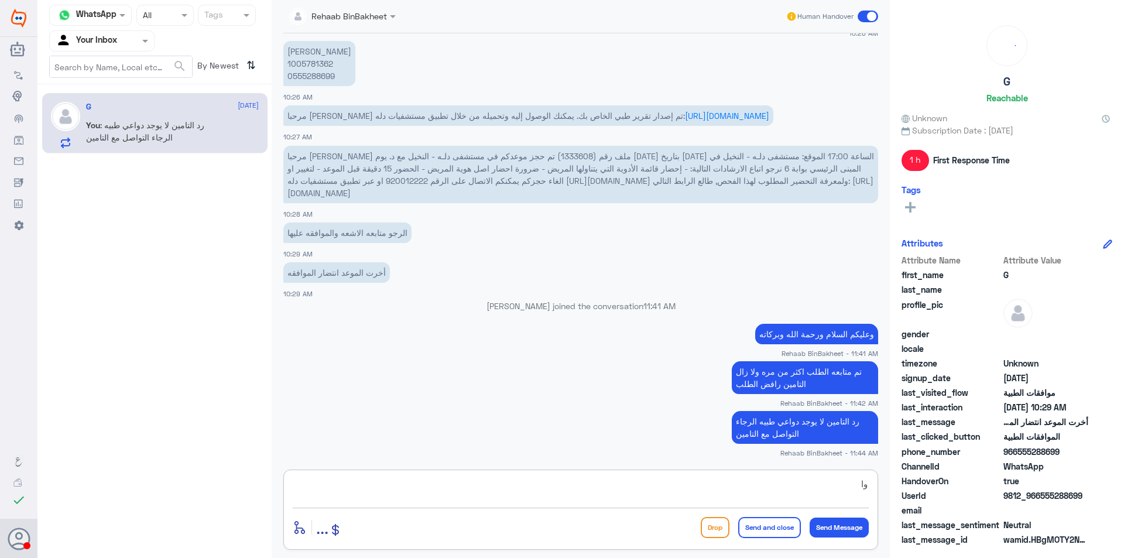
type textarea "و"
type textarea "اتمنى لك دوام الصحه والعافيه"
click at [777, 525] on button "Send and close" at bounding box center [769, 527] width 63 height 21
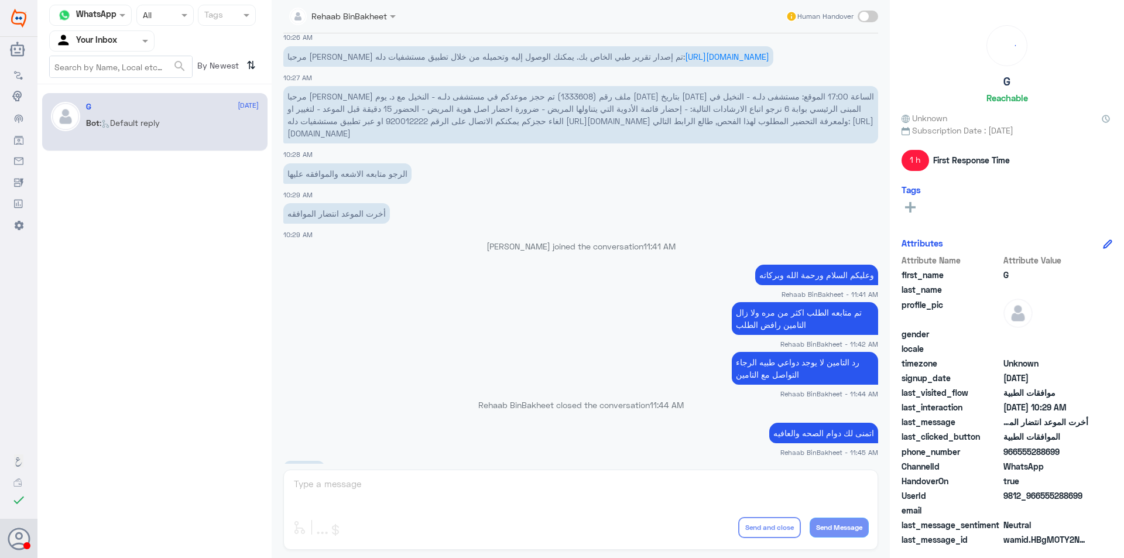
scroll to position [1344, 0]
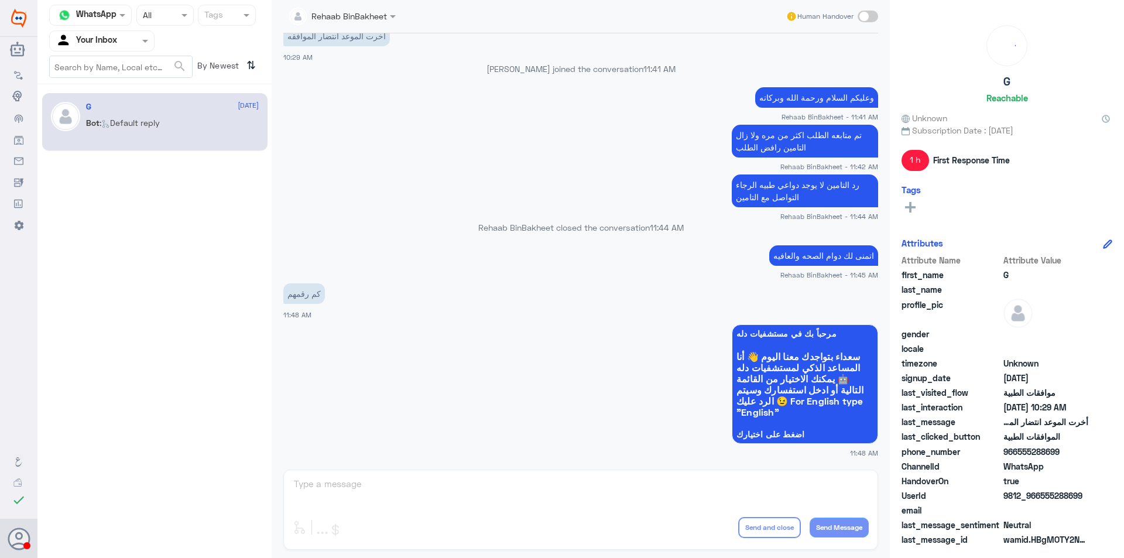
click at [679, 495] on div "Rehaab BinBakheet Human Handover [DATE] الموافقات الطبية 11:22 AM عزيزي مراجع م…" at bounding box center [581, 280] width 618 height 561
click at [680, 494] on div "Rehaab BinBakheet Human Handover [DATE] الموافقات الطبية 11:22 AM عزيزي مراجع م…" at bounding box center [581, 280] width 618 height 561
click at [382, 497] on div "Rehaab BinBakheet Human Handover [DATE] الموافقات الطبية 11:22 AM عزيزي مراجع م…" at bounding box center [581, 280] width 618 height 561
click at [392, 495] on div "Rehaab BinBakheet Human Handover [DATE] الموافقات الطبية 11:22 AM عزيزي مراجع م…" at bounding box center [581, 280] width 618 height 561
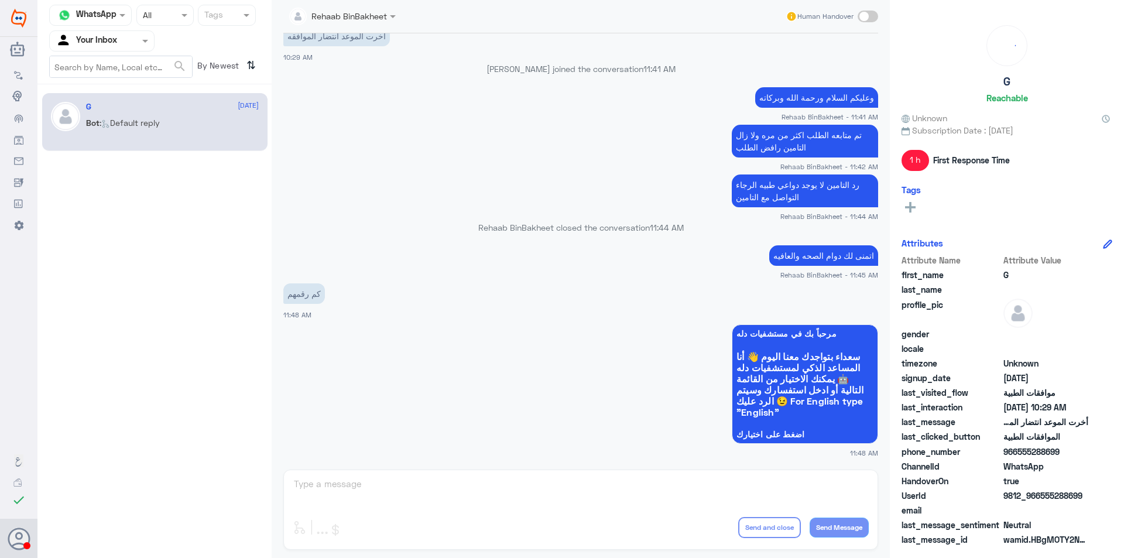
click at [394, 495] on div "Rehaab BinBakheet Human Handover [DATE] الموافقات الطبية 11:22 AM عزيزي مراجع م…" at bounding box center [581, 280] width 618 height 561
click at [850, 528] on button "Send Message" at bounding box center [838, 527] width 59 height 20
drag, startPoint x: 569, startPoint y: 495, endPoint x: 384, endPoint y: 491, distance: 185.6
click at [565, 496] on div "Rehaab BinBakheet Human Handover [DATE] الموافقات الطبية 11:22 AM عزيزي مراجع م…" at bounding box center [581, 280] width 618 height 561
click at [384, 491] on div "Rehaab BinBakheet Human Handover [DATE] الموافقات الطبية 11:22 AM عزيزي مراجع م…" at bounding box center [581, 280] width 618 height 561
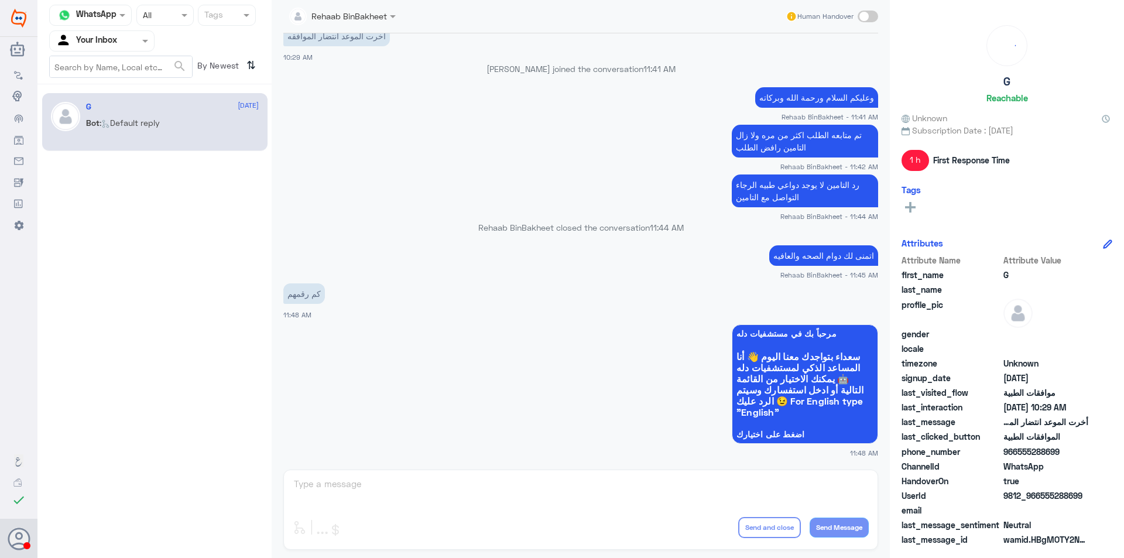
drag, startPoint x: 382, startPoint y: 490, endPoint x: 365, endPoint y: 492, distance: 17.1
click at [373, 491] on div "Rehaab BinBakheet Human Handover [DATE] الموافقات الطبية 11:22 AM عزيزي مراجع م…" at bounding box center [581, 280] width 618 height 561
click at [324, 496] on div "Rehaab BinBakheet Human Handover [DATE] الموافقات الطبية 11:22 AM عزيزي مراجع م…" at bounding box center [581, 280] width 618 height 561
drag, startPoint x: 131, startPoint y: 166, endPoint x: 187, endPoint y: 145, distance: 59.8
click at [132, 166] on div "Channel WhatsApp Status × All Tags Agent Filter Your Inbox search By Newest ⇅ G…" at bounding box center [154, 280] width 234 height 561
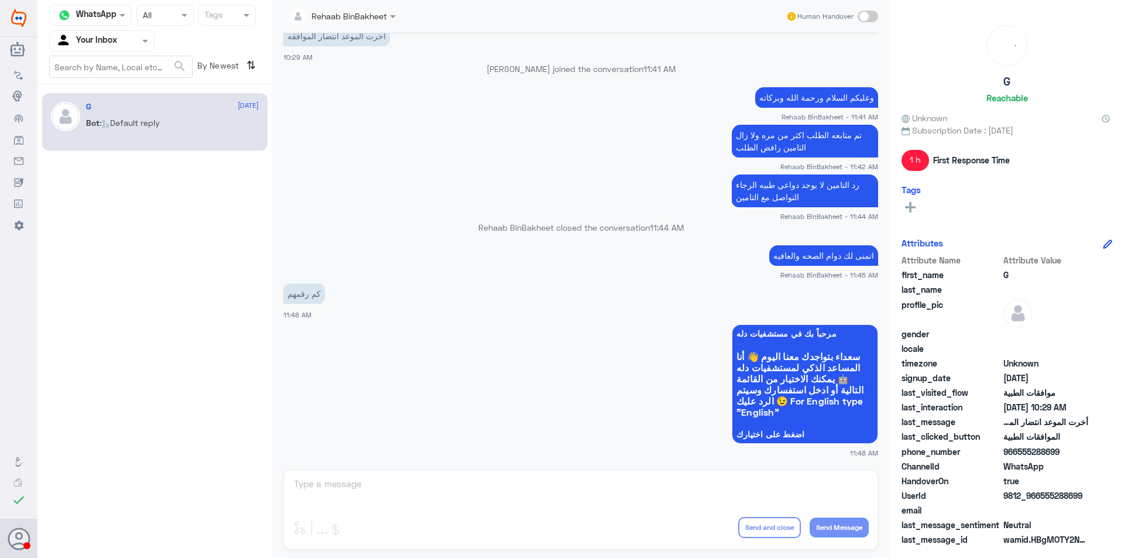
drag, startPoint x: 194, startPoint y: 132, endPoint x: 204, endPoint y: 129, distance: 10.4
click at [197, 131] on div "Bot : Default reply" at bounding box center [172, 132] width 173 height 26
click at [204, 113] on div "G [DATE] Bot : Default reply" at bounding box center [172, 124] width 173 height 44
click at [101, 101] on div "G [DATE] Bot : Default reply" at bounding box center [154, 122] width 225 height 58
click at [67, 115] on img at bounding box center [65, 116] width 29 height 29
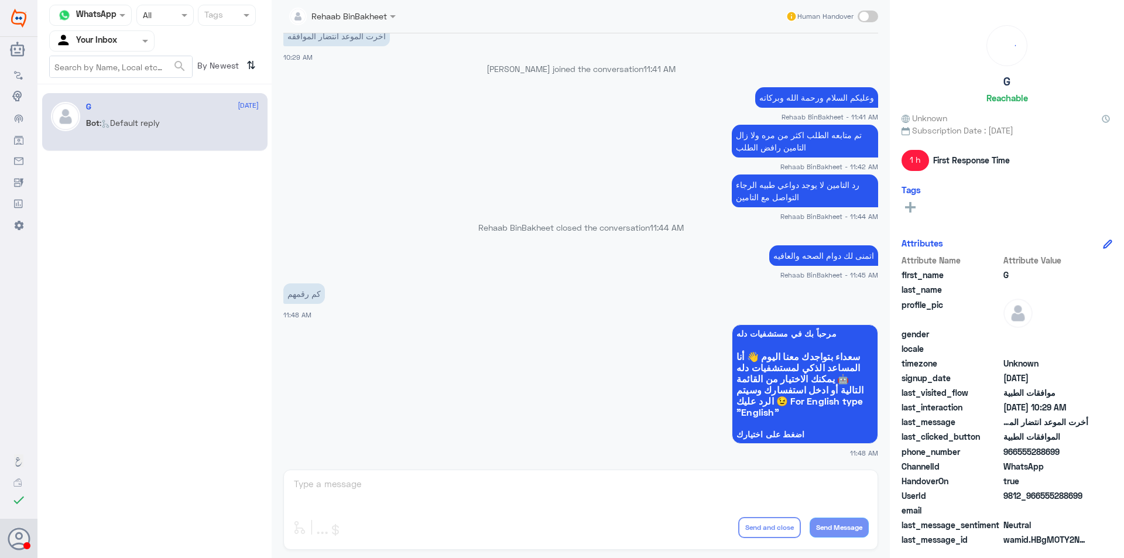
click at [68, 112] on img at bounding box center [65, 116] width 29 height 29
click at [74, 32] on div "Your Inbox" at bounding box center [86, 41] width 61 height 18
click at [97, 126] on Team "Your Team" at bounding box center [95, 130] width 40 height 10
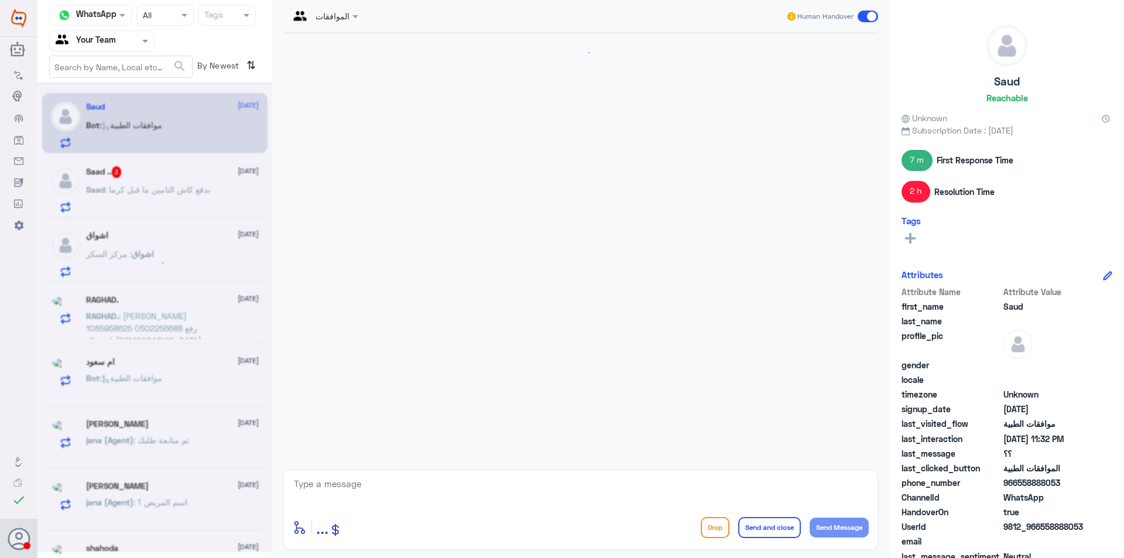
scroll to position [863, 0]
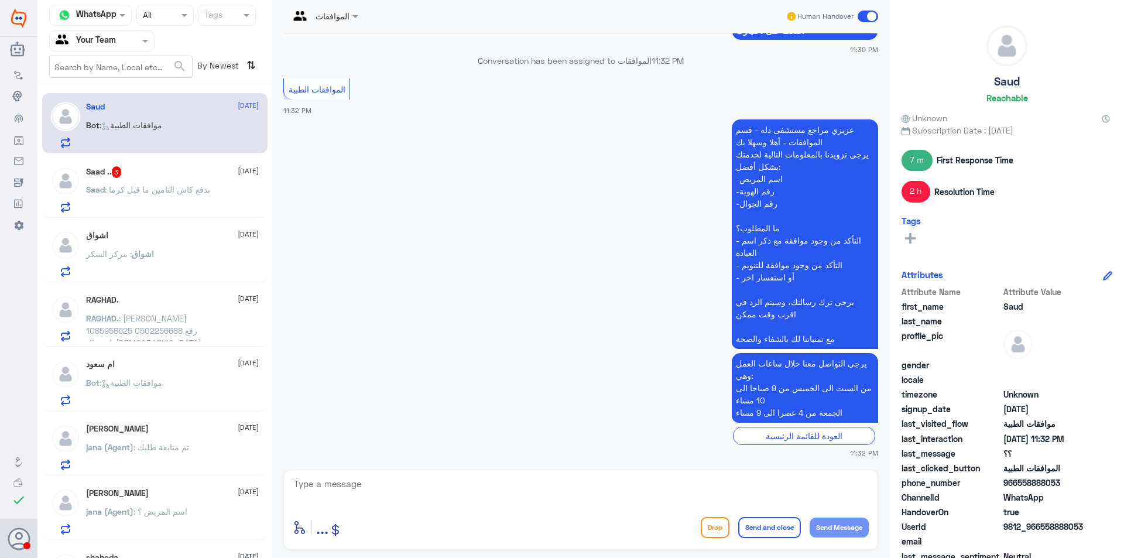
drag, startPoint x: 392, startPoint y: 472, endPoint x: 375, endPoint y: 413, distance: 62.2
click at [393, 472] on div "enter flow name ... Drop Send and close Send Message" at bounding box center [580, 509] width 595 height 80
click at [644, 483] on textarea at bounding box center [581, 490] width 576 height 29
click at [153, 116] on div "Saud [DATE] Bot : موافقات الطبية" at bounding box center [172, 125] width 173 height 46
click at [612, 503] on textarea at bounding box center [581, 490] width 576 height 29
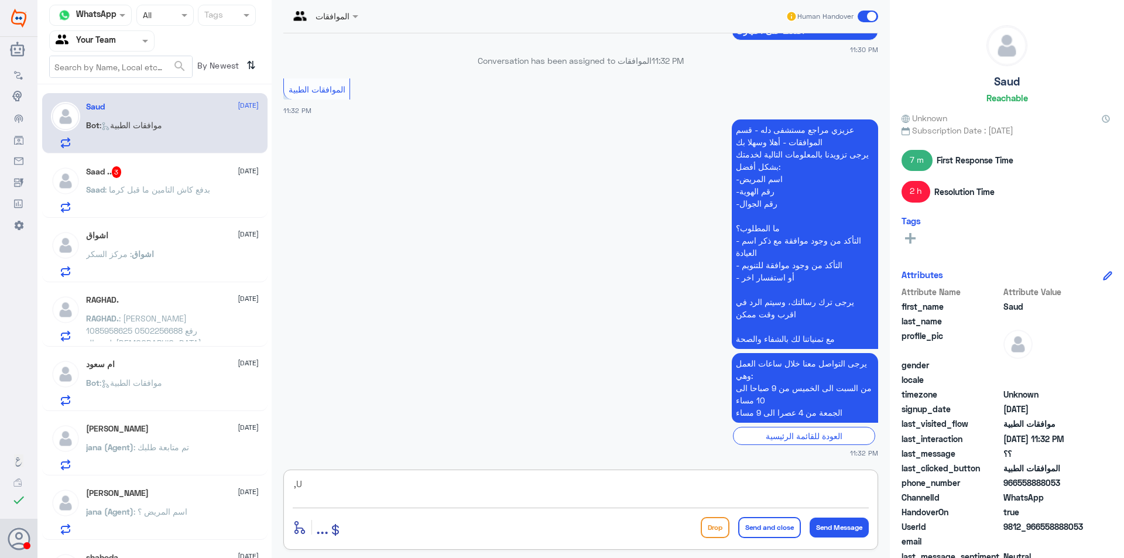
type textarea ","
type textarea "وعليكم السلام ورحمة الله وبركاته"
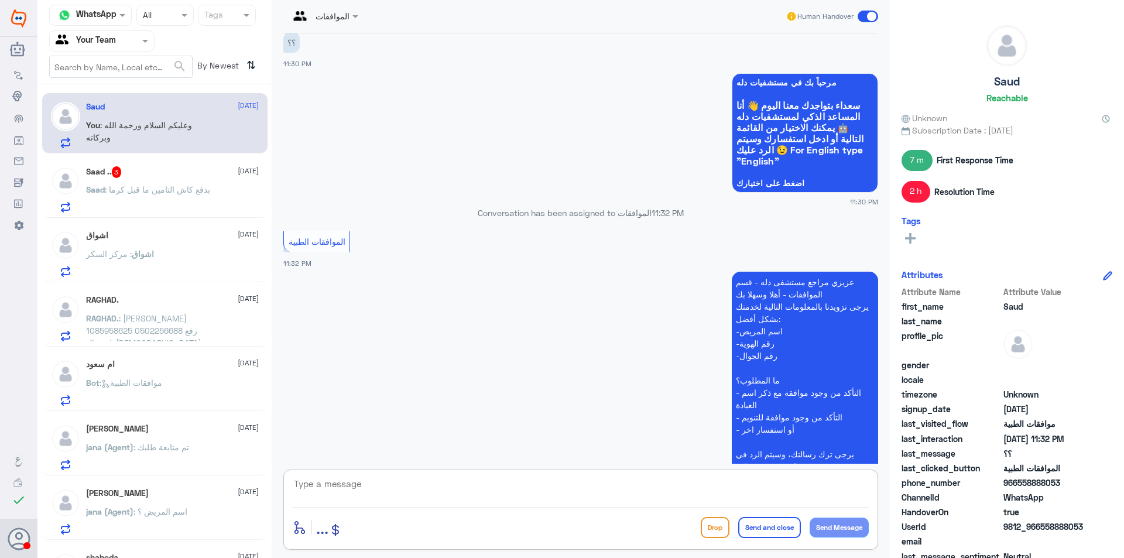
scroll to position [687, 0]
click at [121, 248] on p "اشواق : مركز السكر" at bounding box center [120, 262] width 68 height 29
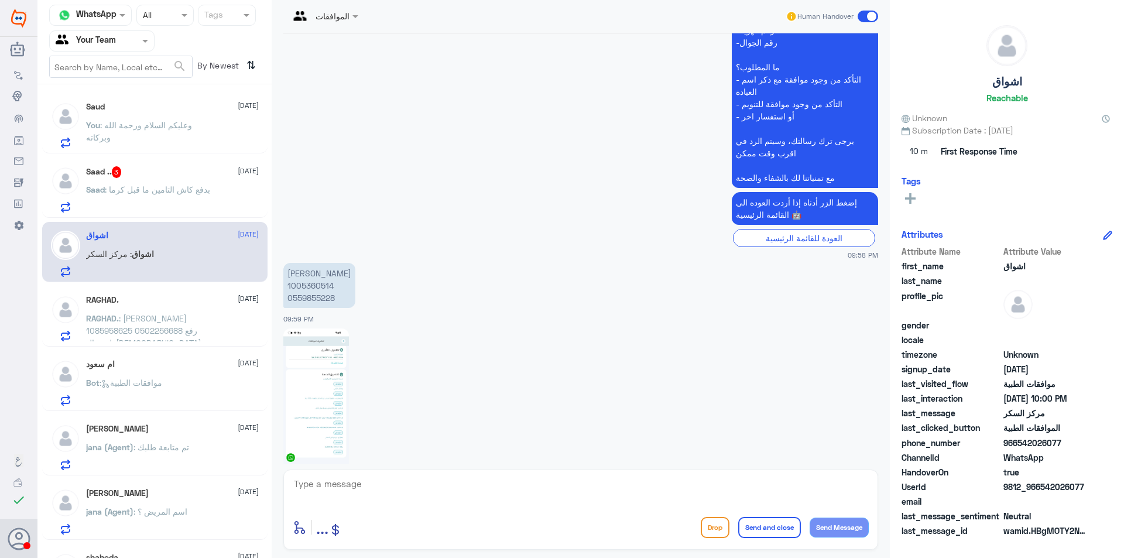
scroll to position [450, 0]
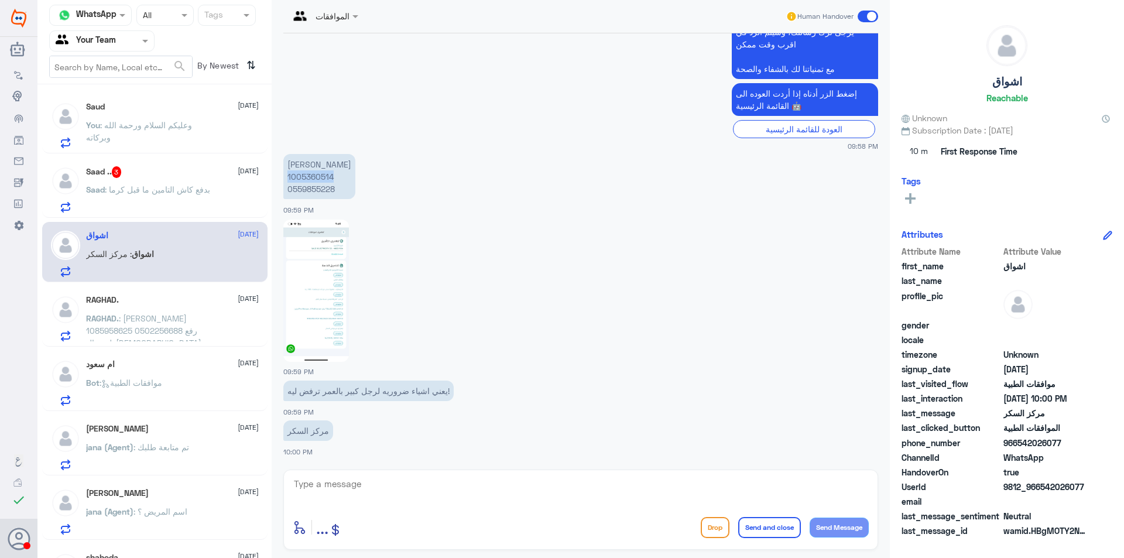
drag, startPoint x: 341, startPoint y: 174, endPoint x: 286, endPoint y: 177, distance: 55.1
click at [286, 177] on p "[PERSON_NAME] 1005360514 0559855228" at bounding box center [319, 176] width 72 height 45
copy p "1005360514"
click at [702, 359] on div at bounding box center [580, 289] width 595 height 143
click at [313, 300] on img at bounding box center [316, 290] width 66 height 142
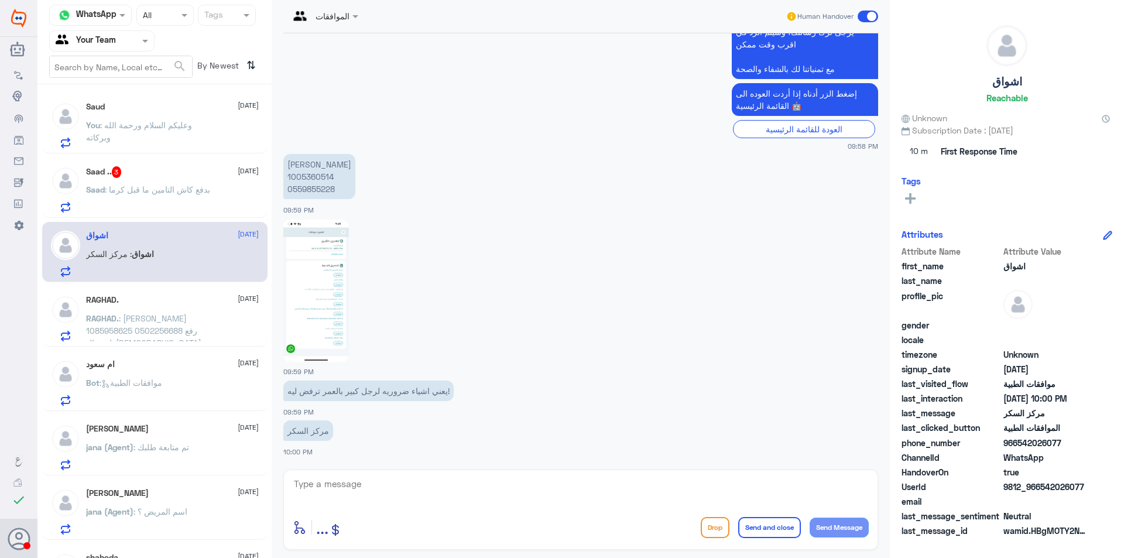
click at [96, 37] on input "text" at bounding box center [88, 40] width 64 height 13
click at [93, 101] on Inbox "Your Inbox" at bounding box center [95, 103] width 41 height 10
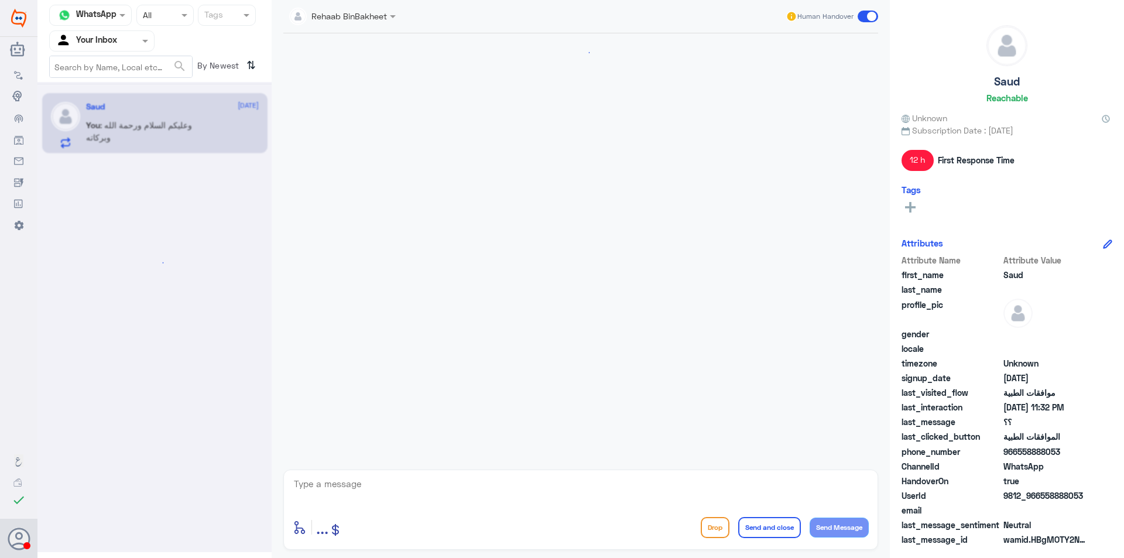
scroll to position [783, 0]
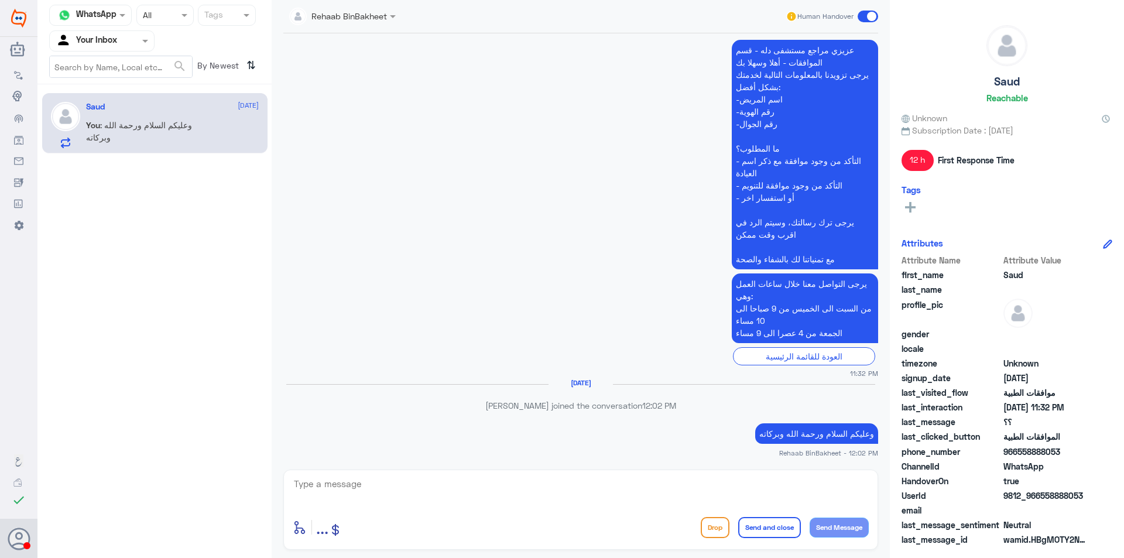
click at [112, 40] on input "text" at bounding box center [88, 40] width 64 height 13
click at [118, 135] on div "Your Team" at bounding box center [101, 131] width 105 height 27
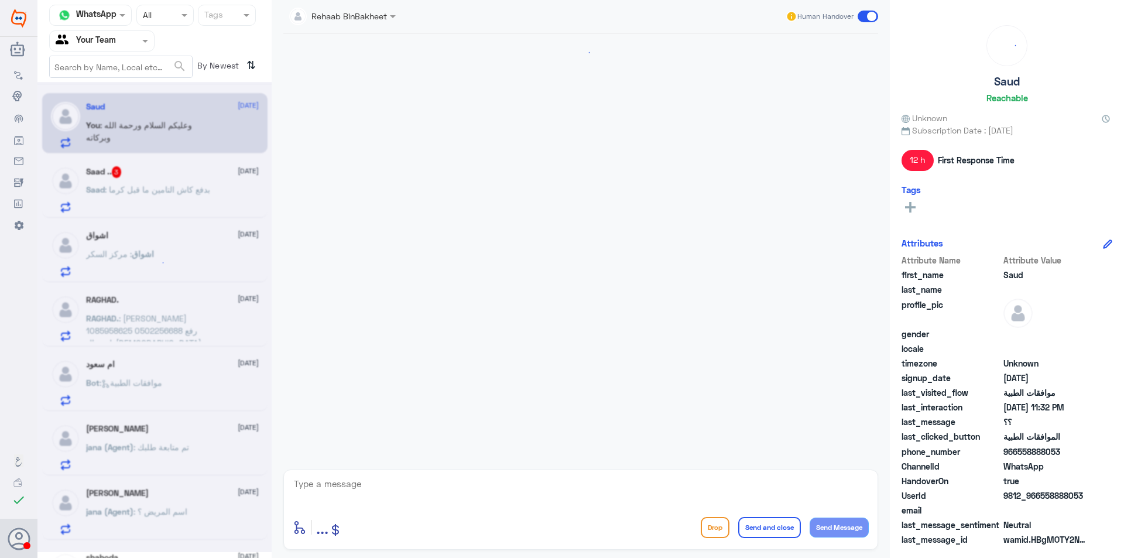
scroll to position [783, 0]
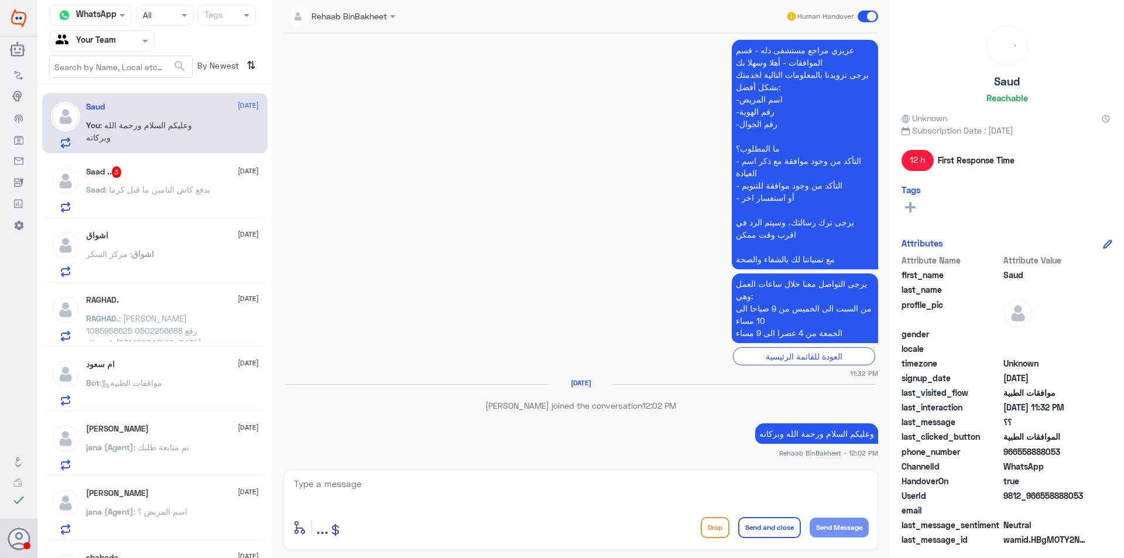
click at [180, 118] on div "Saud [DATE] You : وعليكم السلام ورحمة الله وبركاته" at bounding box center [172, 125] width 173 height 46
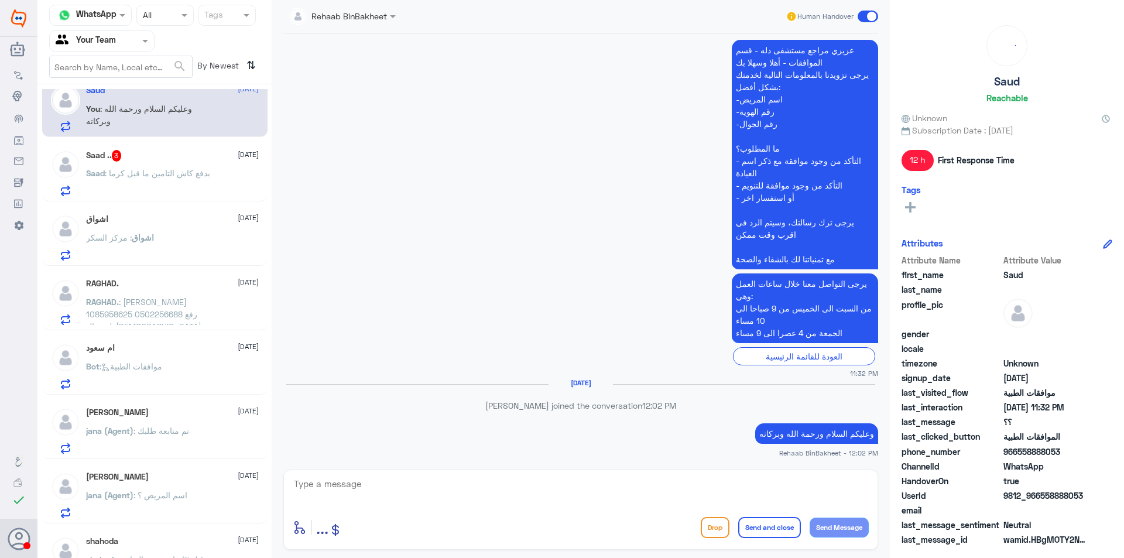
scroll to position [0, 0]
